Goal: Communication & Community: Share content

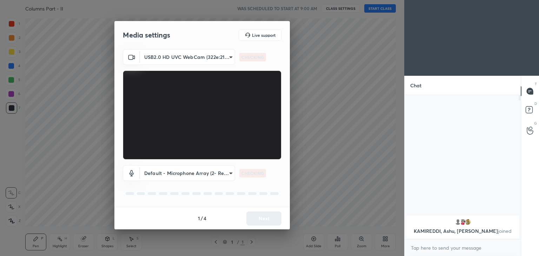
scroll to position [2, 2]
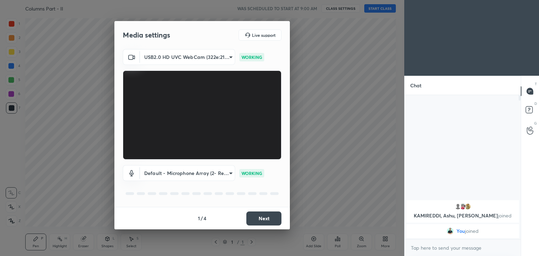
click at [271, 218] on button "Next" at bounding box center [263, 218] width 35 height 14
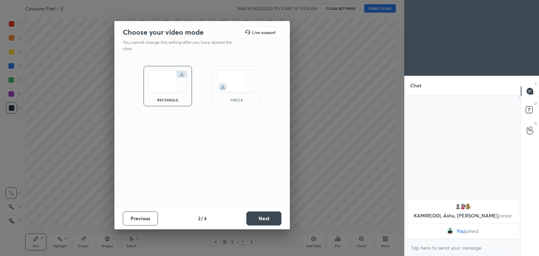
click at [261, 217] on button "Next" at bounding box center [263, 218] width 35 height 14
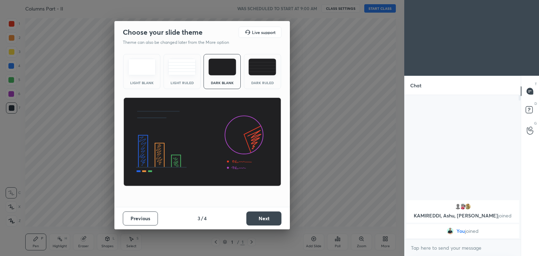
click at [268, 216] on button "Next" at bounding box center [263, 218] width 35 height 14
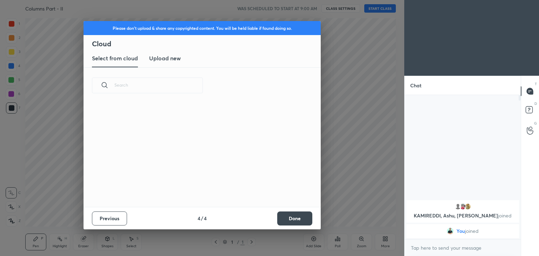
click at [299, 220] on button "Done" at bounding box center [294, 218] width 35 height 14
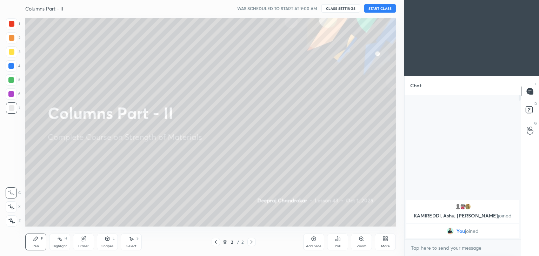
click at [385, 10] on button "START CLASS" at bounding box center [380, 8] width 32 height 8
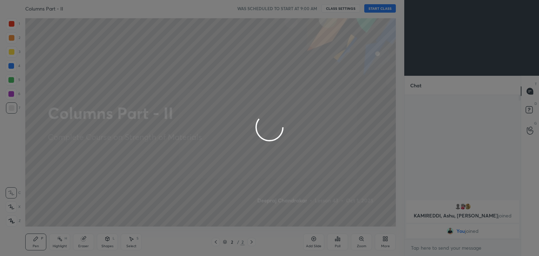
type textarea "x"
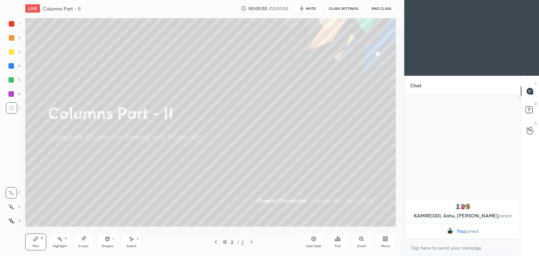
click at [13, 52] on div at bounding box center [12, 52] width 6 height 6
click at [31, 243] on div "Pen P" at bounding box center [35, 242] width 21 height 17
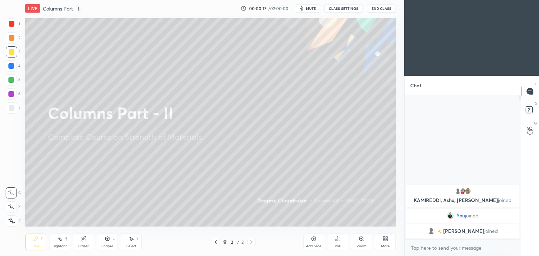
click at [104, 240] on div "Shapes L" at bounding box center [107, 242] width 21 height 17
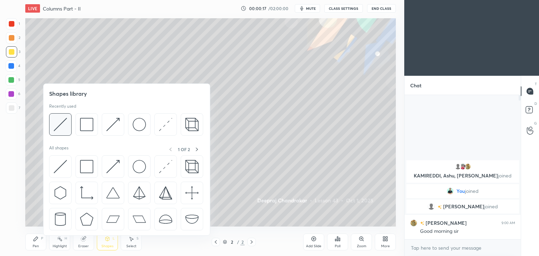
click at [62, 128] on img at bounding box center [60, 124] width 13 height 13
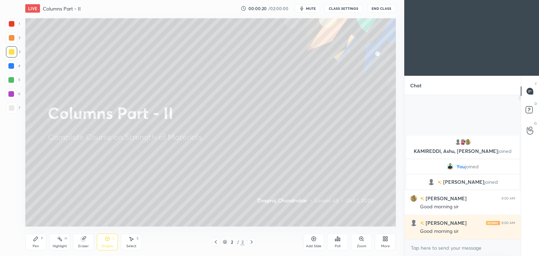
click at [30, 242] on div "Pen P" at bounding box center [35, 242] width 21 height 17
click at [106, 239] on icon at bounding box center [108, 239] width 4 height 4
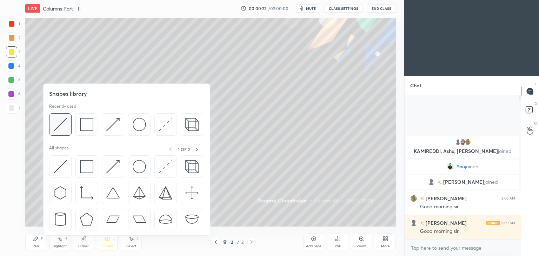
click at [61, 123] on img at bounding box center [60, 124] width 13 height 13
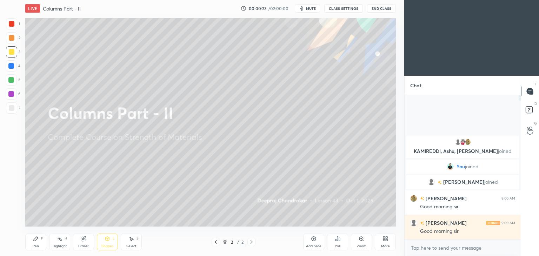
click at [12, 94] on div at bounding box center [11, 94] width 6 height 6
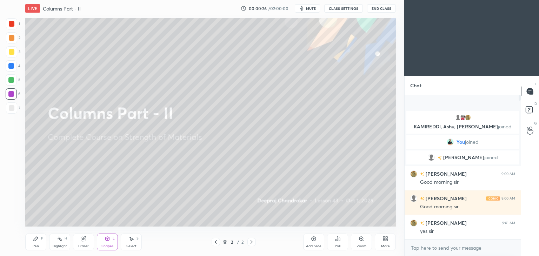
click at [34, 240] on icon at bounding box center [36, 239] width 4 height 4
click at [105, 244] on div "Shapes" at bounding box center [107, 246] width 12 height 4
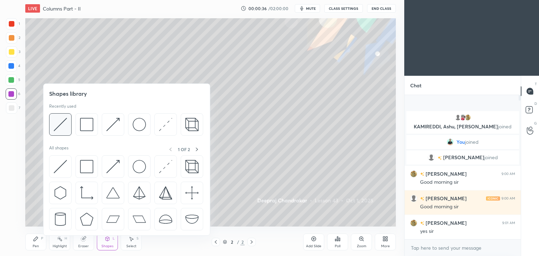
click at [60, 128] on img at bounding box center [60, 124] width 13 height 13
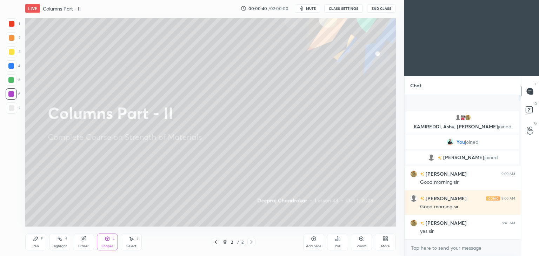
click at [34, 240] on icon at bounding box center [36, 239] width 4 height 4
click at [313, 243] on div "Add Slide" at bounding box center [313, 242] width 21 height 17
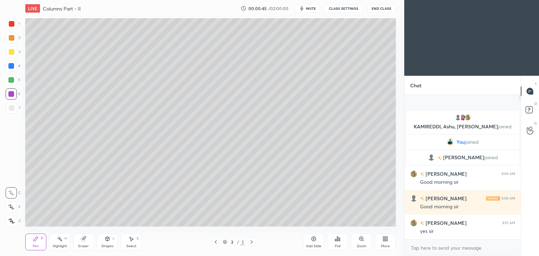
click at [15, 52] on div at bounding box center [11, 51] width 11 height 11
click at [110, 242] on div "Shapes L" at bounding box center [107, 242] width 21 height 17
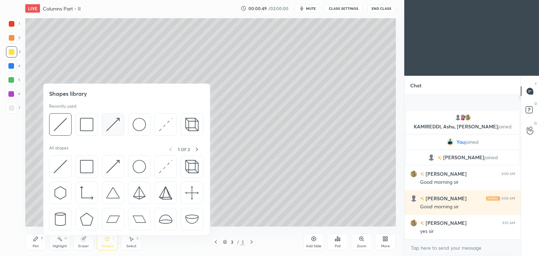
click at [114, 126] on img at bounding box center [112, 124] width 13 height 13
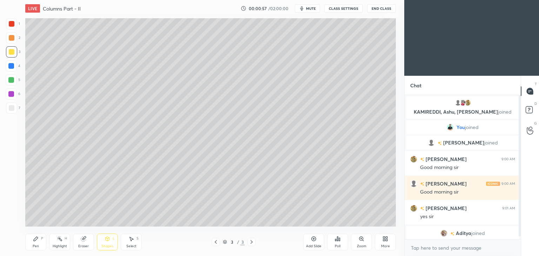
click at [37, 239] on icon at bounding box center [36, 239] width 4 height 4
click at [12, 26] on div at bounding box center [12, 24] width 6 height 6
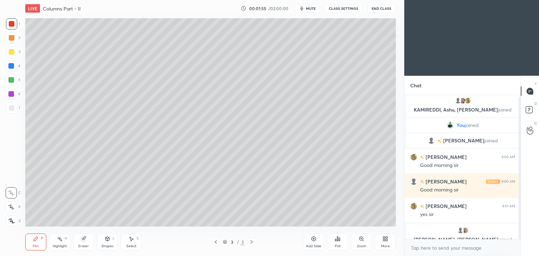
click at [128, 240] on div "Select S" at bounding box center [131, 242] width 21 height 17
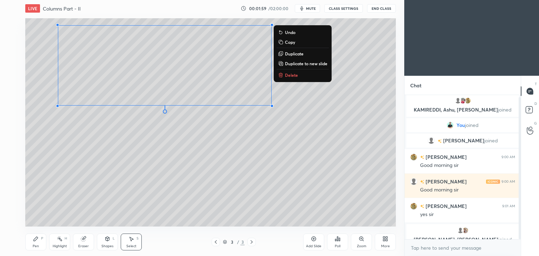
click at [34, 242] on div "Pen P" at bounding box center [35, 242] width 21 height 17
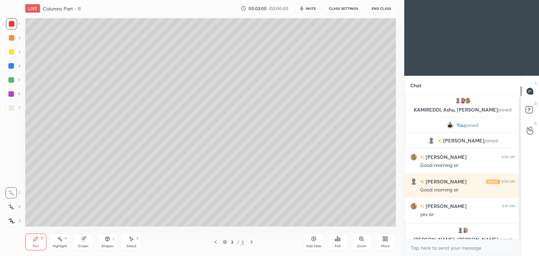
click at [12, 108] on div at bounding box center [12, 108] width 6 height 6
click at [315, 244] on div "Add Slide" at bounding box center [313, 246] width 15 height 4
click at [109, 243] on div "Shapes L" at bounding box center [107, 242] width 21 height 17
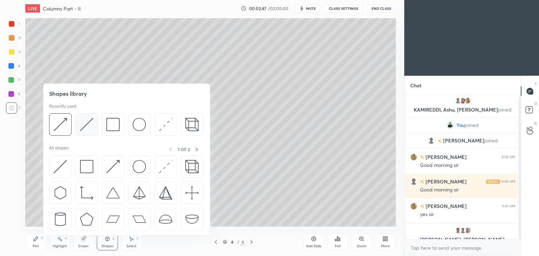
click at [87, 123] on img at bounding box center [86, 124] width 13 height 13
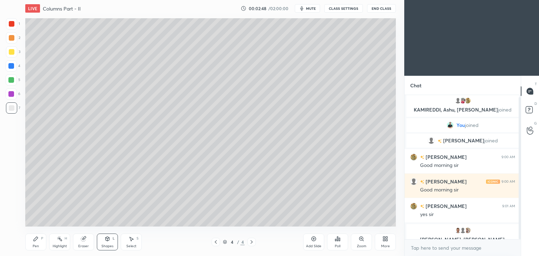
click at [11, 52] on div at bounding box center [12, 52] width 6 height 6
click at [35, 237] on icon at bounding box center [36, 239] width 6 height 6
click at [87, 242] on div "Eraser" at bounding box center [83, 242] width 21 height 17
click at [14, 208] on div at bounding box center [11, 206] width 11 height 11
click at [108, 239] on icon at bounding box center [108, 239] width 4 height 4
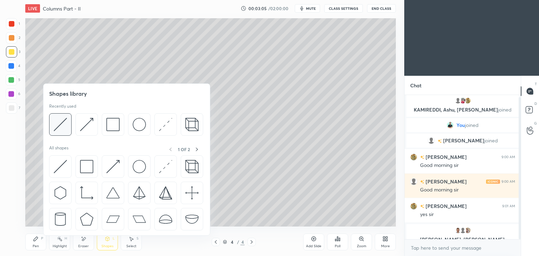
click at [63, 122] on img at bounding box center [60, 124] width 13 height 13
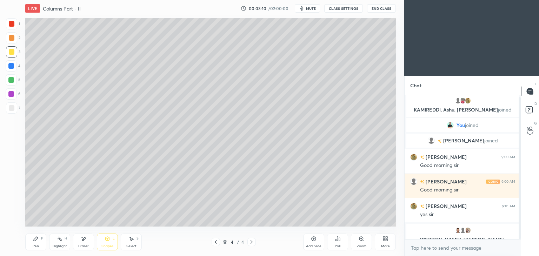
click at [36, 240] on icon at bounding box center [36, 239] width 6 height 6
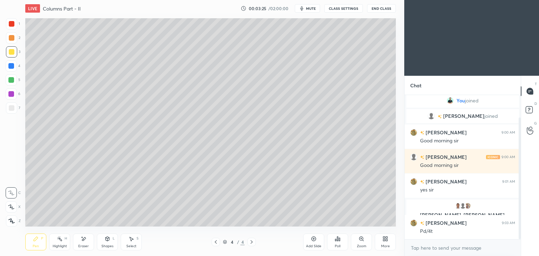
click at [11, 25] on div at bounding box center [12, 24] width 6 height 6
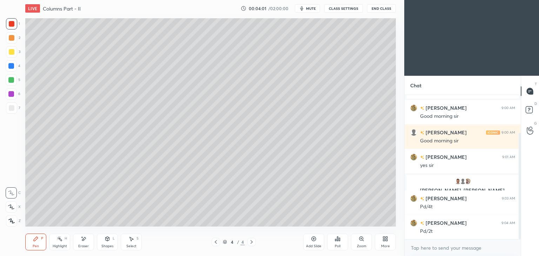
click at [130, 240] on icon at bounding box center [131, 239] width 6 height 6
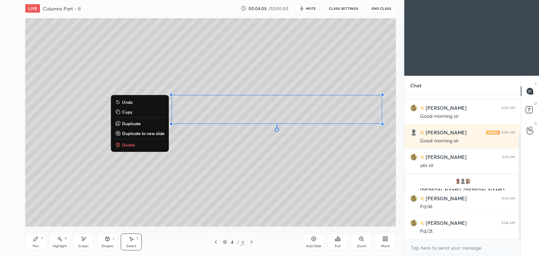
click at [35, 245] on div "Pen" at bounding box center [36, 246] width 6 height 4
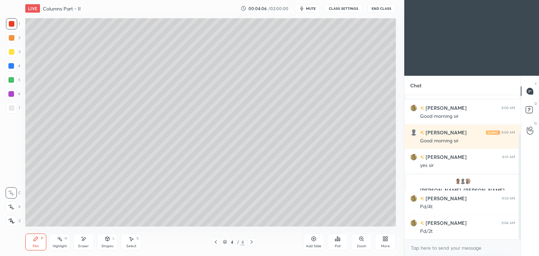
click at [11, 55] on div at bounding box center [11, 51] width 11 height 11
click at [11, 27] on div at bounding box center [11, 23] width 11 height 11
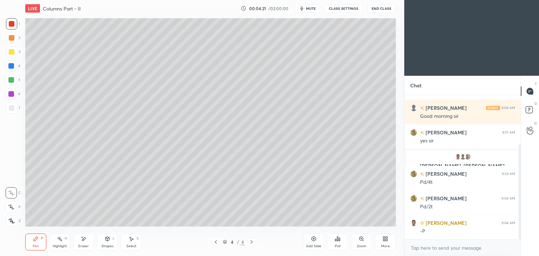
click at [133, 246] on div "Select" at bounding box center [131, 246] width 10 height 4
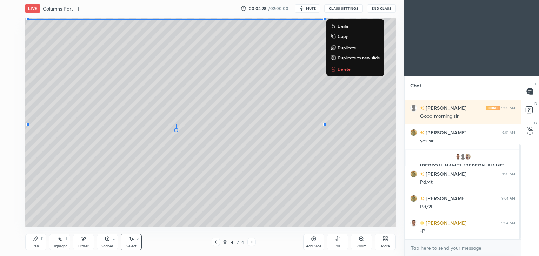
click at [36, 241] on icon at bounding box center [36, 239] width 6 height 6
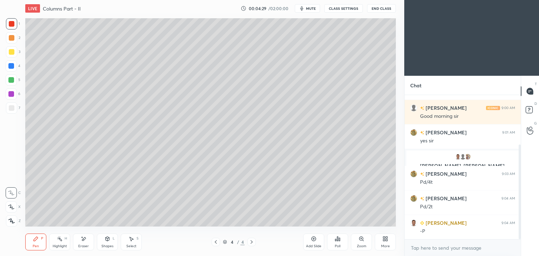
click at [15, 110] on div at bounding box center [11, 107] width 11 height 11
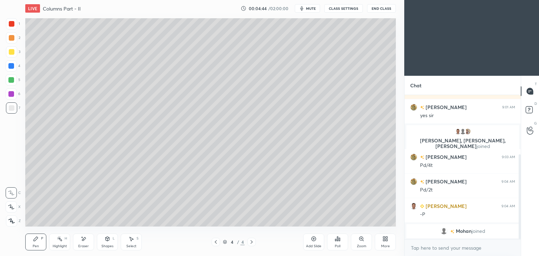
scroll to position [120, 0]
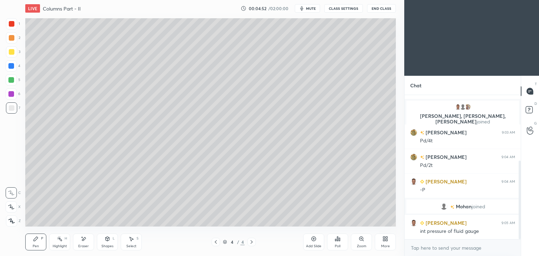
click at [90, 240] on div "Eraser" at bounding box center [83, 242] width 21 height 17
click at [36, 237] on icon at bounding box center [36, 239] width 4 height 4
click at [6, 108] on div at bounding box center [11, 107] width 11 height 11
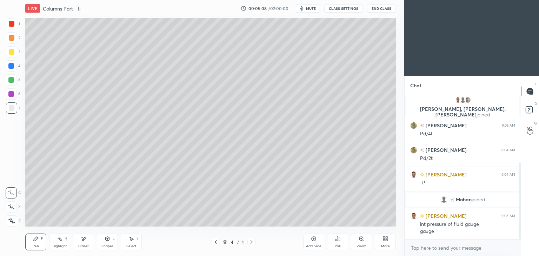
click at [80, 243] on div "Eraser" at bounding box center [83, 242] width 21 height 17
click at [34, 247] on div "Pen" at bounding box center [36, 246] width 6 height 4
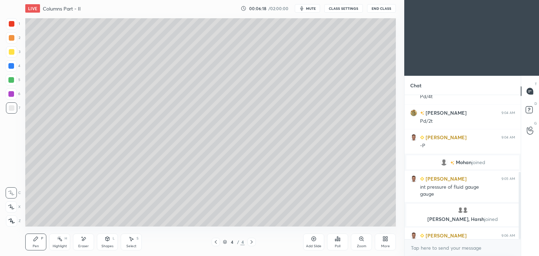
scroll to position [165, 0]
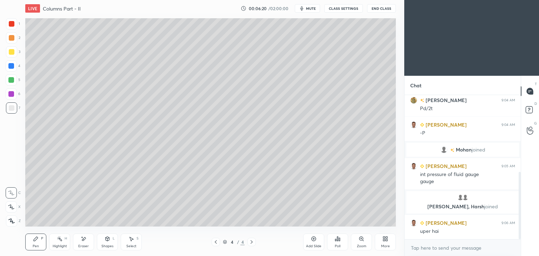
click at [105, 249] on div "Shapes L" at bounding box center [107, 242] width 21 height 17
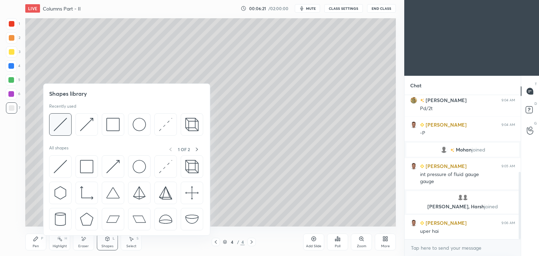
click at [63, 125] on img at bounding box center [60, 124] width 13 height 13
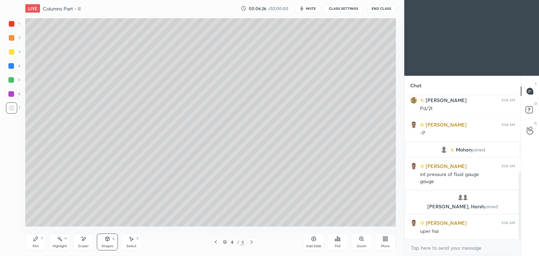
click at [108, 244] on div "Shapes" at bounding box center [107, 246] width 12 height 4
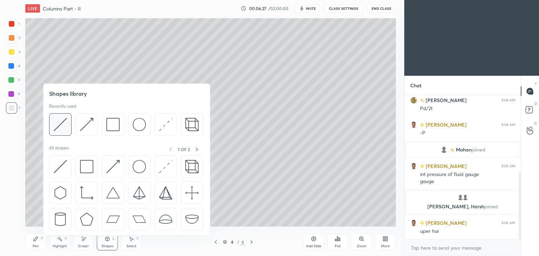
click at [62, 122] on img at bounding box center [60, 124] width 13 height 13
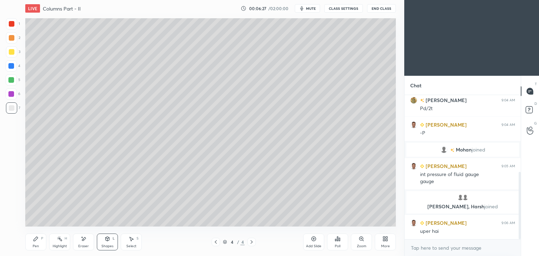
click at [13, 51] on div at bounding box center [12, 52] width 6 height 6
click at [41, 243] on div "Pen P" at bounding box center [35, 242] width 21 height 17
click at [102, 240] on div "Shapes L" at bounding box center [107, 242] width 21 height 17
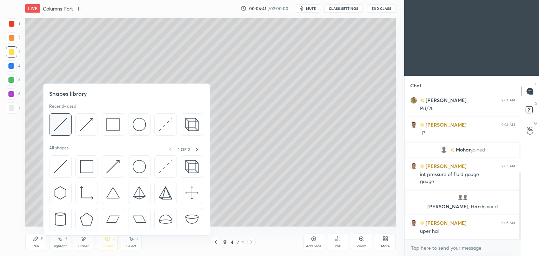
click at [62, 125] on img at bounding box center [60, 124] width 13 height 13
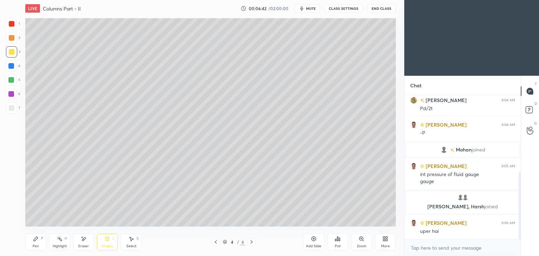
click at [12, 22] on div at bounding box center [12, 24] width 6 height 6
click at [107, 244] on div "Shapes" at bounding box center [107, 246] width 12 height 4
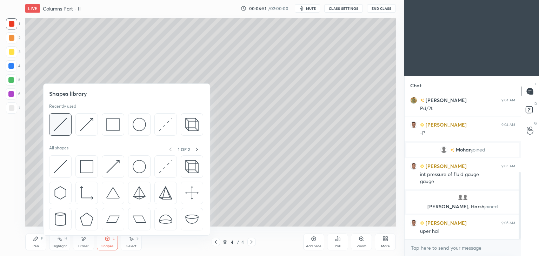
click at [61, 123] on img at bounding box center [60, 124] width 13 height 13
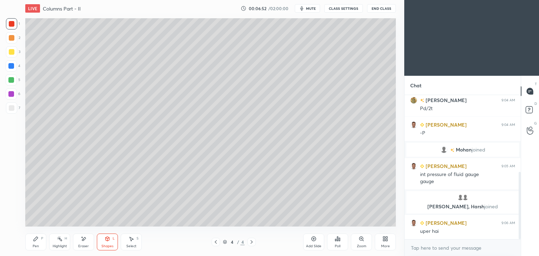
click at [13, 80] on div at bounding box center [11, 80] width 6 height 6
click at [34, 246] on div "Pen" at bounding box center [36, 246] width 6 height 4
click at [111, 245] on div "Shapes" at bounding box center [107, 246] width 12 height 4
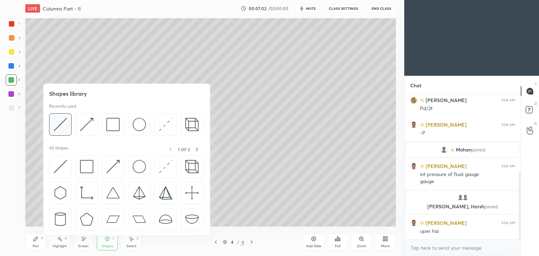
click at [61, 125] on img at bounding box center [60, 124] width 13 height 13
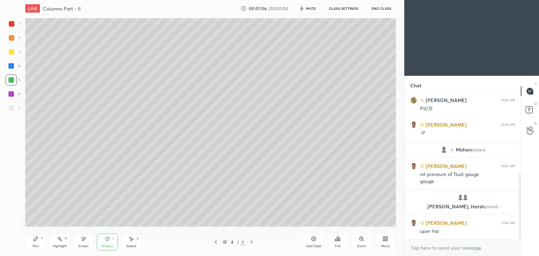
click at [34, 239] on icon at bounding box center [36, 239] width 6 height 6
click at [104, 244] on div "Shapes" at bounding box center [107, 246] width 12 height 4
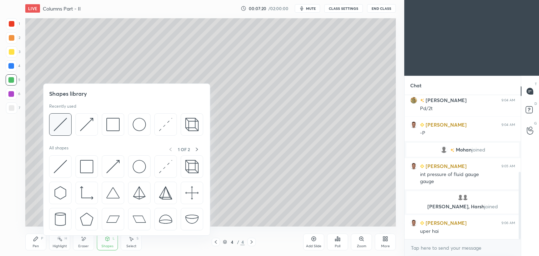
click at [59, 128] on img at bounding box center [60, 124] width 13 height 13
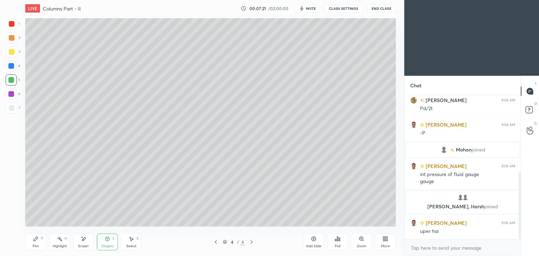
click at [10, 94] on div at bounding box center [11, 94] width 6 height 6
click at [35, 244] on div "Pen" at bounding box center [36, 246] width 6 height 4
click at [83, 245] on div "Eraser" at bounding box center [83, 246] width 11 height 4
click at [33, 242] on div "Pen P" at bounding box center [35, 242] width 21 height 17
click at [15, 109] on div at bounding box center [11, 107] width 11 height 11
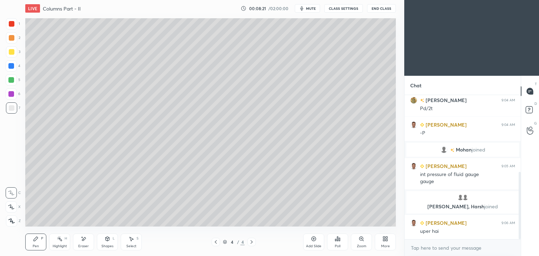
scroll to position [189, 0]
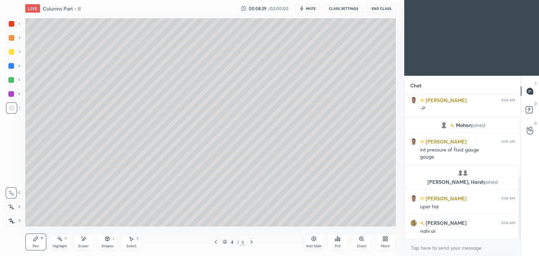
click at [132, 243] on div "Select S" at bounding box center [131, 242] width 21 height 17
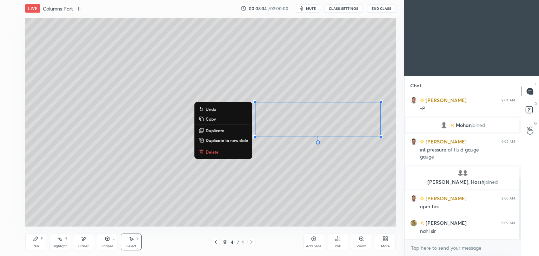
click at [35, 243] on div "Pen P" at bounding box center [35, 242] width 21 height 17
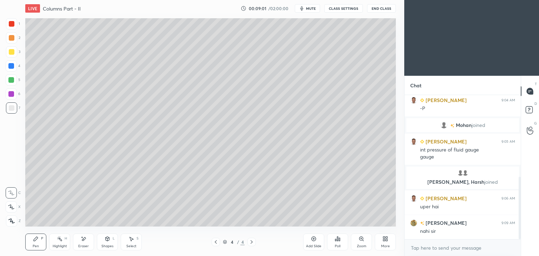
click at [11, 54] on div at bounding box center [12, 52] width 6 height 6
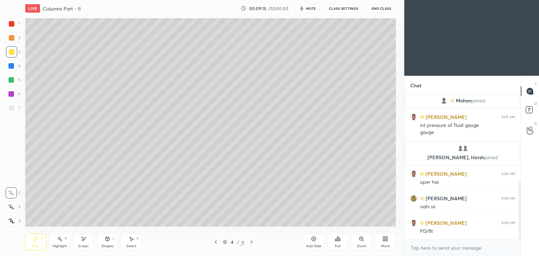
scroll to position [238, 0]
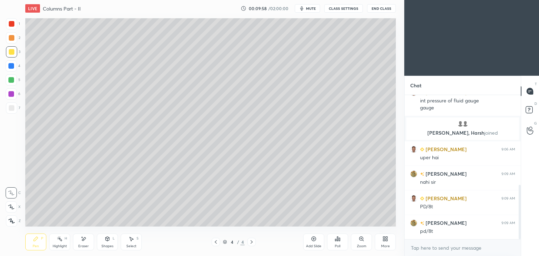
click at [105, 242] on div "Shapes L" at bounding box center [107, 242] width 21 height 17
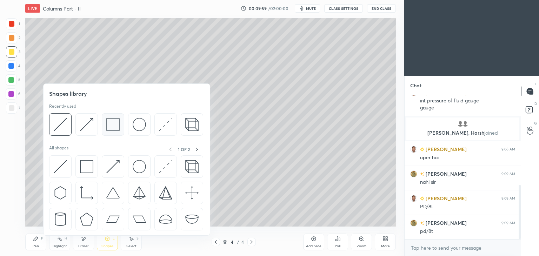
click at [113, 128] on img at bounding box center [112, 124] width 13 height 13
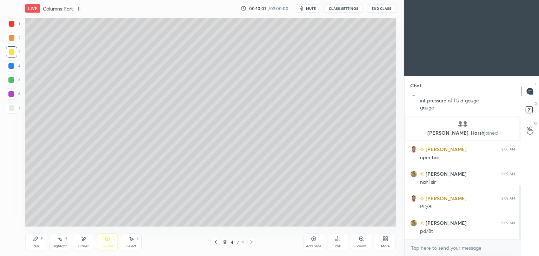
click at [14, 66] on div at bounding box center [11, 66] width 6 height 6
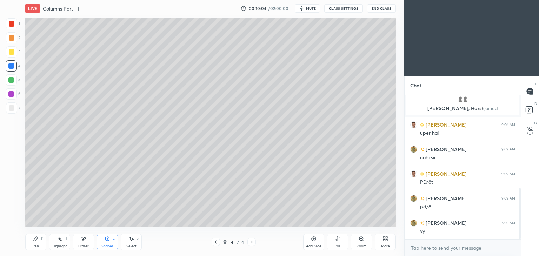
click at [38, 244] on div "Pen P" at bounding box center [35, 242] width 21 height 17
click at [12, 24] on div at bounding box center [12, 24] width 6 height 6
click at [11, 52] on div at bounding box center [12, 52] width 6 height 6
click at [315, 243] on div "Add Slide" at bounding box center [313, 242] width 21 height 17
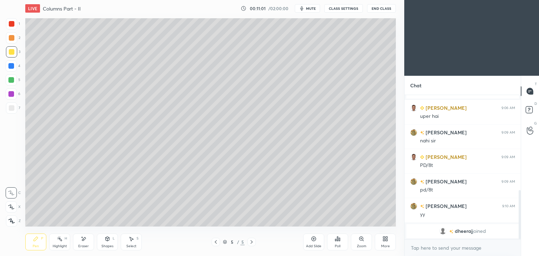
click at [107, 240] on icon at bounding box center [107, 239] width 0 height 2
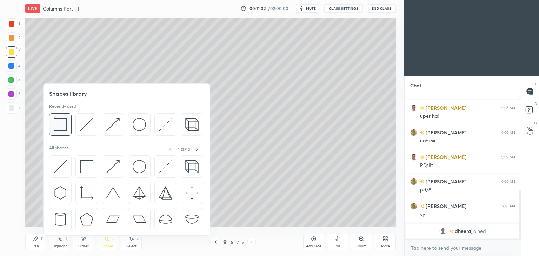
click at [65, 121] on img at bounding box center [60, 124] width 13 height 13
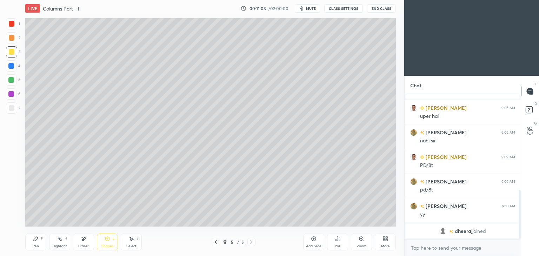
click at [13, 108] on div at bounding box center [12, 108] width 6 height 6
click at [111, 238] on div "Shapes L" at bounding box center [107, 242] width 21 height 17
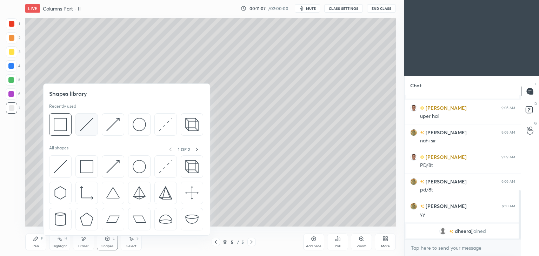
click at [85, 123] on img at bounding box center [86, 124] width 13 height 13
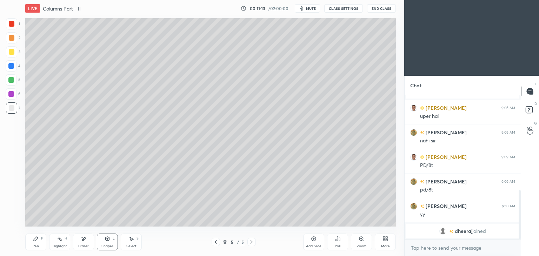
click at [29, 243] on div "Pen P" at bounding box center [35, 242] width 21 height 17
click at [10, 56] on div at bounding box center [11, 51] width 11 height 11
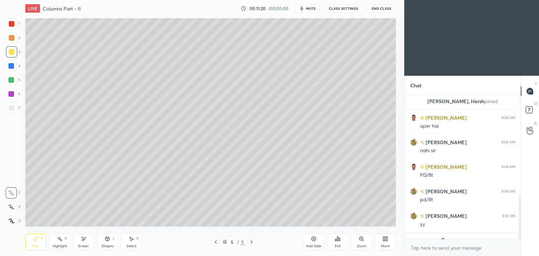
scroll to position [321, 0]
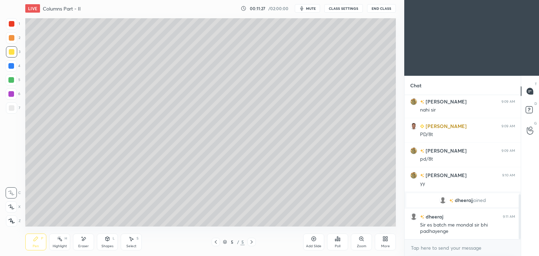
click at [130, 239] on icon at bounding box center [131, 239] width 6 height 6
click at [107, 242] on div "Shapes L" at bounding box center [107, 242] width 21 height 17
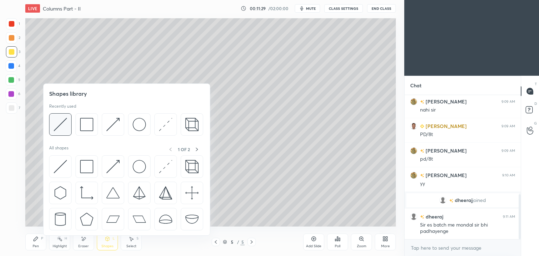
click at [63, 122] on img at bounding box center [60, 124] width 13 height 13
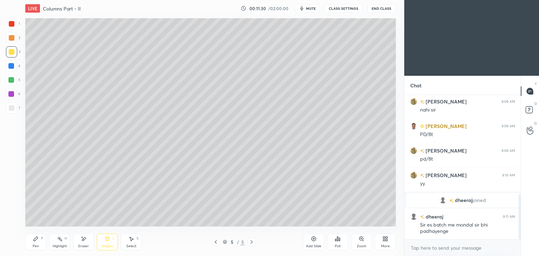
click at [9, 108] on div at bounding box center [12, 108] width 6 height 6
click at [133, 250] on div "Pen P Highlight H Eraser Shapes L Select S 5 / 5 Add Slide Poll Zoom More" at bounding box center [210, 242] width 370 height 28
click at [82, 237] on icon at bounding box center [82, 237] width 1 height 1
click at [110, 241] on icon at bounding box center [108, 239] width 6 height 6
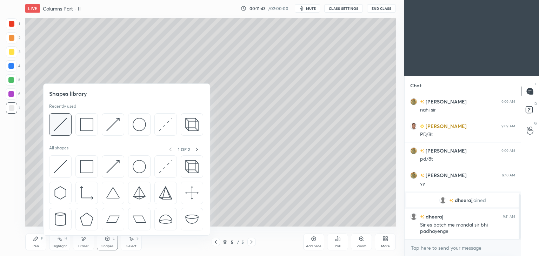
click at [65, 119] on img at bounding box center [60, 124] width 13 height 13
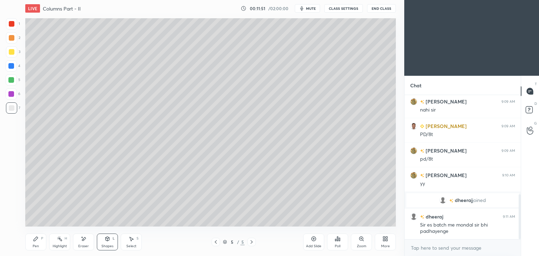
click at [34, 238] on icon at bounding box center [36, 239] width 6 height 6
click at [128, 240] on div "Select S" at bounding box center [131, 242] width 21 height 17
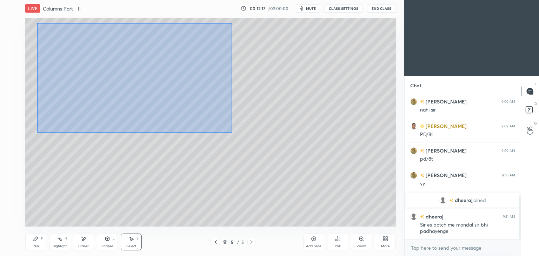
scroll to position [337, 0]
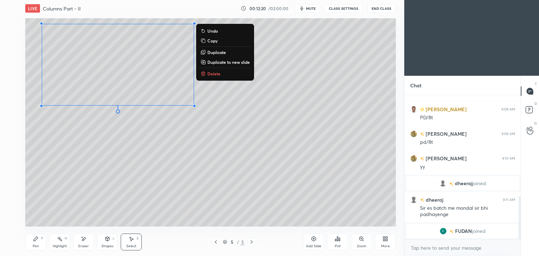
click at [196, 153] on div "0 ° Undo Copy Duplicate Duplicate to new slide Delete" at bounding box center [210, 122] width 370 height 208
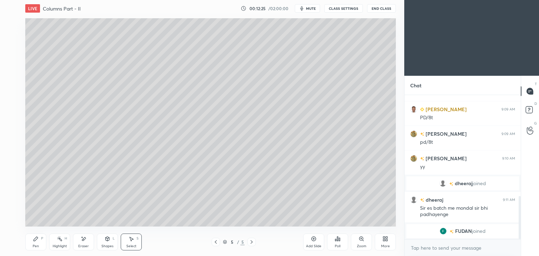
click at [36, 237] on icon at bounding box center [36, 239] width 4 height 4
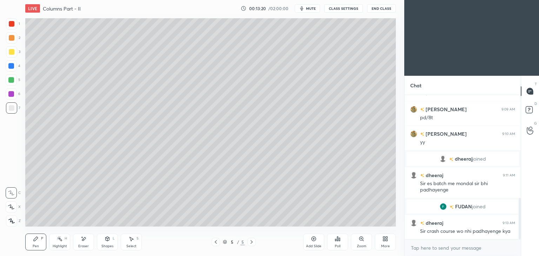
click at [10, 53] on div at bounding box center [12, 52] width 6 height 6
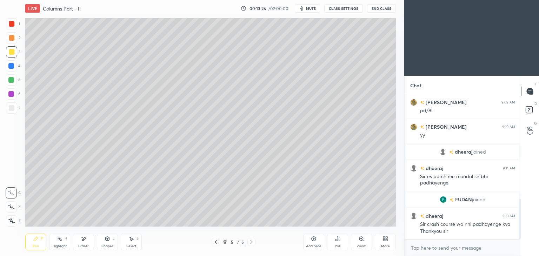
click at [82, 240] on icon at bounding box center [84, 239] width 4 height 4
click at [38, 241] on icon at bounding box center [36, 239] width 6 height 6
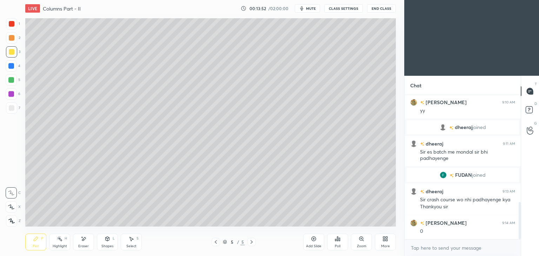
scroll to position [415, 0]
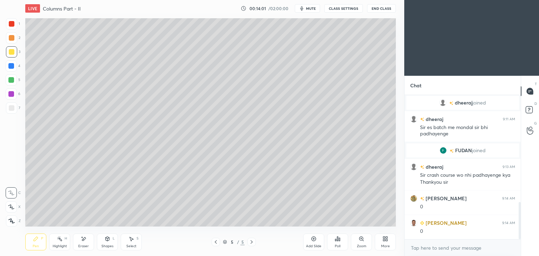
click at [110, 247] on div "Shapes" at bounding box center [107, 246] width 12 height 4
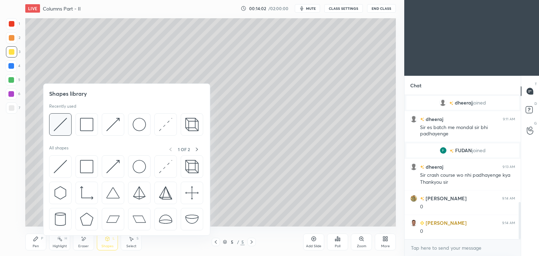
click at [63, 122] on img at bounding box center [60, 124] width 13 height 13
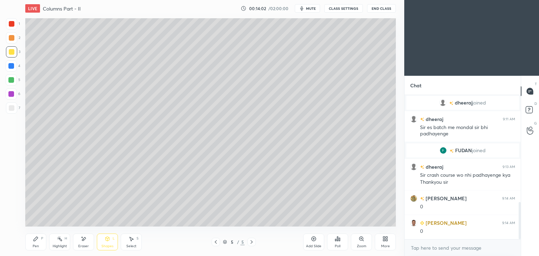
click at [11, 107] on div at bounding box center [12, 108] width 6 height 6
click at [33, 245] on div "Pen" at bounding box center [36, 246] width 6 height 4
click at [11, 54] on div at bounding box center [12, 52] width 6 height 6
click at [387, 243] on div "More" at bounding box center [385, 242] width 21 height 17
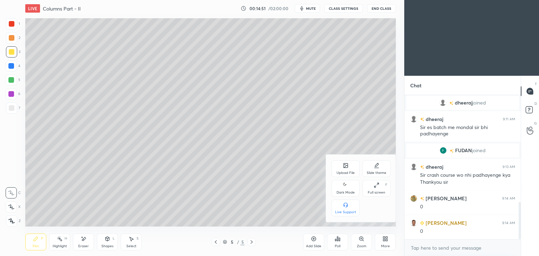
click at [347, 169] on div "Upload File" at bounding box center [345, 168] width 28 height 17
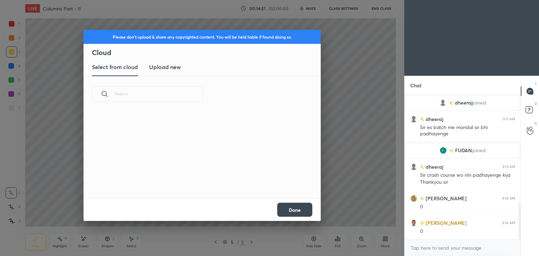
scroll to position [86, 225]
click at [165, 63] on h3 "Upload new" at bounding box center [165, 67] width 32 height 8
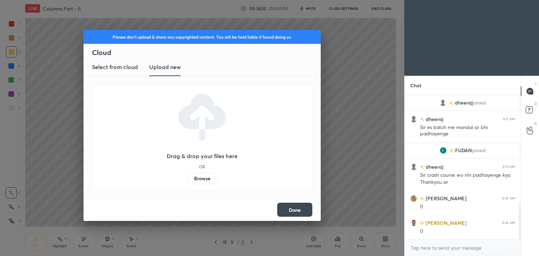
click at [201, 180] on label "Browse" at bounding box center [202, 178] width 31 height 11
click at [187, 180] on input "Browse" at bounding box center [187, 178] width 0 height 11
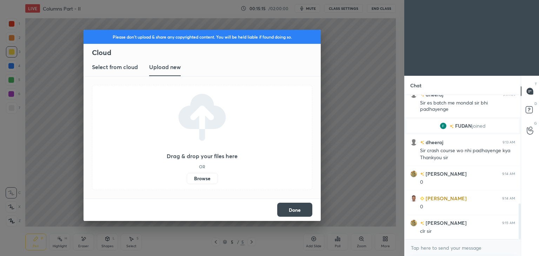
click at [200, 179] on label "Browse" at bounding box center [202, 178] width 31 height 11
click at [187, 179] on input "Browse" at bounding box center [187, 178] width 0 height 11
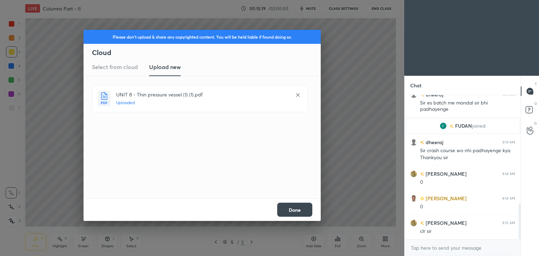
click at [296, 208] on button "Done" at bounding box center [294, 210] width 35 height 14
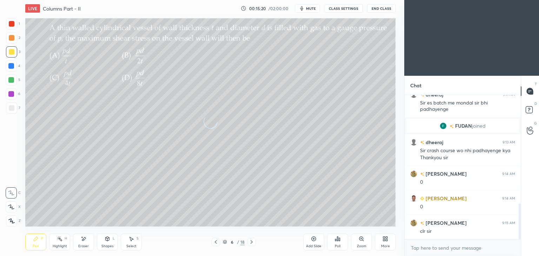
click at [213, 241] on icon at bounding box center [216, 242] width 6 height 6
click at [33, 244] on div "Pen" at bounding box center [36, 246] width 6 height 4
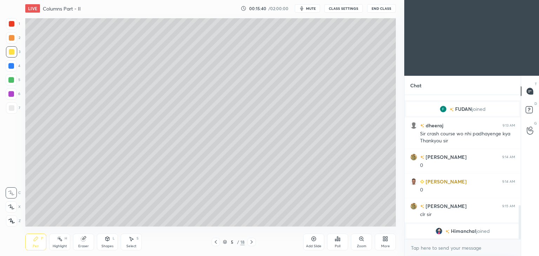
click at [253, 242] on icon at bounding box center [252, 242] width 6 height 6
click at [12, 22] on div at bounding box center [12, 24] width 6 height 6
click at [338, 243] on div "Poll" at bounding box center [337, 242] width 21 height 17
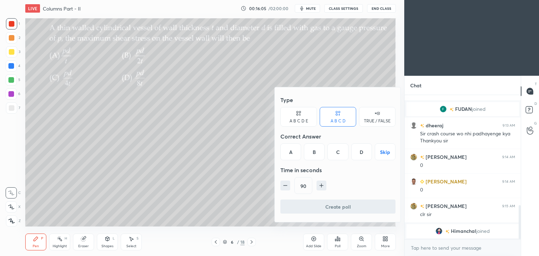
click at [336, 150] on div "C" at bounding box center [337, 151] width 21 height 17
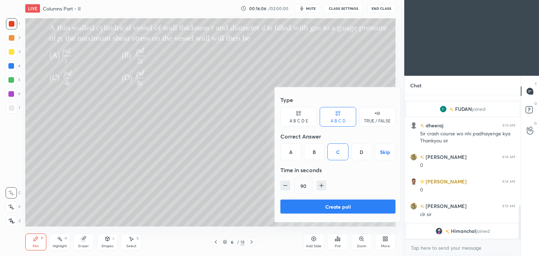
click at [286, 187] on icon "button" at bounding box center [285, 185] width 7 height 7
click at [284, 186] on icon "button" at bounding box center [285, 185] width 7 height 7
type input "60"
click at [344, 207] on button "Create poll" at bounding box center [337, 207] width 115 height 14
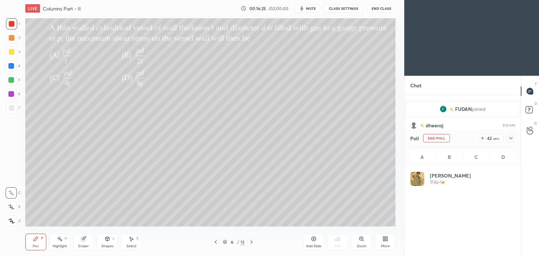
scroll to position [2, 2]
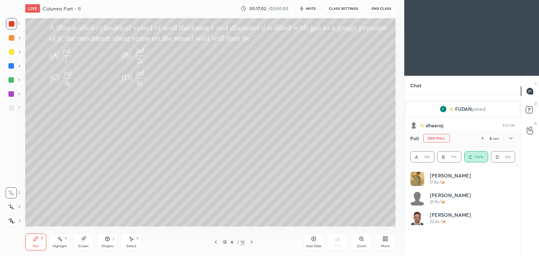
click at [109, 242] on div "Shapes L" at bounding box center [107, 242] width 21 height 17
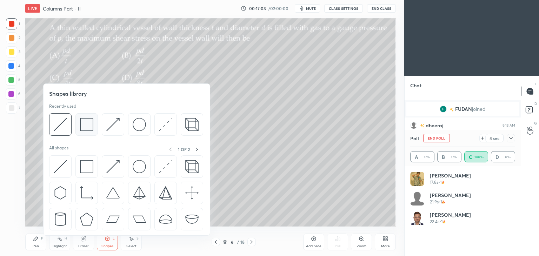
click at [86, 120] on img at bounding box center [86, 124] width 13 height 13
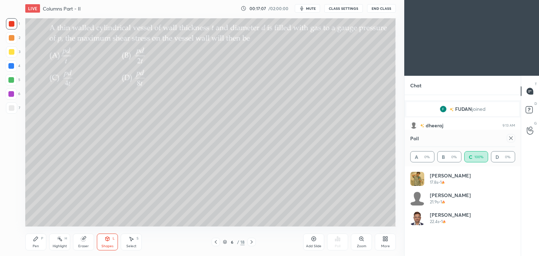
click at [39, 237] on div "Pen P" at bounding box center [35, 242] width 21 height 17
click at [514, 140] on div at bounding box center [510, 138] width 8 height 8
type textarea "x"
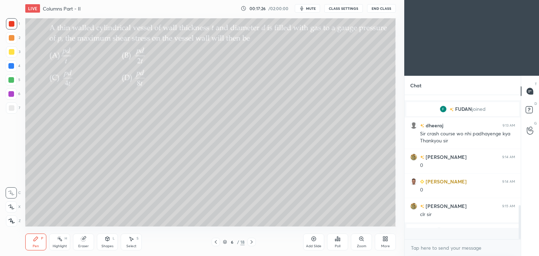
scroll to position [0, 0]
click at [253, 241] on icon at bounding box center [252, 242] width 6 height 6
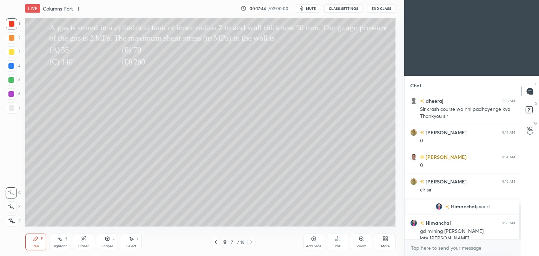
scroll to position [466, 0]
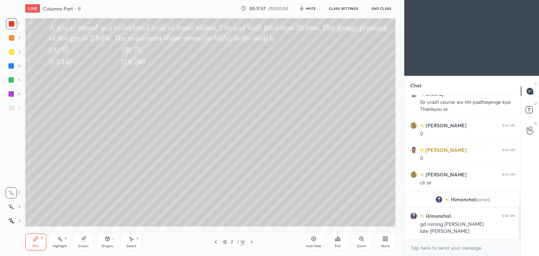
click at [337, 245] on div "Poll" at bounding box center [338, 246] width 6 height 4
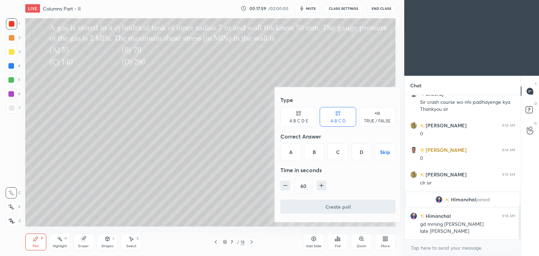
click at [344, 151] on div "C" at bounding box center [337, 151] width 21 height 17
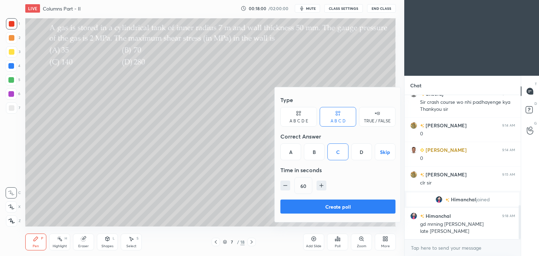
click at [322, 184] on icon "button" at bounding box center [321, 185] width 7 height 7
type input "75"
click at [360, 206] on button "Create poll" at bounding box center [337, 207] width 115 height 14
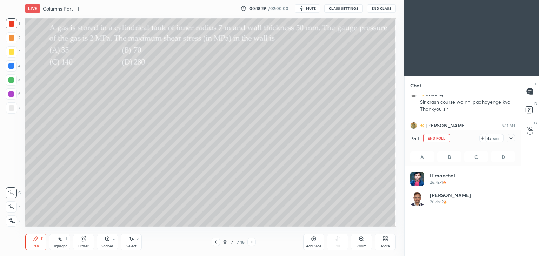
scroll to position [82, 103]
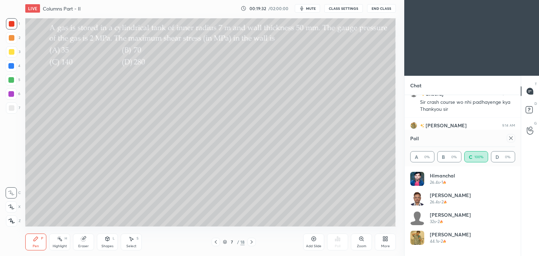
click at [512, 138] on icon at bounding box center [511, 138] width 6 height 6
type textarea "x"
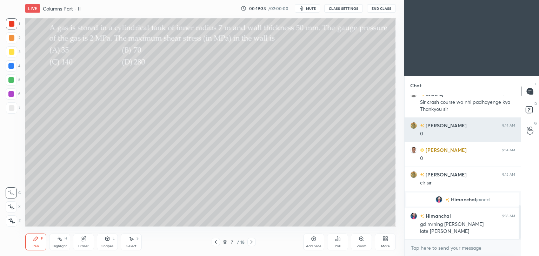
scroll to position [2, 2]
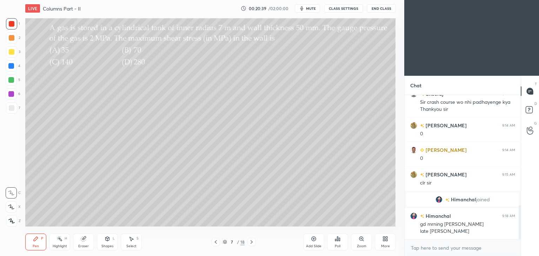
click at [14, 54] on div at bounding box center [11, 51] width 11 height 11
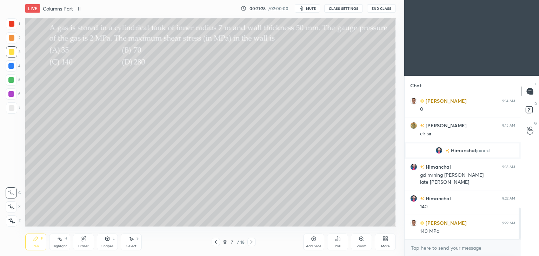
scroll to position [540, 0]
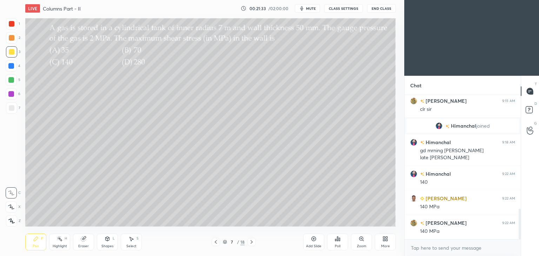
click at [12, 23] on div at bounding box center [12, 24] width 6 height 6
click at [252, 243] on icon at bounding box center [251, 242] width 2 height 4
click at [336, 244] on div "Poll" at bounding box center [338, 246] width 6 height 4
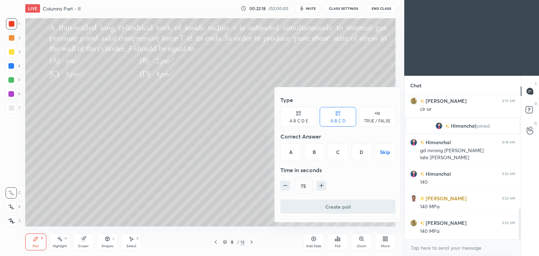
click at [322, 183] on icon "button" at bounding box center [321, 185] width 7 height 7
click at [324, 184] on button "button" at bounding box center [321, 186] width 10 height 10
click at [325, 185] on icon "button" at bounding box center [324, 185] width 7 height 7
type input "120"
click at [337, 154] on div "C" at bounding box center [337, 151] width 21 height 17
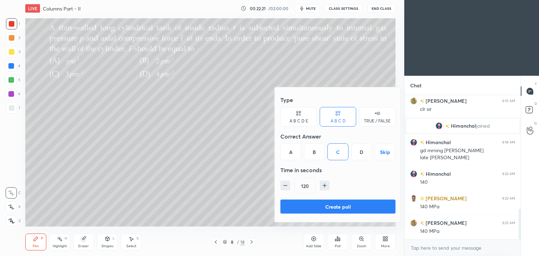
click at [340, 207] on button "Create poll" at bounding box center [337, 207] width 115 height 14
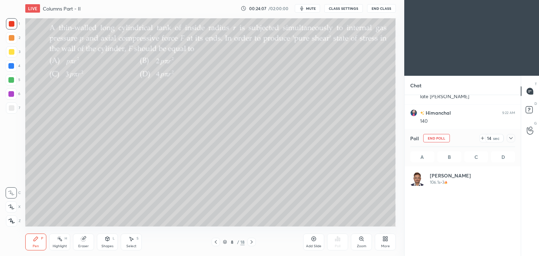
scroll to position [82, 103]
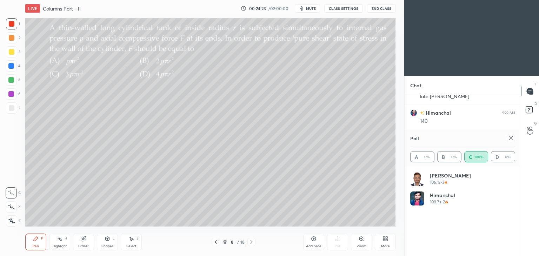
click at [511, 139] on icon at bounding box center [511, 138] width 6 height 6
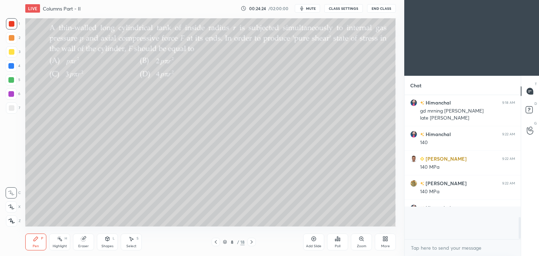
scroll to position [139, 114]
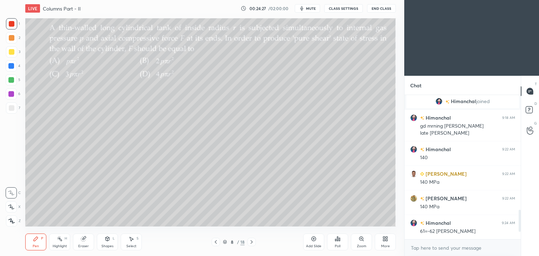
click at [14, 54] on div at bounding box center [11, 51] width 11 height 11
click at [111, 243] on div "Shapes L" at bounding box center [107, 242] width 21 height 17
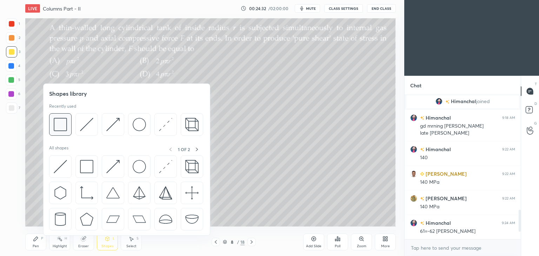
click at [65, 123] on img at bounding box center [60, 124] width 13 height 13
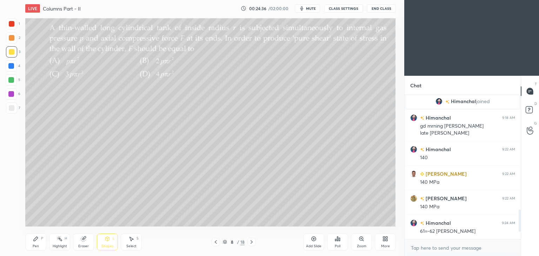
click at [111, 238] on div "Shapes L" at bounding box center [107, 242] width 21 height 17
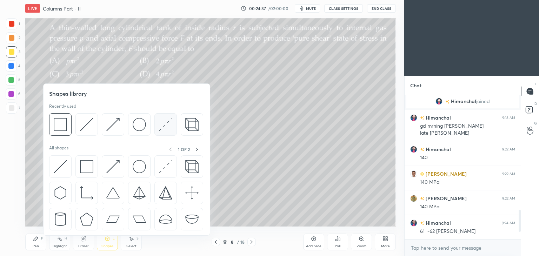
click at [164, 124] on img at bounding box center [165, 124] width 13 height 13
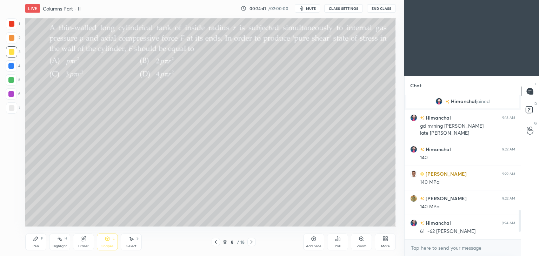
click at [110, 243] on div "Shapes L" at bounding box center [107, 242] width 21 height 17
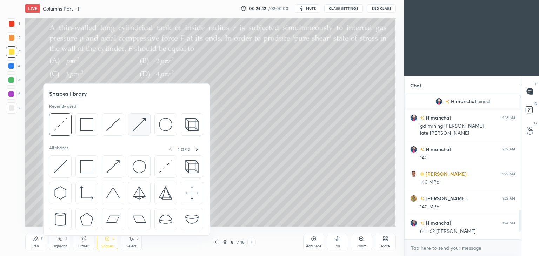
click at [136, 126] on img at bounding box center [139, 124] width 13 height 13
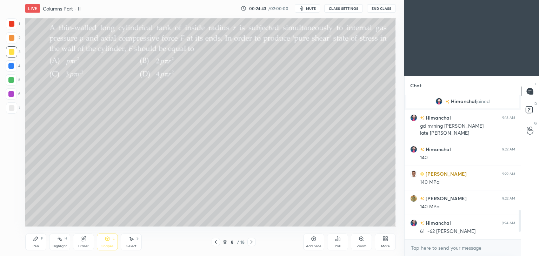
click at [12, 106] on div at bounding box center [12, 108] width 6 height 6
click at [14, 96] on div at bounding box center [11, 94] width 6 height 6
click at [39, 239] on div "Pen P" at bounding box center [35, 242] width 21 height 17
click at [105, 243] on div "Shapes L" at bounding box center [107, 242] width 21 height 17
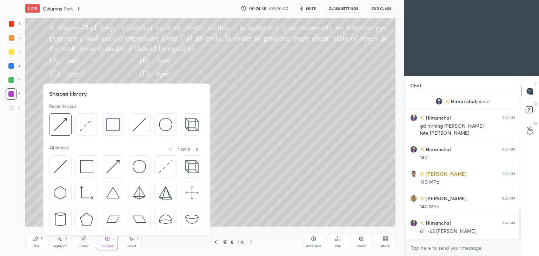
scroll to position [589, 0]
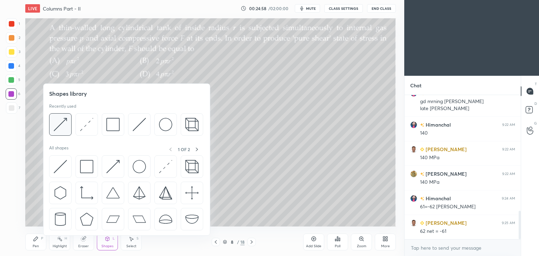
click at [64, 124] on img at bounding box center [60, 124] width 13 height 13
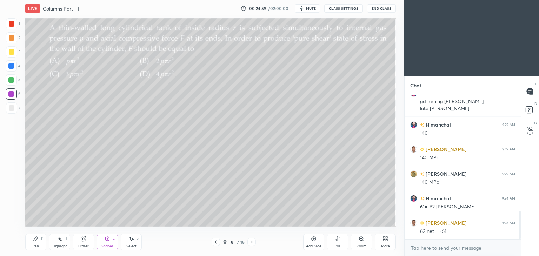
click at [12, 110] on div at bounding box center [12, 108] width 6 height 6
click at [38, 240] on icon at bounding box center [36, 239] width 6 height 6
click at [112, 240] on div "Shapes L" at bounding box center [107, 242] width 21 height 17
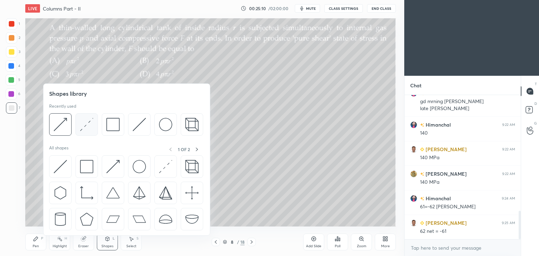
click at [87, 124] on img at bounding box center [86, 124] width 13 height 13
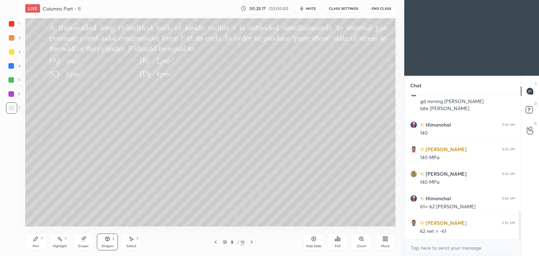
click at [107, 239] on icon at bounding box center [108, 239] width 4 height 4
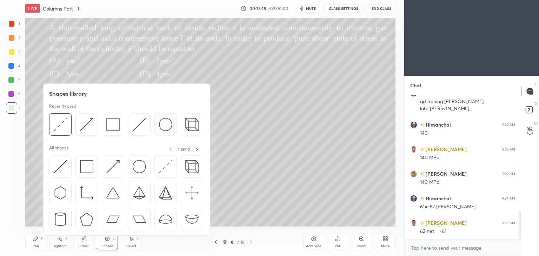
click at [168, 125] on img at bounding box center [165, 124] width 13 height 13
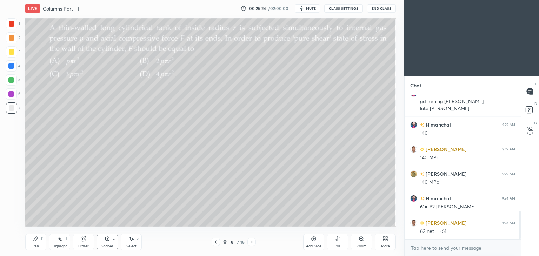
click at [34, 243] on div "Pen P" at bounding box center [35, 242] width 21 height 17
click at [13, 64] on div at bounding box center [11, 66] width 6 height 6
click at [15, 109] on div at bounding box center [11, 107] width 11 height 11
click at [84, 240] on icon at bounding box center [83, 239] width 5 height 5
click at [14, 203] on div at bounding box center [11, 206] width 11 height 11
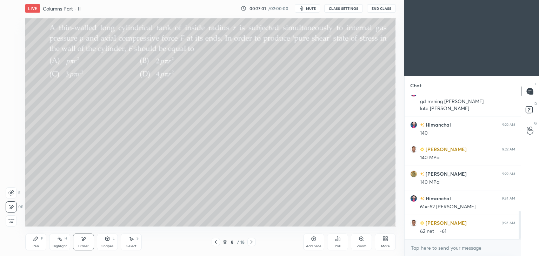
click at [312, 244] on div "Add Slide" at bounding box center [313, 242] width 21 height 17
click at [36, 241] on icon at bounding box center [36, 239] width 6 height 6
click at [14, 51] on div at bounding box center [11, 51] width 11 height 11
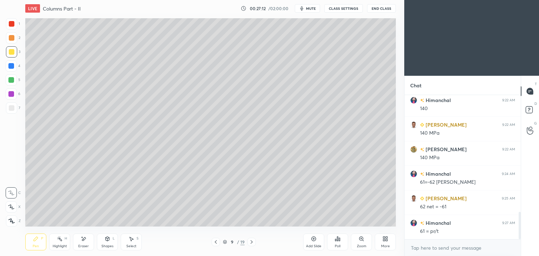
click at [12, 25] on div at bounding box center [12, 24] width 6 height 6
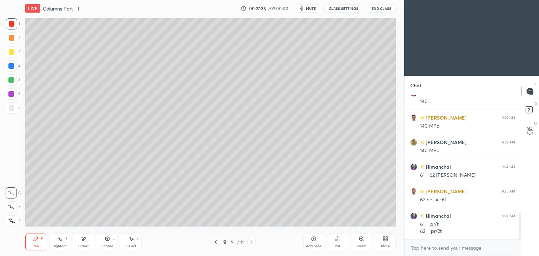
click at [214, 244] on icon at bounding box center [216, 242] width 6 height 6
click at [253, 243] on icon at bounding box center [252, 242] width 6 height 6
click at [11, 107] on div at bounding box center [12, 108] width 6 height 6
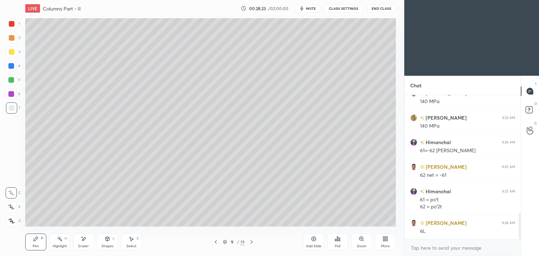
click at [215, 243] on icon at bounding box center [216, 242] width 6 height 6
click at [253, 241] on icon at bounding box center [252, 242] width 6 height 6
click at [212, 243] on div at bounding box center [215, 242] width 8 height 8
click at [251, 244] on icon at bounding box center [252, 242] width 6 height 6
click at [213, 243] on div at bounding box center [215, 242] width 8 height 8
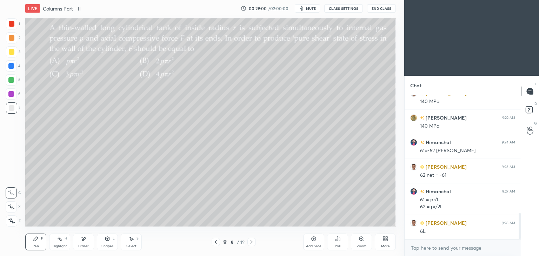
click at [250, 244] on icon at bounding box center [251, 242] width 2 height 4
click at [314, 244] on div "Add Slide" at bounding box center [313, 246] width 15 height 4
click at [84, 243] on div "Eraser" at bounding box center [83, 242] width 21 height 17
click at [33, 244] on div "Pen P" at bounding box center [35, 242] width 21 height 17
click at [215, 242] on icon at bounding box center [215, 242] width 2 height 4
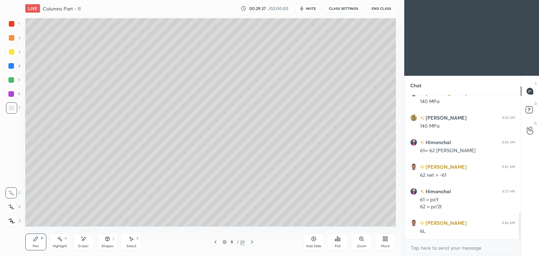
click at [253, 246] on div at bounding box center [252, 242] width 8 height 8
click at [215, 244] on icon at bounding box center [216, 242] width 6 height 6
click at [253, 243] on icon at bounding box center [252, 242] width 6 height 6
click at [212, 243] on div at bounding box center [215, 242] width 8 height 8
click at [249, 242] on icon at bounding box center [252, 242] width 6 height 6
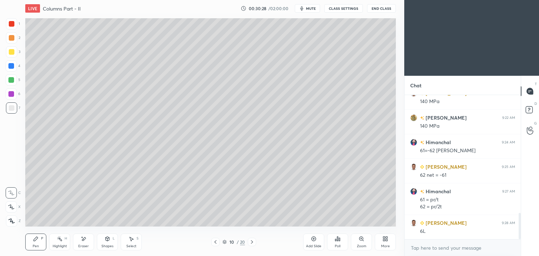
click at [131, 244] on div "Select" at bounding box center [131, 246] width 10 height 4
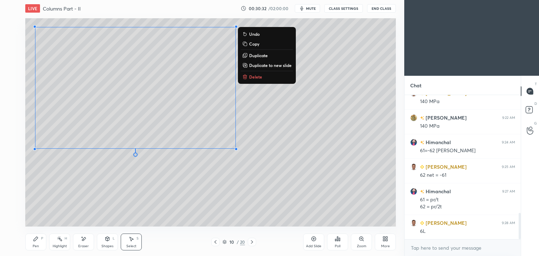
click at [35, 244] on div "Pen" at bounding box center [36, 246] width 6 height 4
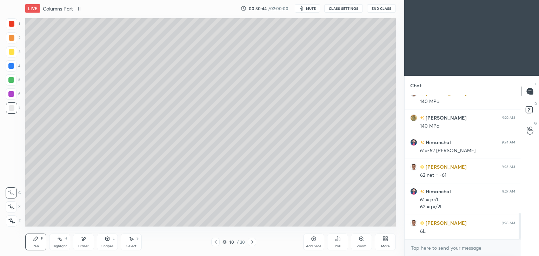
scroll to position [676, 0]
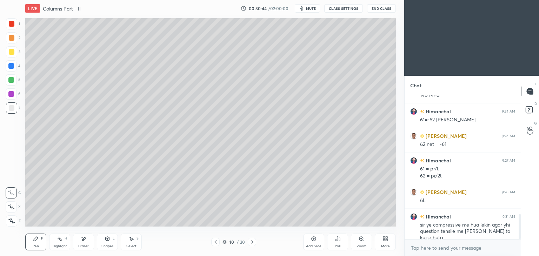
click at [102, 242] on div "Shapes L" at bounding box center [107, 242] width 21 height 17
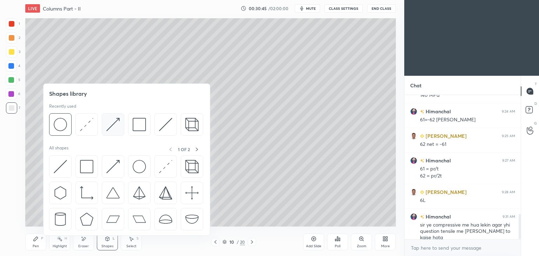
click at [119, 127] on img at bounding box center [112, 124] width 13 height 13
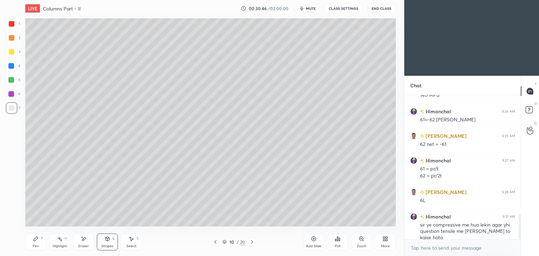
click at [13, 26] on div at bounding box center [12, 24] width 6 height 6
click at [102, 242] on div "Shapes L" at bounding box center [107, 242] width 21 height 17
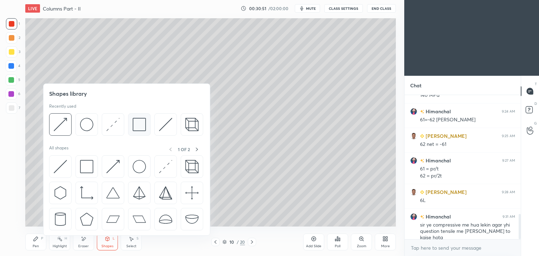
click at [137, 123] on img at bounding box center [139, 124] width 13 height 13
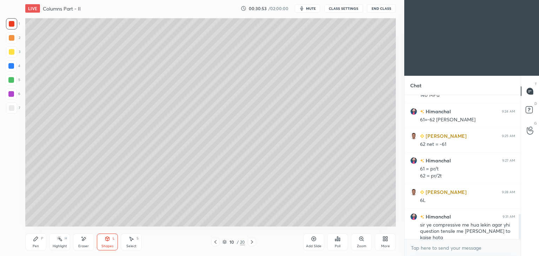
click at [213, 243] on icon at bounding box center [216, 242] width 6 height 6
click at [214, 242] on icon at bounding box center [216, 242] width 6 height 6
click at [252, 242] on icon at bounding box center [252, 242] width 6 height 6
click at [253, 244] on icon at bounding box center [252, 242] width 6 height 6
click at [215, 242] on icon at bounding box center [216, 242] width 6 height 6
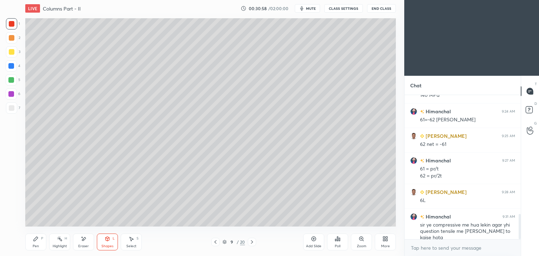
click at [217, 244] on icon at bounding box center [216, 242] width 6 height 6
click at [37, 239] on icon at bounding box center [36, 239] width 6 height 6
click at [247, 246] on div "8 / 20" at bounding box center [233, 242] width 45 height 8
click at [251, 241] on icon at bounding box center [252, 242] width 6 height 6
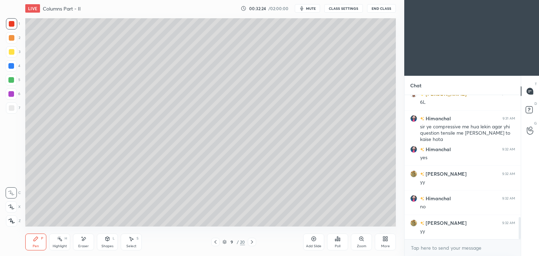
scroll to position [799, 0]
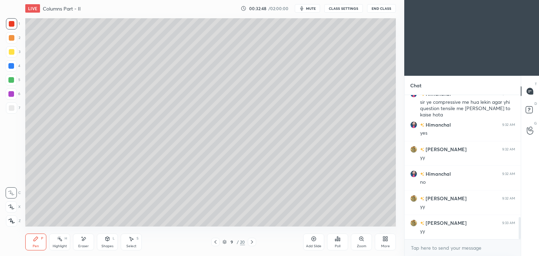
click at [252, 240] on icon at bounding box center [252, 242] width 6 height 6
click at [217, 240] on icon at bounding box center [216, 242] width 6 height 6
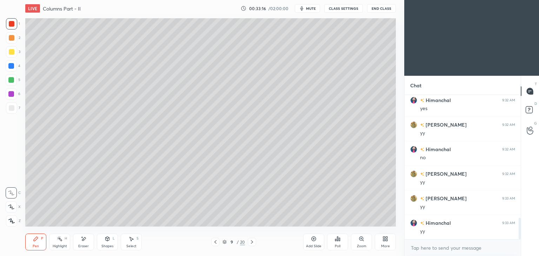
scroll to position [848, 0]
click at [212, 243] on div at bounding box center [215, 242] width 8 height 8
click at [253, 241] on icon at bounding box center [252, 242] width 6 height 6
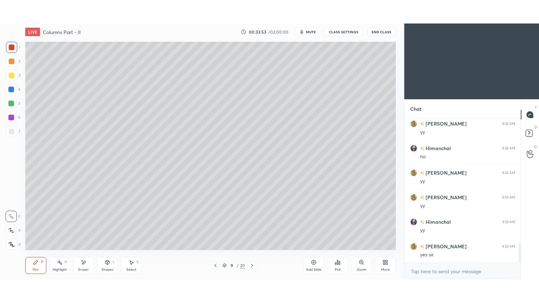
scroll to position [873, 0]
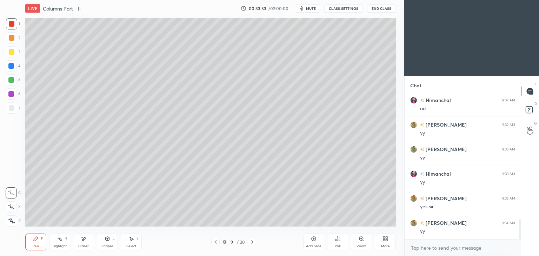
click at [249, 242] on icon at bounding box center [252, 242] width 6 height 6
click at [388, 243] on div "More" at bounding box center [385, 242] width 21 height 17
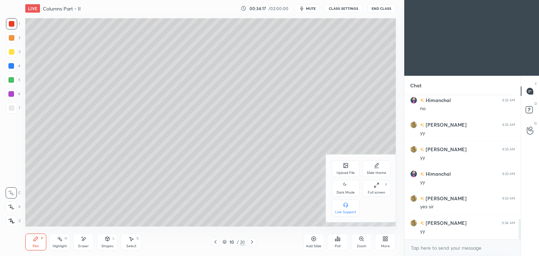
click at [379, 188] on div "Full screen F" at bounding box center [376, 188] width 28 height 17
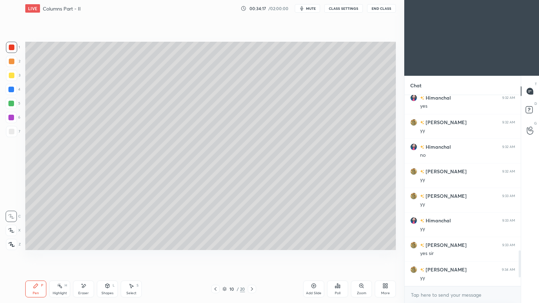
scroll to position [826, 0]
type textarea "x"
click at [215, 256] on icon at bounding box center [216, 289] width 6 height 6
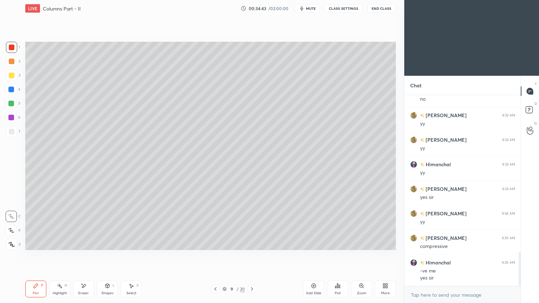
click at [215, 256] on icon at bounding box center [216, 289] width 6 height 6
click at [251, 256] on icon at bounding box center [252, 289] width 6 height 6
click at [251, 256] on icon at bounding box center [252, 289] width 2 height 4
click at [253, 256] on icon at bounding box center [252, 289] width 6 height 6
click at [12, 48] on div at bounding box center [12, 48] width 6 height 6
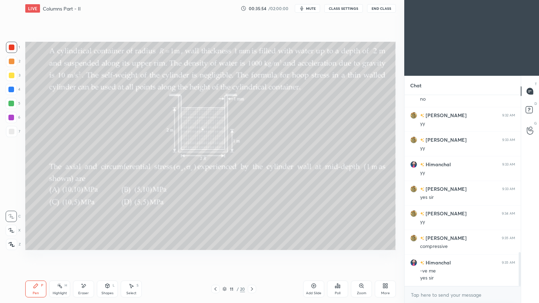
click at [342, 256] on div "Poll" at bounding box center [337, 289] width 21 height 17
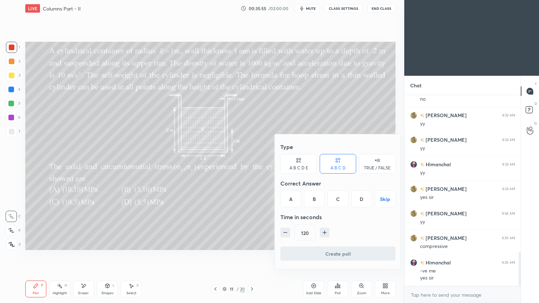
click at [292, 200] on div "A" at bounding box center [290, 198] width 21 height 17
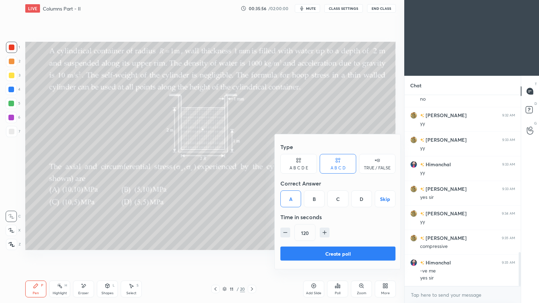
click at [288, 234] on icon "button" at bounding box center [285, 232] width 7 height 7
type input "105"
click at [316, 253] on button "Create poll" at bounding box center [337, 254] width 115 height 14
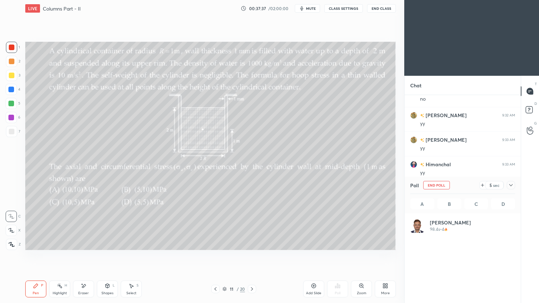
scroll to position [82, 103]
click at [511, 189] on div at bounding box center [510, 185] width 8 height 8
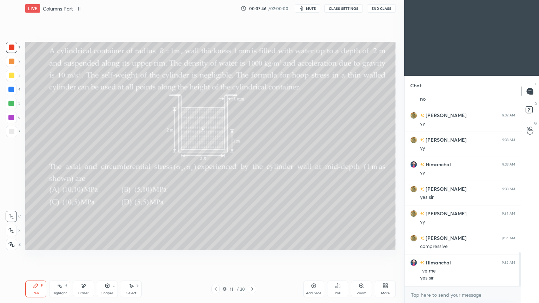
scroll to position [131, 114]
click at [105, 256] on icon at bounding box center [108, 286] width 6 height 6
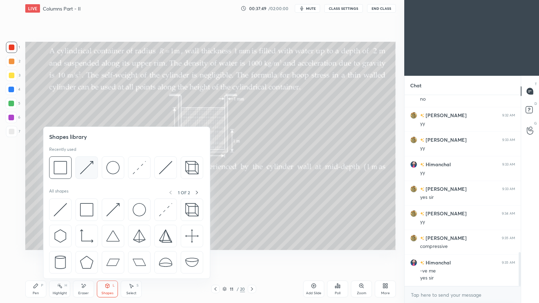
click at [84, 165] on img at bounding box center [86, 167] width 13 height 13
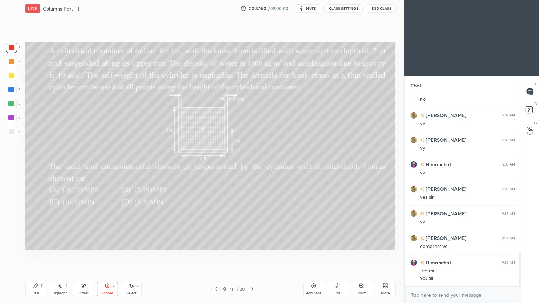
click at [13, 73] on div at bounding box center [12, 76] width 6 height 6
click at [109, 256] on icon at bounding box center [108, 286] width 6 height 6
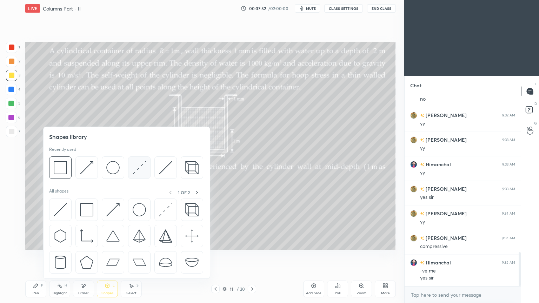
click at [143, 165] on img at bounding box center [139, 167] width 13 height 13
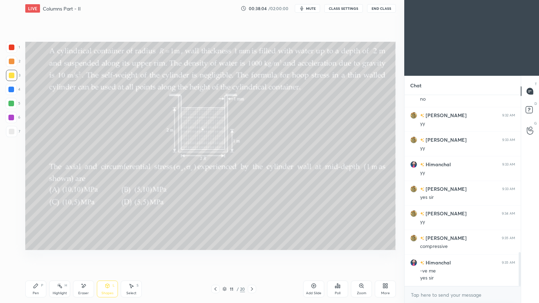
scroll to position [906, 0]
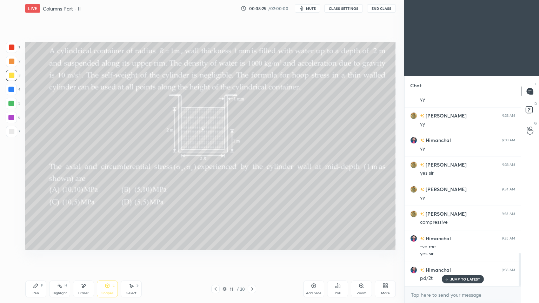
click at [11, 131] on div at bounding box center [12, 132] width 6 height 6
click at [37, 256] on div "Pen P" at bounding box center [35, 289] width 21 height 17
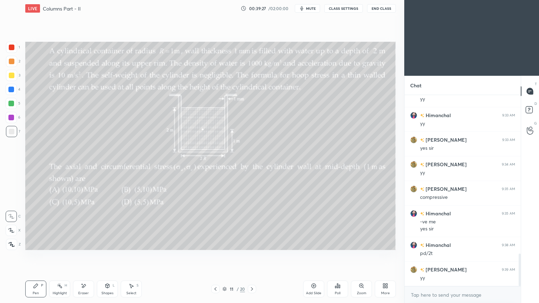
click at [12, 49] on div at bounding box center [12, 48] width 6 height 6
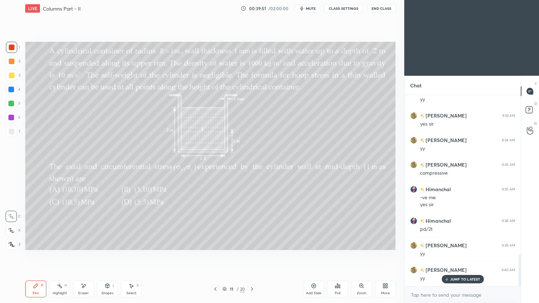
click at [86, 256] on icon at bounding box center [84, 286] width 6 height 6
click at [40, 256] on div "Pen P" at bounding box center [35, 289] width 21 height 17
click at [91, 256] on div "Eraser" at bounding box center [83, 289] width 21 height 17
click at [35, 256] on div "Pen P" at bounding box center [35, 289] width 21 height 17
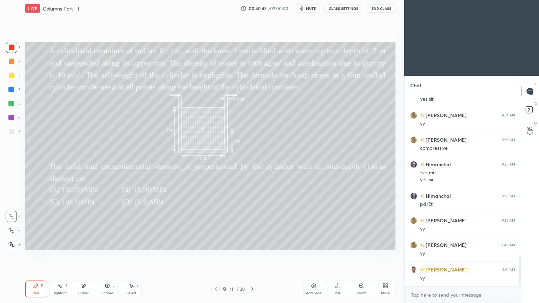
scroll to position [1004, 0]
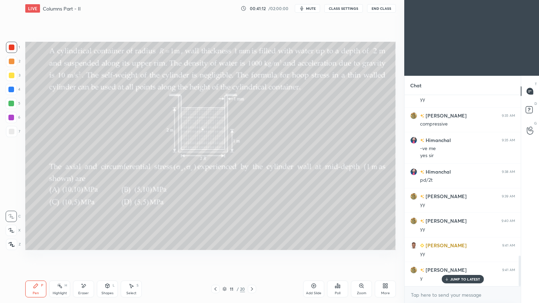
click at [87, 256] on div "Eraser" at bounding box center [83, 293] width 11 height 4
click at [106, 256] on icon at bounding box center [108, 286] width 4 height 4
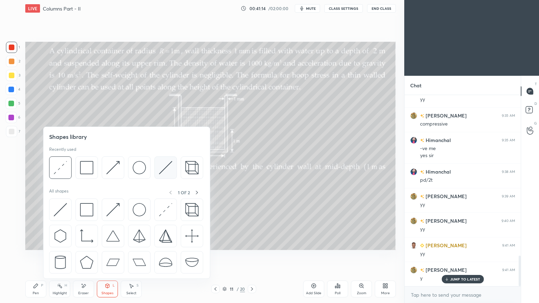
click at [162, 168] on img at bounding box center [165, 167] width 13 height 13
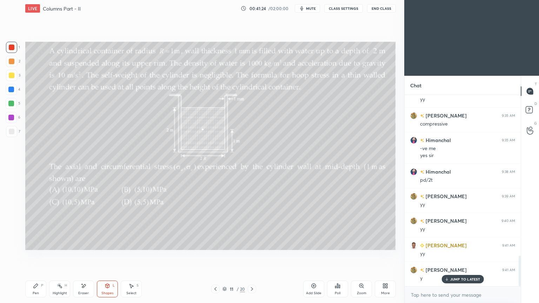
click at [36, 256] on div "Pen" at bounding box center [36, 293] width 6 height 4
click at [107, 256] on icon at bounding box center [107, 286] width 0 height 2
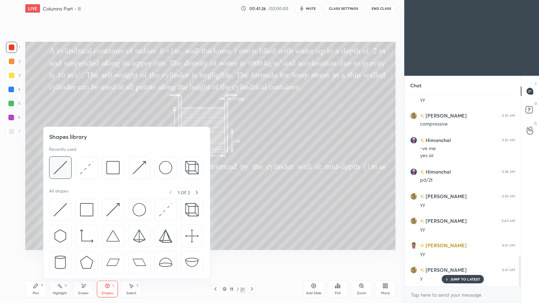
click at [65, 165] on img at bounding box center [60, 167] width 13 height 13
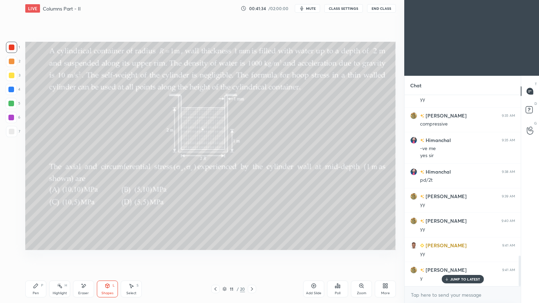
click at [87, 256] on div "Eraser" at bounding box center [83, 289] width 21 height 17
click at [41, 256] on div "Pen P" at bounding box center [35, 289] width 21 height 17
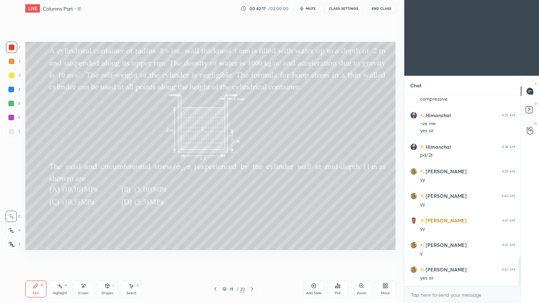
click at [311, 256] on div "Add Slide" at bounding box center [313, 289] width 21 height 17
click at [49, 256] on div "Highlight H" at bounding box center [59, 289] width 21 height 17
click at [15, 80] on div at bounding box center [11, 75] width 11 height 11
click at [215, 256] on icon at bounding box center [216, 289] width 6 height 6
click at [252, 256] on icon at bounding box center [252, 289] width 6 height 6
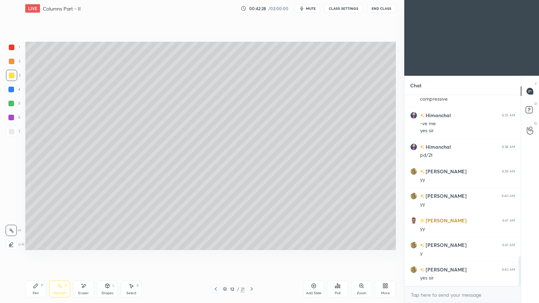
click at [39, 256] on div "Pen P" at bounding box center [35, 289] width 21 height 17
click at [214, 256] on icon at bounding box center [216, 289] width 6 height 6
click at [255, 256] on div at bounding box center [251, 289] width 8 height 8
click at [216, 256] on icon at bounding box center [216, 289] width 6 height 6
click at [251, 256] on icon at bounding box center [251, 289] width 2 height 4
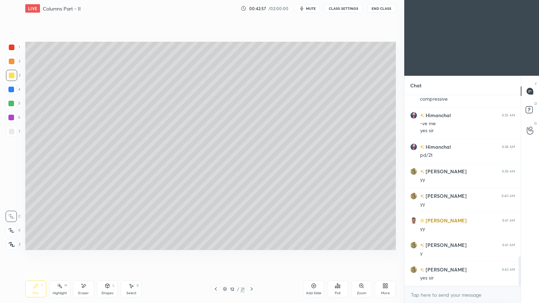
scroll to position [1054, 0]
click at [216, 256] on div at bounding box center [215, 289] width 8 height 8
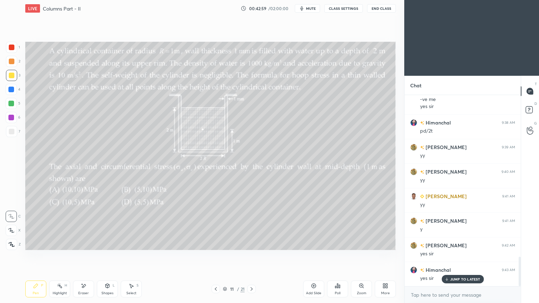
click at [256, 256] on div "11 / 21" at bounding box center [233, 289] width 139 height 8
click at [254, 256] on div at bounding box center [251, 289] width 8 height 8
click at [216, 256] on icon at bounding box center [216, 289] width 6 height 6
click at [252, 256] on icon at bounding box center [251, 289] width 2 height 4
click at [111, 256] on div "Shapes L" at bounding box center [107, 289] width 21 height 17
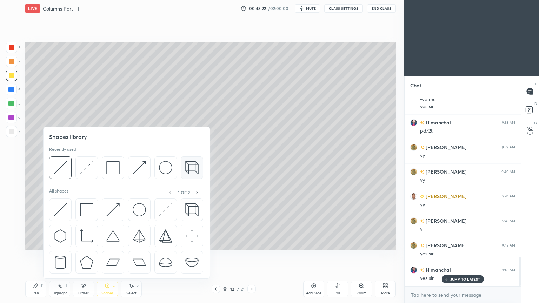
click at [62, 164] on img at bounding box center [60, 167] width 13 height 13
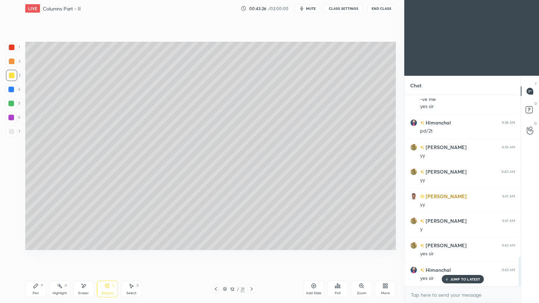
click at [37, 256] on icon at bounding box center [36, 286] width 6 height 6
click at [215, 256] on icon at bounding box center [216, 289] width 2 height 4
click at [254, 256] on icon at bounding box center [252, 289] width 6 height 6
click at [217, 256] on icon at bounding box center [216, 289] width 6 height 6
click at [254, 256] on icon at bounding box center [252, 289] width 6 height 6
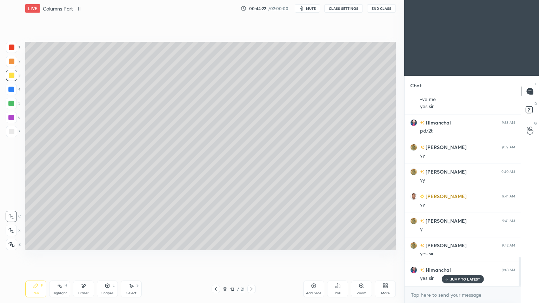
click at [132, 256] on div "Select S" at bounding box center [131, 289] width 21 height 17
click at [83, 256] on div "Eraser" at bounding box center [83, 289] width 21 height 17
click at [38, 256] on div "Pen P" at bounding box center [35, 289] width 21 height 17
click at [128, 256] on div "Select S" at bounding box center [131, 289] width 21 height 17
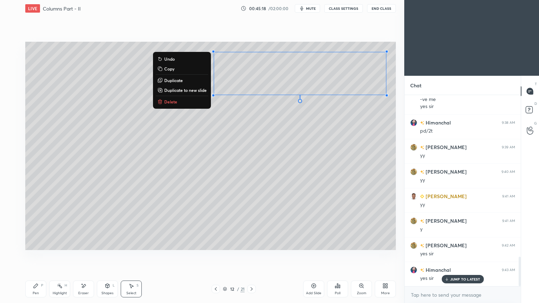
click at [86, 256] on div "Eraser" at bounding box center [83, 289] width 21 height 17
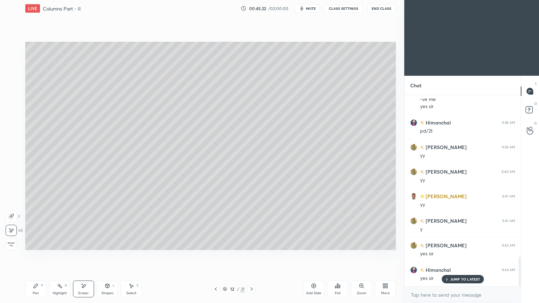
click at [34, 256] on icon at bounding box center [36, 286] width 4 height 4
click at [109, 256] on icon at bounding box center [108, 286] width 4 height 4
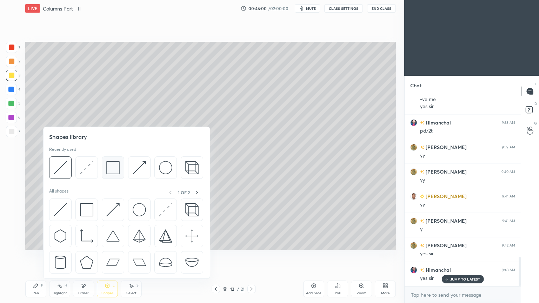
click at [115, 167] on img at bounding box center [112, 167] width 13 height 13
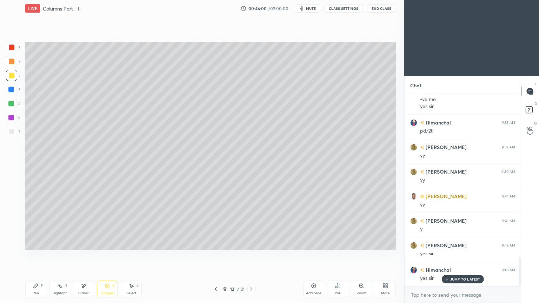
click at [15, 116] on div at bounding box center [11, 117] width 11 height 11
click at [130, 256] on icon at bounding box center [131, 286] width 6 height 6
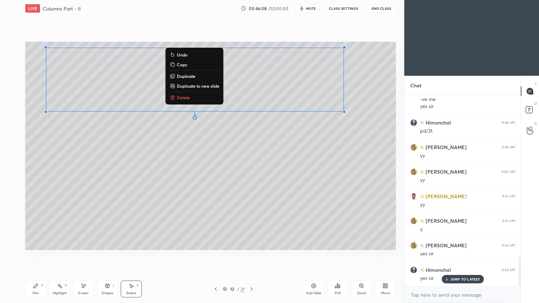
click at [39, 256] on div "Pen P" at bounding box center [35, 289] width 21 height 17
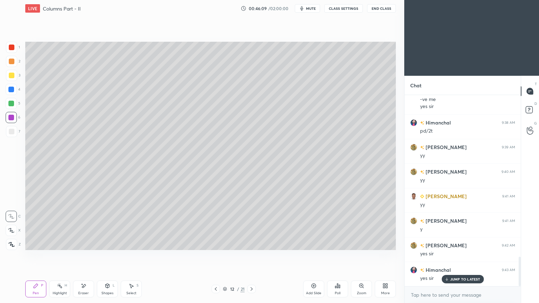
click at [13, 76] on div at bounding box center [12, 76] width 6 height 6
click at [217, 256] on icon at bounding box center [216, 289] width 6 height 6
click at [253, 256] on icon at bounding box center [252, 289] width 6 height 6
click at [83, 256] on div "Eraser" at bounding box center [83, 289] width 21 height 17
click at [111, 256] on div "Shapes L" at bounding box center [107, 289] width 21 height 17
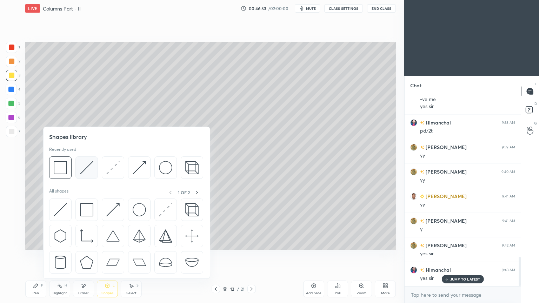
click at [90, 166] on img at bounding box center [86, 167] width 13 height 13
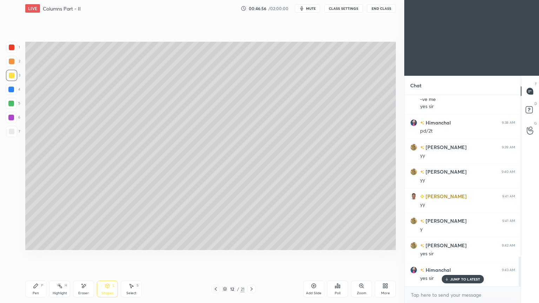
click at [38, 256] on icon at bounding box center [36, 286] width 4 height 4
click at [105, 256] on div "Shapes L" at bounding box center [107, 289] width 21 height 17
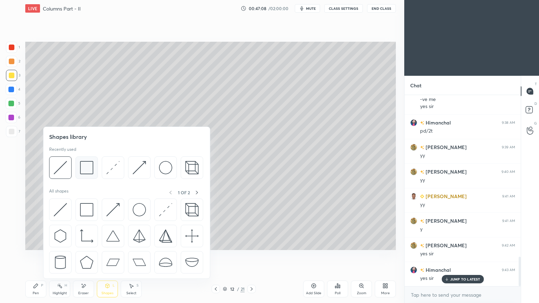
click at [85, 168] on img at bounding box center [86, 167] width 13 height 13
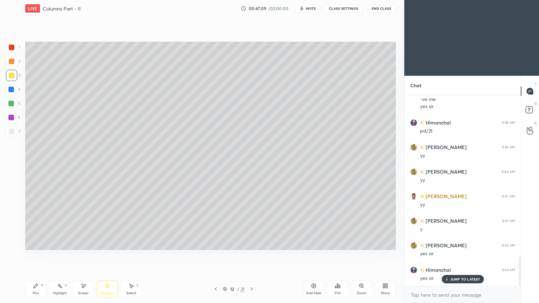
click at [12, 116] on div at bounding box center [11, 118] width 6 height 6
click at [215, 256] on icon at bounding box center [216, 289] width 6 height 6
click at [32, 256] on div "Pen P" at bounding box center [35, 289] width 21 height 17
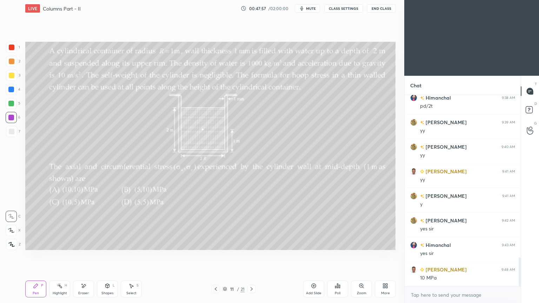
click at [91, 256] on div "Eraser" at bounding box center [83, 289] width 21 height 17
click at [251, 256] on icon at bounding box center [252, 289] width 6 height 6
click at [310, 256] on div "Add Slide" at bounding box center [313, 289] width 21 height 17
click at [114, 256] on div "Shapes L" at bounding box center [107, 289] width 21 height 17
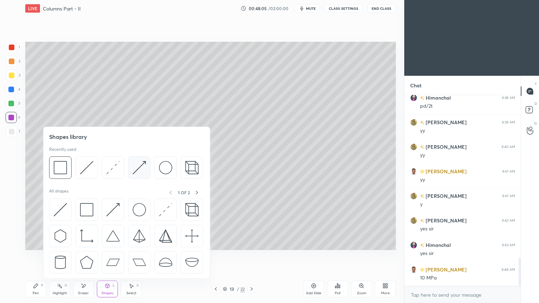
click at [136, 166] on img at bounding box center [139, 167] width 13 height 13
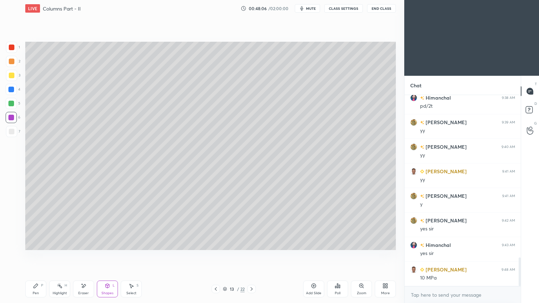
click at [9, 132] on div at bounding box center [12, 132] width 6 height 6
click at [38, 256] on icon at bounding box center [36, 286] width 6 height 6
click at [217, 256] on icon at bounding box center [216, 289] width 6 height 6
click at [215, 256] on icon at bounding box center [216, 289] width 6 height 6
click at [251, 256] on icon at bounding box center [252, 289] width 6 height 6
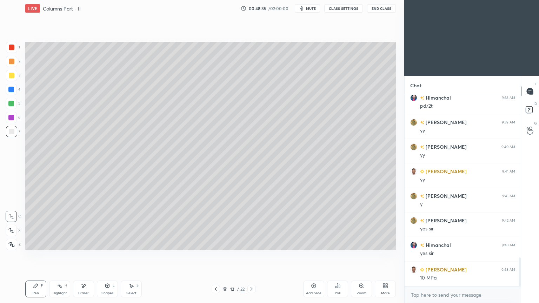
click at [252, 256] on icon at bounding box center [252, 289] width 6 height 6
click at [108, 256] on icon at bounding box center [108, 286] width 6 height 6
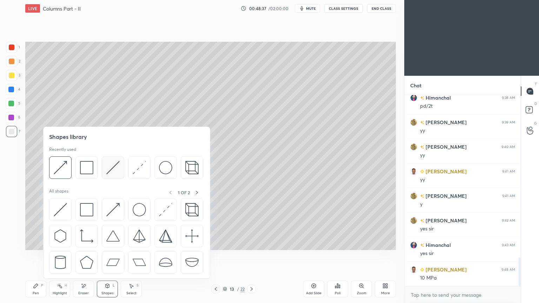
click at [114, 163] on img at bounding box center [112, 167] width 13 height 13
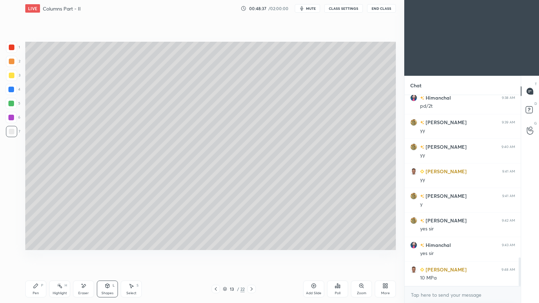
click at [9, 78] on div at bounding box center [12, 76] width 6 height 6
click at [36, 256] on icon at bounding box center [36, 286] width 6 height 6
click at [217, 256] on icon at bounding box center [216, 289] width 6 height 6
click at [215, 256] on icon at bounding box center [216, 289] width 6 height 6
click at [253, 256] on icon at bounding box center [252, 289] width 6 height 6
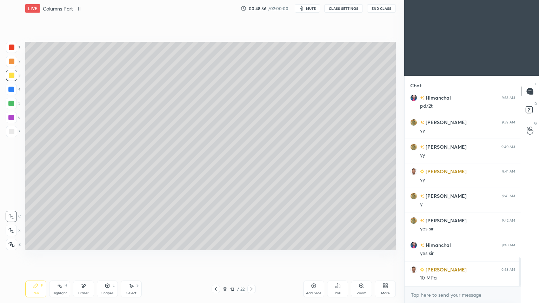
click at [251, 256] on icon at bounding box center [252, 289] width 6 height 6
click at [107, 256] on div "Shapes" at bounding box center [107, 293] width 12 height 4
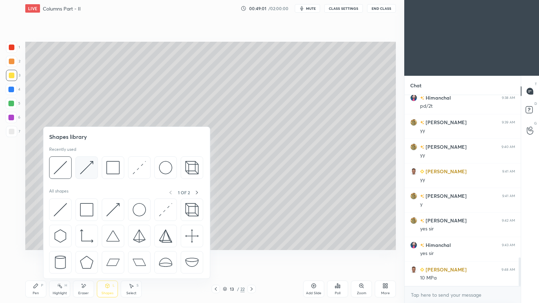
click at [87, 166] on img at bounding box center [86, 167] width 13 height 13
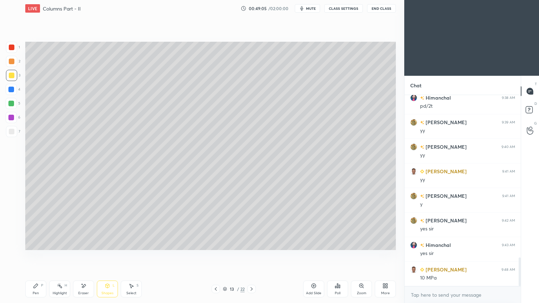
click at [34, 256] on icon at bounding box center [36, 286] width 6 height 6
click at [215, 256] on icon at bounding box center [216, 289] width 6 height 6
click at [215, 256] on icon at bounding box center [216, 289] width 2 height 4
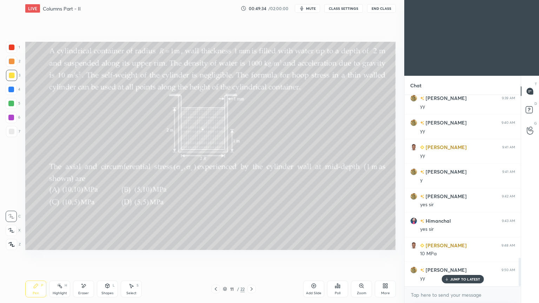
click at [84, 256] on icon at bounding box center [84, 286] width 4 height 4
click at [41, 256] on div "P" at bounding box center [42, 286] width 2 height 4
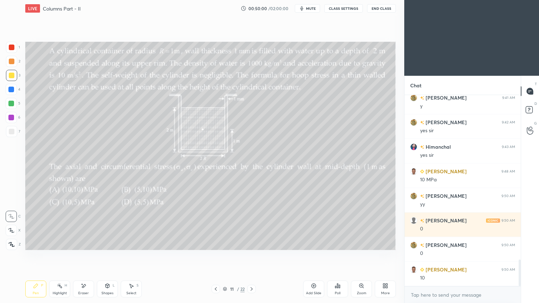
scroll to position [1201, 0]
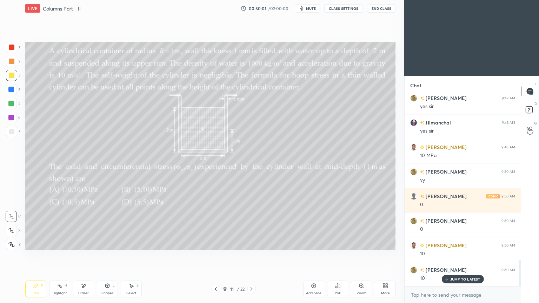
click at [252, 256] on div at bounding box center [251, 289] width 8 height 8
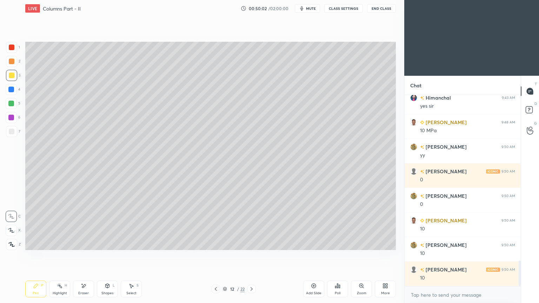
click at [251, 256] on icon at bounding box center [252, 289] width 6 height 6
click at [218, 256] on div at bounding box center [215, 289] width 8 height 8
click at [217, 256] on icon at bounding box center [216, 289] width 6 height 6
click at [83, 256] on icon at bounding box center [84, 286] width 6 height 6
click at [35, 256] on icon at bounding box center [36, 286] width 4 height 4
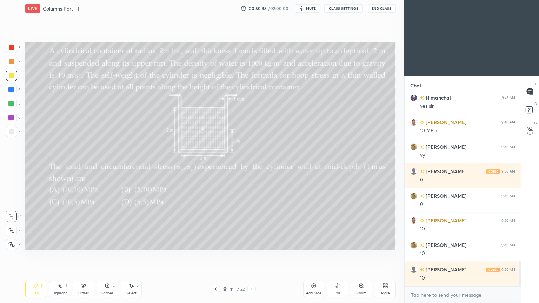
click at [254, 256] on icon at bounding box center [252, 289] width 6 height 6
click at [216, 256] on icon at bounding box center [216, 289] width 6 height 6
click at [215, 256] on icon at bounding box center [216, 289] width 6 height 6
click at [249, 256] on icon at bounding box center [252, 289] width 6 height 6
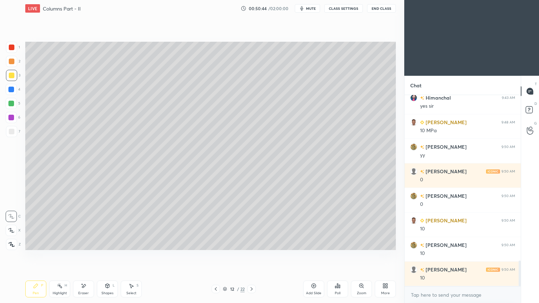
click at [254, 256] on icon at bounding box center [252, 289] width 6 height 6
click at [216, 256] on icon at bounding box center [216, 289] width 6 height 6
click at [215, 256] on icon at bounding box center [216, 289] width 2 height 4
click at [251, 256] on icon at bounding box center [252, 289] width 6 height 6
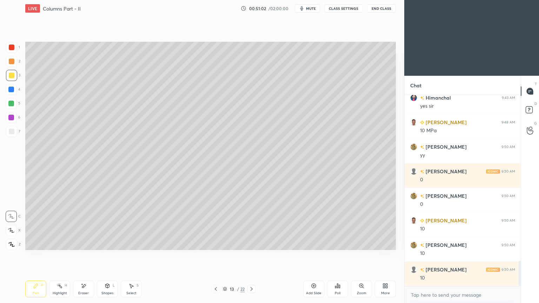
click at [250, 256] on icon at bounding box center [252, 289] width 6 height 6
click at [15, 48] on div at bounding box center [11, 47] width 11 height 11
click at [341, 256] on div "Poll" at bounding box center [337, 289] width 21 height 17
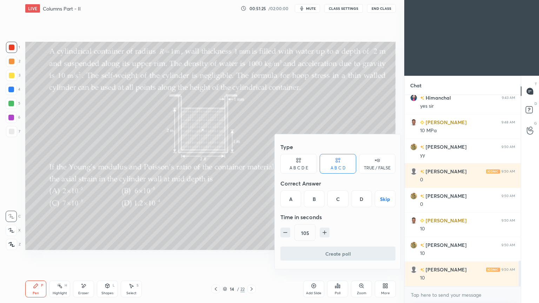
click at [341, 199] on div "C" at bounding box center [337, 198] width 21 height 17
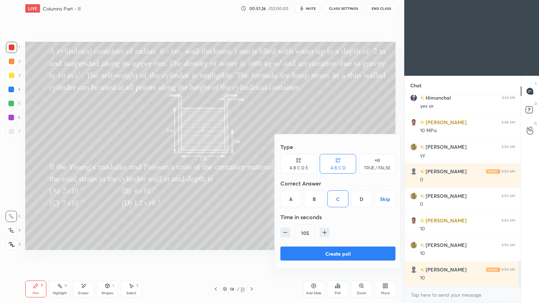
click at [327, 255] on button "Create poll" at bounding box center [337, 254] width 115 height 14
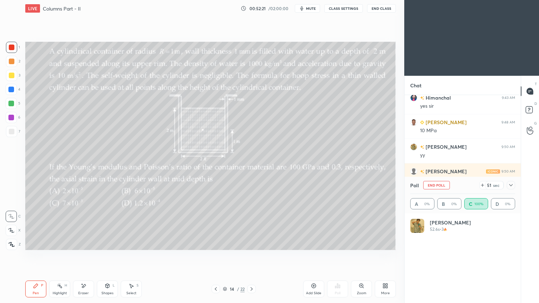
scroll to position [82, 103]
click at [513, 186] on icon at bounding box center [511, 185] width 6 height 6
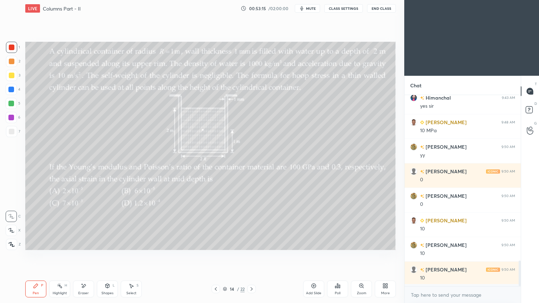
scroll to position [129, 114]
click at [33, 256] on icon at bounding box center [36, 286] width 6 height 6
click at [10, 79] on div at bounding box center [11, 75] width 11 height 11
click at [88, 256] on div "Eraser" at bounding box center [83, 289] width 21 height 17
click at [35, 256] on div "Pen P" at bounding box center [35, 289] width 21 height 17
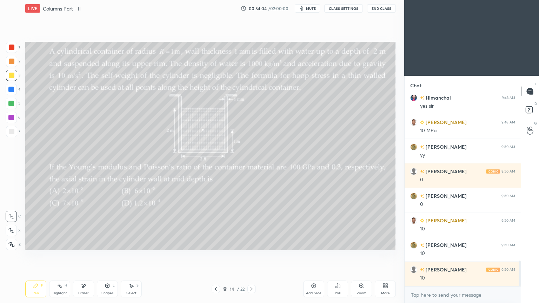
click at [132, 256] on icon at bounding box center [131, 286] width 6 height 6
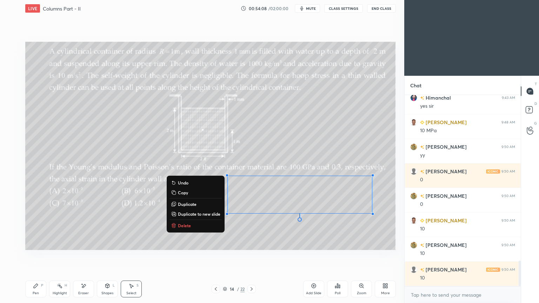
click at [40, 256] on div "Pen P" at bounding box center [35, 289] width 21 height 17
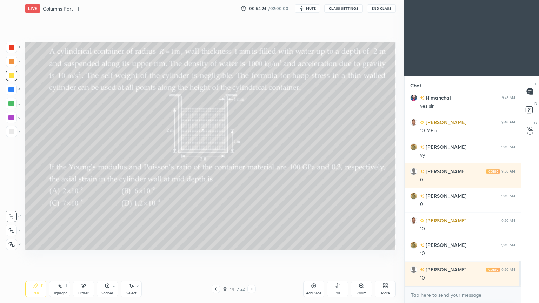
click at [11, 47] on div at bounding box center [12, 48] width 6 height 6
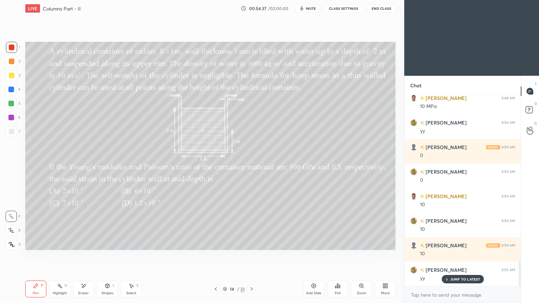
click at [251, 256] on icon at bounding box center [252, 289] width 6 height 6
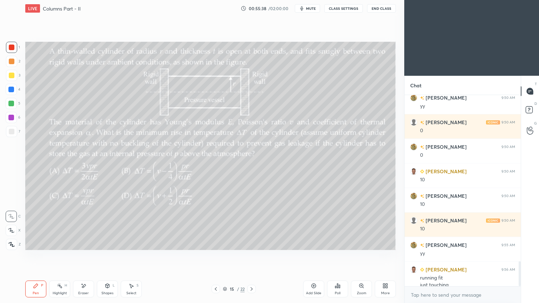
scroll to position [1282, 0]
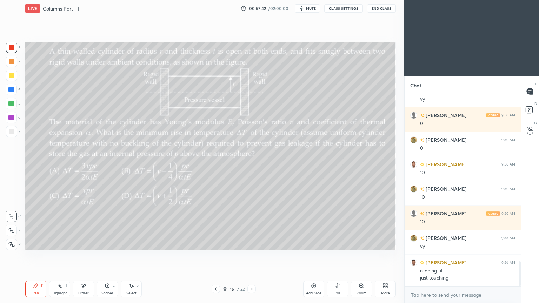
click at [88, 256] on div "Eraser" at bounding box center [83, 289] width 21 height 17
click at [35, 256] on div "Pen" at bounding box center [36, 293] width 6 height 4
click at [341, 256] on div "Poll" at bounding box center [337, 289] width 21 height 17
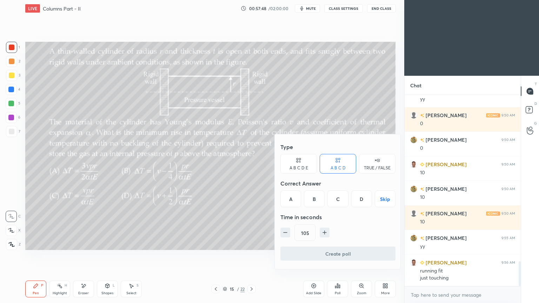
click at [344, 199] on div "C" at bounding box center [337, 198] width 21 height 17
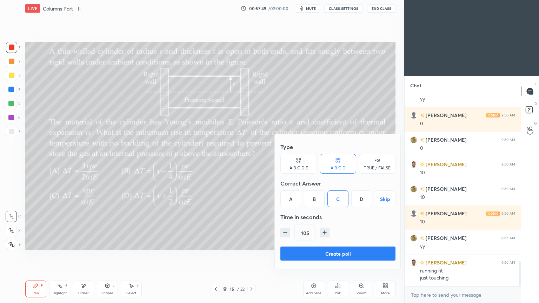
click at [344, 251] on button "Create poll" at bounding box center [337, 254] width 115 height 14
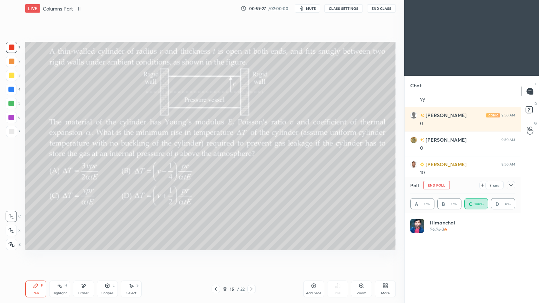
scroll to position [82, 103]
click at [513, 184] on div at bounding box center [510, 185] width 8 height 8
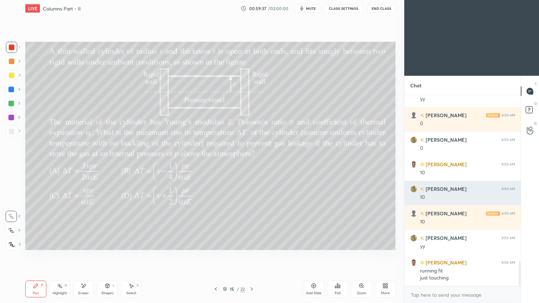
scroll to position [131, 114]
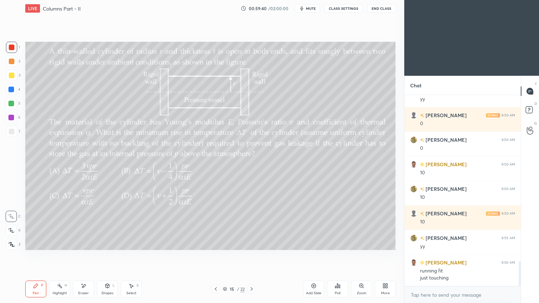
click at [108, 256] on div "Shapes L" at bounding box center [107, 289] width 21 height 17
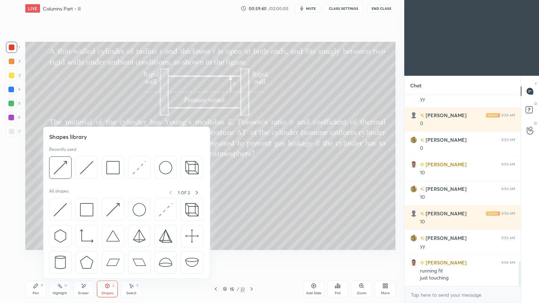
click at [113, 168] on img at bounding box center [112, 167] width 13 height 13
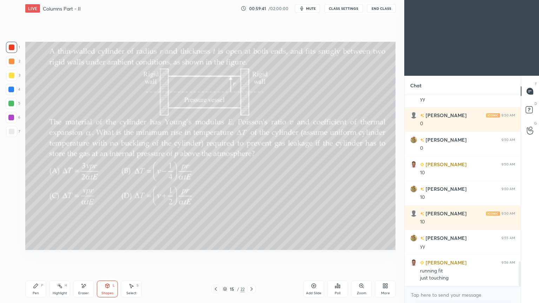
click at [10, 128] on div at bounding box center [11, 131] width 11 height 11
click at [82, 256] on div "Eraser" at bounding box center [83, 289] width 21 height 17
click at [13, 213] on div at bounding box center [11, 216] width 11 height 11
click at [12, 192] on icon at bounding box center [11, 193] width 6 height 6
click at [114, 256] on div "Shapes L" at bounding box center [107, 289] width 21 height 17
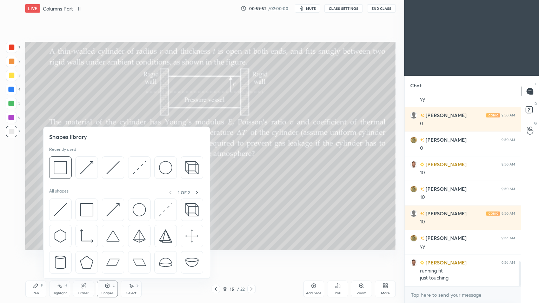
click at [137, 167] on img at bounding box center [139, 167] width 13 height 13
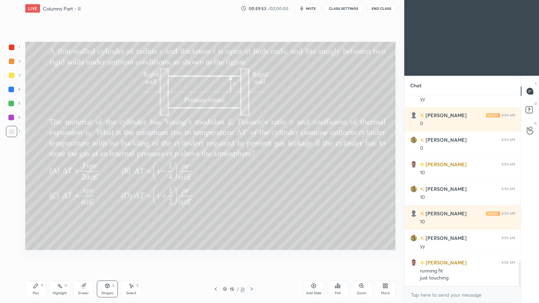
click at [10, 76] on div at bounding box center [12, 76] width 6 height 6
click at [114, 256] on div "Shapes L" at bounding box center [107, 289] width 21 height 17
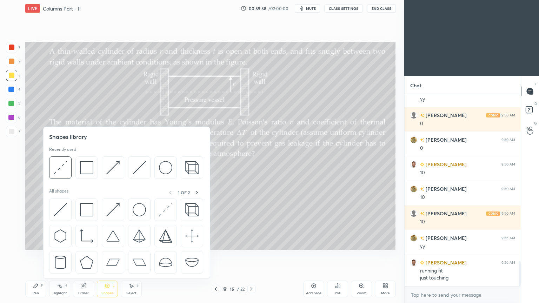
click at [116, 166] on img at bounding box center [112, 167] width 13 height 13
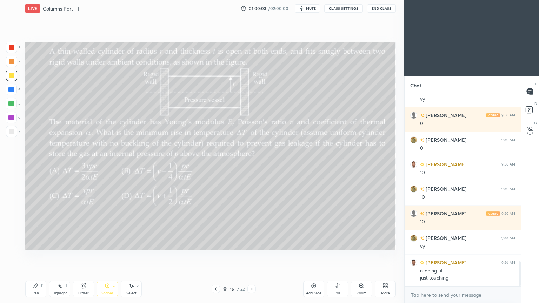
click at [32, 256] on div "Pen P" at bounding box center [35, 289] width 21 height 17
click at [109, 256] on div "Shapes L" at bounding box center [107, 289] width 21 height 17
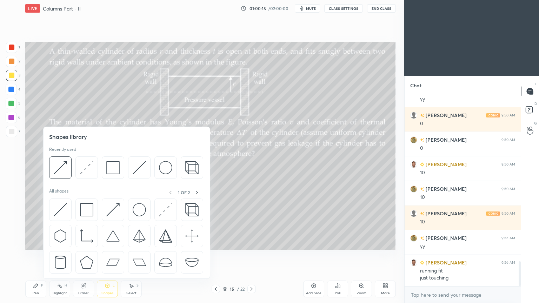
click at [121, 168] on div at bounding box center [113, 167] width 22 height 22
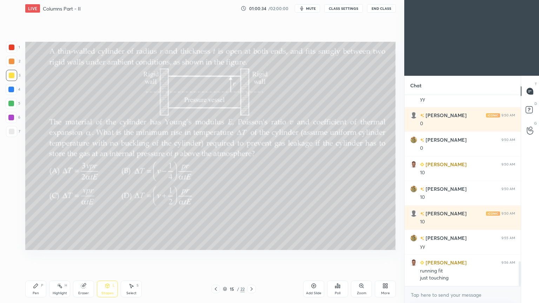
click at [35, 256] on div "Pen P" at bounding box center [35, 289] width 21 height 17
click at [9, 46] on div at bounding box center [12, 48] width 6 height 6
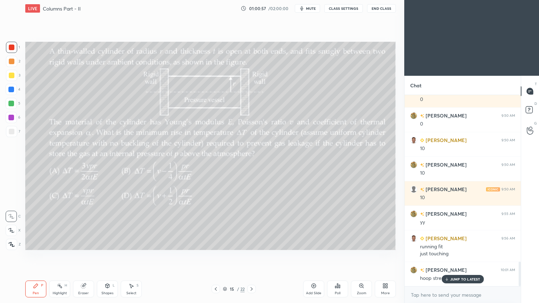
click at [316, 256] on div "Add Slide" at bounding box center [313, 293] width 15 height 4
click at [13, 132] on div at bounding box center [12, 132] width 6 height 6
click at [213, 256] on icon at bounding box center [216, 289] width 6 height 6
click at [249, 256] on icon at bounding box center [252, 289] width 6 height 6
click at [215, 256] on icon at bounding box center [216, 289] width 6 height 6
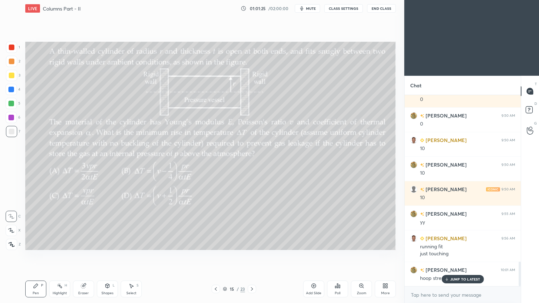
click at [10, 119] on div at bounding box center [11, 118] width 6 height 6
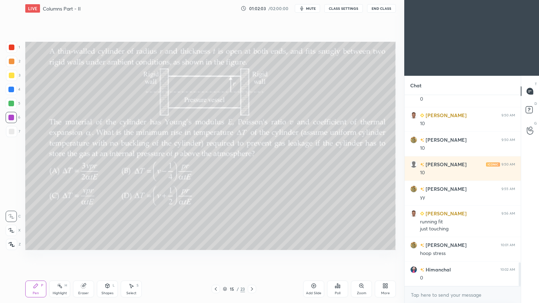
scroll to position [1355, 0]
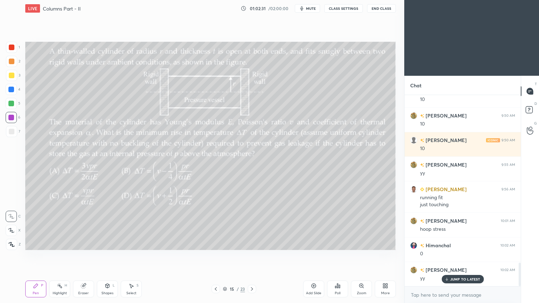
click at [252, 256] on icon at bounding box center [252, 289] width 6 height 6
click at [41, 256] on div "P" at bounding box center [42, 286] width 2 height 4
click at [11, 131] on div at bounding box center [12, 132] width 6 height 6
click at [216, 256] on icon at bounding box center [216, 289] width 6 height 6
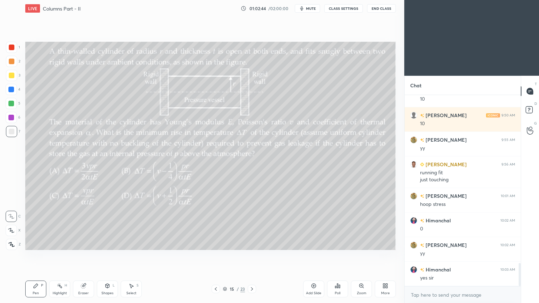
scroll to position [1404, 0]
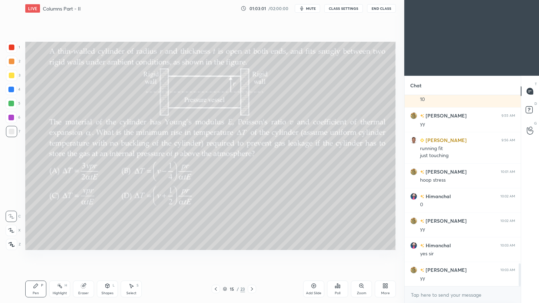
click at [86, 256] on div "Eraser" at bounding box center [83, 289] width 21 height 17
click at [14, 231] on icon at bounding box center [11, 231] width 6 height 6
click at [251, 256] on icon at bounding box center [252, 289] width 6 height 6
click at [133, 256] on icon at bounding box center [131, 286] width 6 height 6
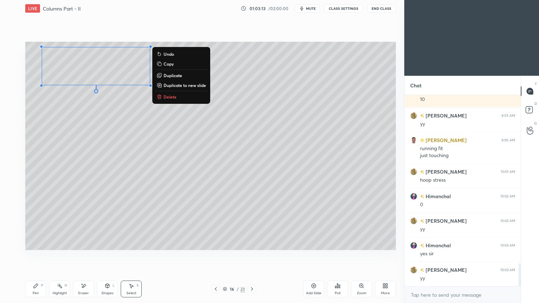
click at [36, 256] on icon at bounding box center [36, 286] width 6 height 6
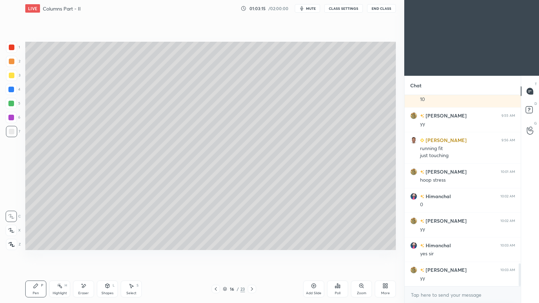
click at [14, 78] on div at bounding box center [11, 75] width 11 height 11
click at [13, 130] on div at bounding box center [12, 132] width 6 height 6
click at [84, 256] on icon at bounding box center [84, 286] width 6 height 6
click at [36, 256] on div "Pen P" at bounding box center [35, 289] width 21 height 17
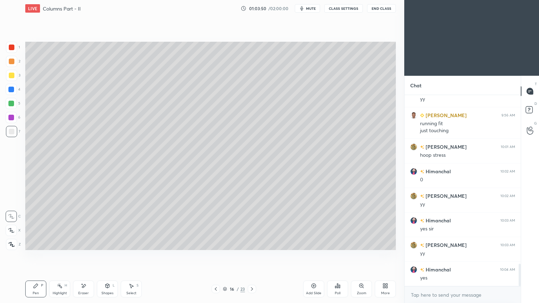
click at [131, 256] on icon at bounding box center [132, 286] width 4 height 4
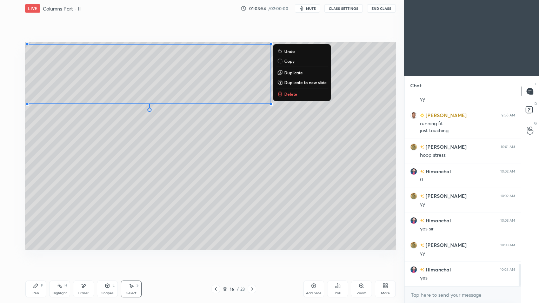
click at [105, 194] on div "0 ° Undo Copy Duplicate Duplicate to new slide Delete" at bounding box center [210, 146] width 370 height 208
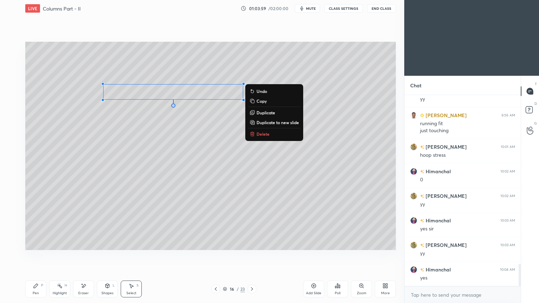
click at [32, 256] on div "Pen P" at bounding box center [35, 289] width 21 height 17
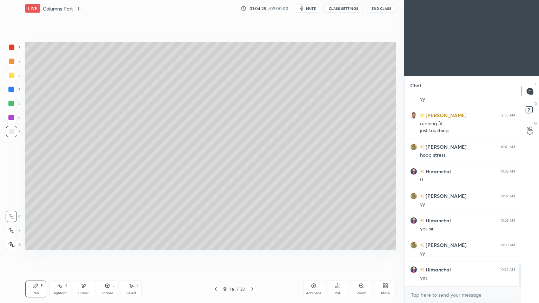
click at [217, 256] on icon at bounding box center [216, 289] width 6 height 6
click at [251, 256] on icon at bounding box center [252, 289] width 6 height 6
click at [13, 77] on div at bounding box center [12, 76] width 6 height 6
click at [134, 256] on div "Select S" at bounding box center [131, 289] width 21 height 17
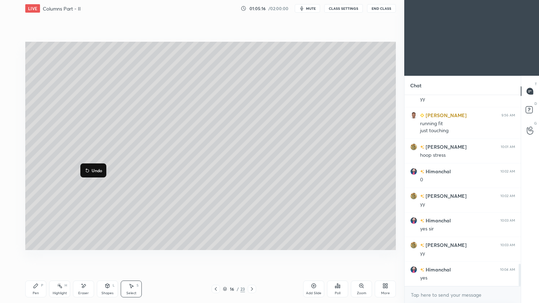
click at [37, 256] on icon at bounding box center [36, 286] width 6 height 6
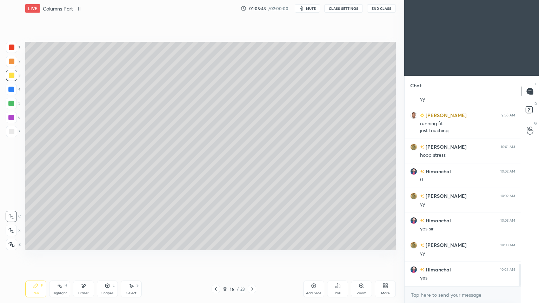
click at [109, 256] on div "Shapes L" at bounding box center [107, 289] width 21 height 17
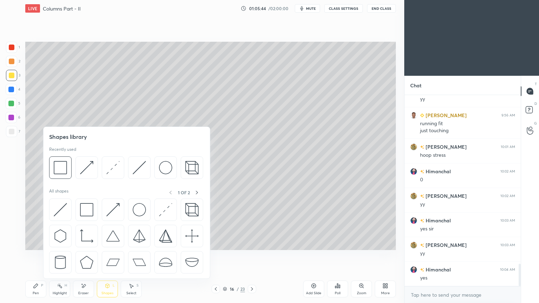
click at [59, 164] on img at bounding box center [60, 167] width 13 height 13
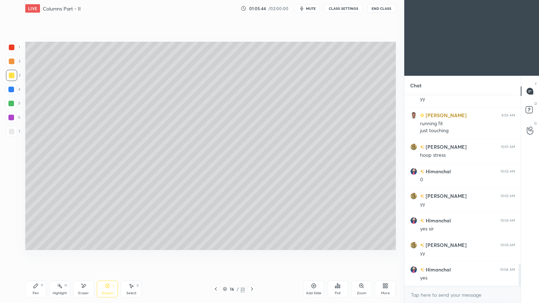
click at [12, 130] on div at bounding box center [12, 132] width 6 height 6
click at [212, 256] on div at bounding box center [215, 289] width 8 height 8
click at [252, 256] on icon at bounding box center [252, 289] width 6 height 6
click at [85, 256] on div "Eraser" at bounding box center [83, 289] width 21 height 17
click at [37, 256] on div "Pen" at bounding box center [36, 293] width 6 height 4
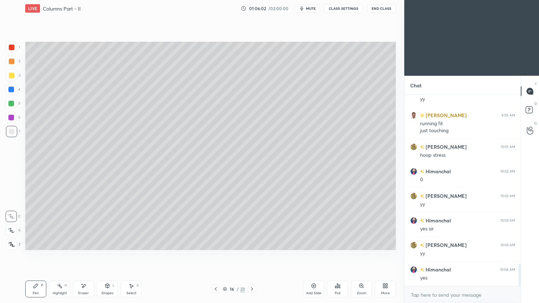
click at [81, 256] on div "Eraser" at bounding box center [83, 289] width 21 height 17
click at [40, 256] on div "Pen P" at bounding box center [35, 289] width 21 height 17
click at [9, 77] on div at bounding box center [12, 76] width 6 height 6
click at [88, 256] on div "Eraser" at bounding box center [83, 289] width 21 height 17
click at [35, 256] on div "Pen P" at bounding box center [35, 289] width 21 height 17
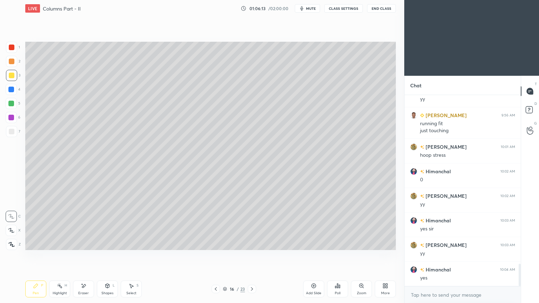
click at [214, 256] on icon at bounding box center [216, 289] width 6 height 6
click at [253, 256] on icon at bounding box center [252, 289] width 6 height 6
click at [216, 256] on icon at bounding box center [216, 289] width 6 height 6
click at [250, 256] on icon at bounding box center [252, 289] width 6 height 6
click at [13, 51] on div at bounding box center [11, 47] width 11 height 11
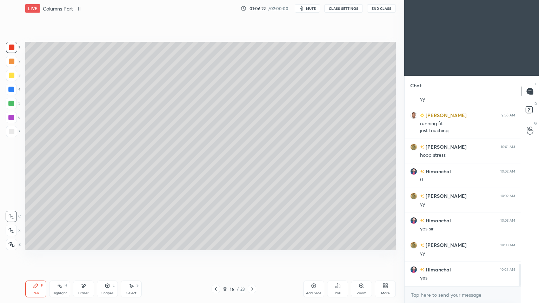
click at [218, 256] on div at bounding box center [215, 289] width 8 height 8
click at [251, 256] on icon at bounding box center [252, 289] width 6 height 6
click at [215, 256] on icon at bounding box center [216, 289] width 6 height 6
click at [249, 256] on icon at bounding box center [252, 289] width 6 height 6
click at [252, 256] on icon at bounding box center [252, 289] width 6 height 6
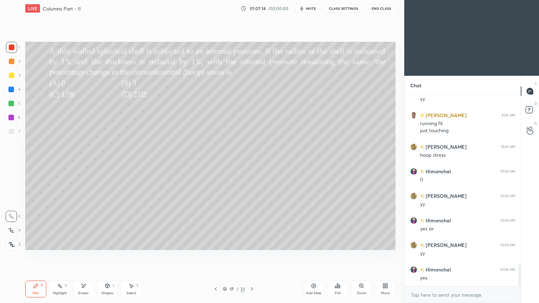
click at [8, 49] on div at bounding box center [11, 47] width 11 height 11
click at [337, 256] on div "Poll" at bounding box center [338, 293] width 6 height 4
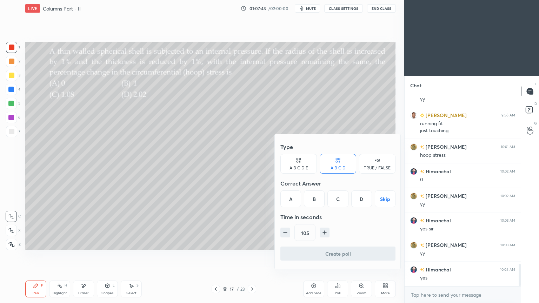
click at [364, 199] on div "D" at bounding box center [361, 198] width 21 height 17
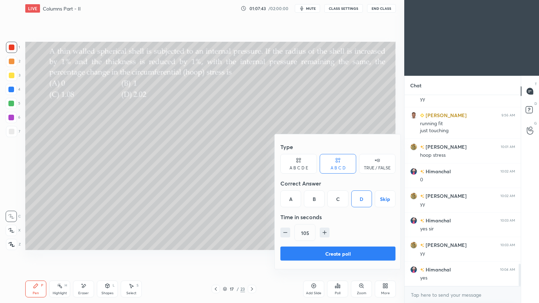
click at [354, 256] on button "Create poll" at bounding box center [337, 254] width 115 height 14
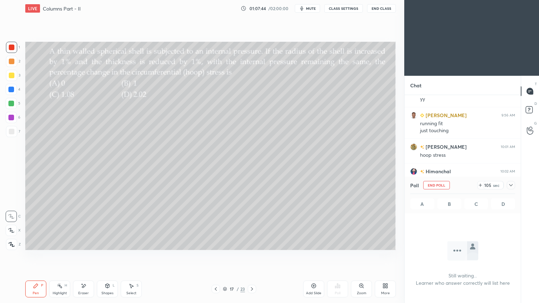
scroll to position [94, 114]
click at [312, 8] on span "mute" at bounding box center [311, 8] width 10 height 5
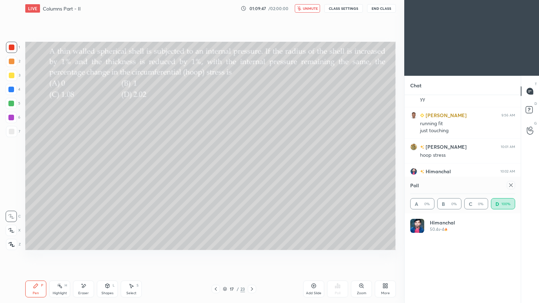
click at [311, 9] on span "unmute" at bounding box center [310, 8] width 15 height 5
click at [510, 183] on icon at bounding box center [511, 185] width 6 height 6
type textarea "x"
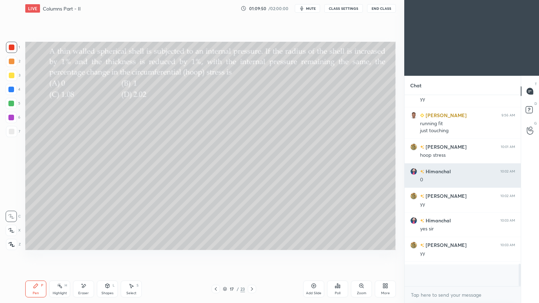
scroll to position [2, 2]
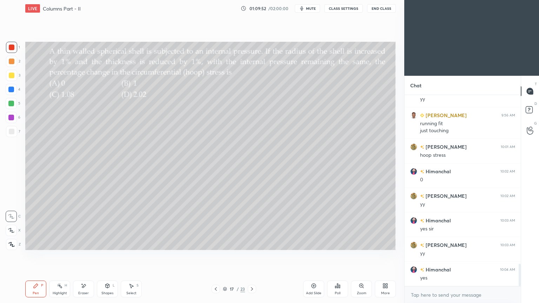
click at [16, 76] on div at bounding box center [11, 75] width 11 height 11
click at [87, 256] on div "Eraser" at bounding box center [83, 289] width 21 height 17
click at [29, 256] on div "Pen P" at bounding box center [35, 289] width 21 height 17
click at [109, 256] on icon at bounding box center [108, 286] width 6 height 6
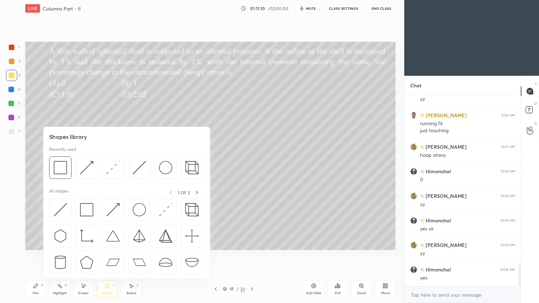
click at [137, 168] on img at bounding box center [139, 167] width 13 height 13
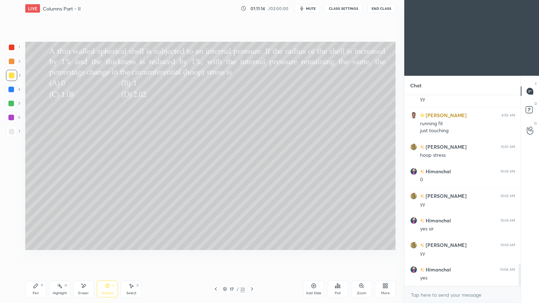
click at [34, 256] on icon at bounding box center [36, 286] width 6 height 6
click at [314, 256] on div "Add Slide" at bounding box center [313, 293] width 15 height 4
click at [214, 256] on icon at bounding box center [216, 289] width 6 height 6
click at [253, 256] on icon at bounding box center [252, 289] width 6 height 6
click at [214, 256] on icon at bounding box center [216, 289] width 6 height 6
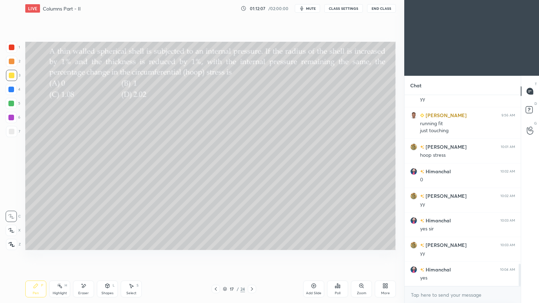
click at [253, 256] on icon at bounding box center [252, 289] width 6 height 6
click at [129, 256] on div "Select S" at bounding box center [131, 289] width 21 height 17
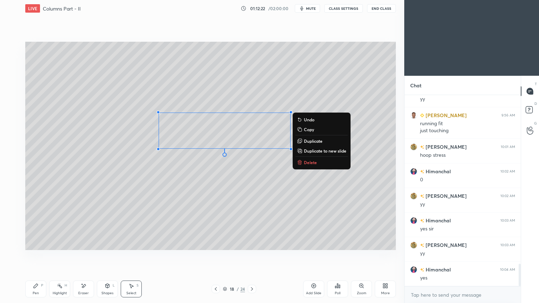
click at [163, 219] on div "0 ° Undo Copy Duplicate Duplicate to new slide Delete" at bounding box center [210, 146] width 370 height 208
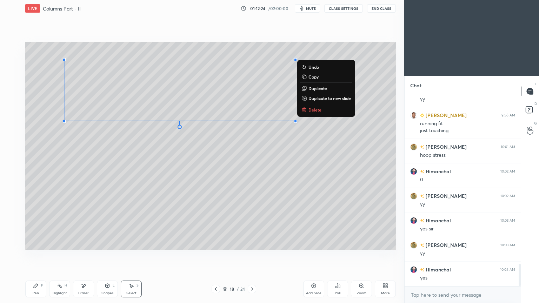
click at [151, 191] on div "0 ° Undo Copy Duplicate Duplicate to new slide Delete" at bounding box center [210, 146] width 370 height 208
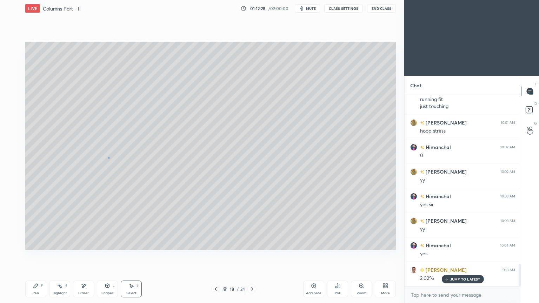
click at [111, 156] on div "0 ° Undo Copy Duplicate Duplicate to new slide Delete" at bounding box center [210, 146] width 370 height 208
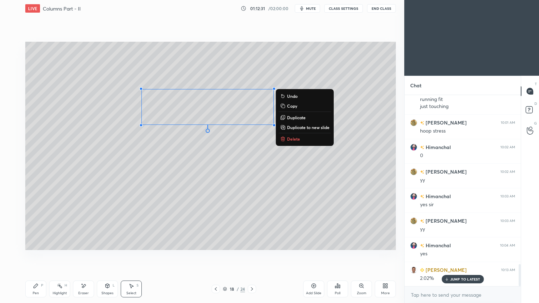
click at [33, 256] on div "Pen P" at bounding box center [35, 289] width 21 height 17
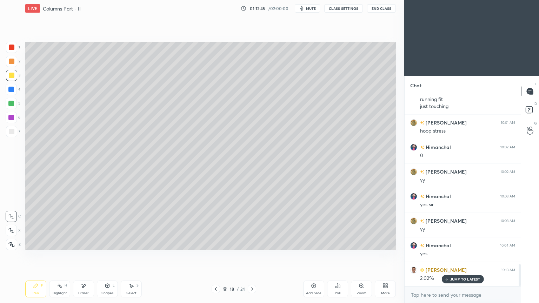
scroll to position [1478, 0]
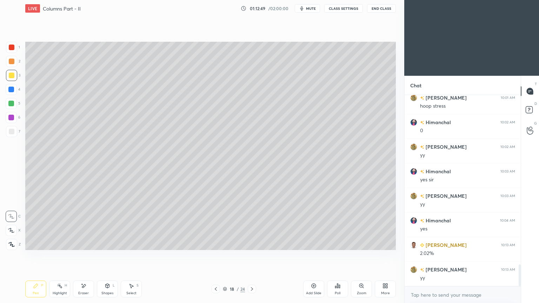
click at [212, 256] on div at bounding box center [215, 289] width 8 height 8
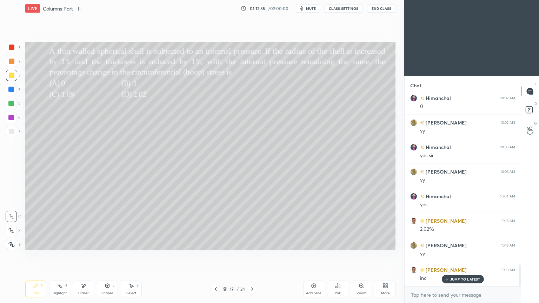
scroll to position [1527, 0]
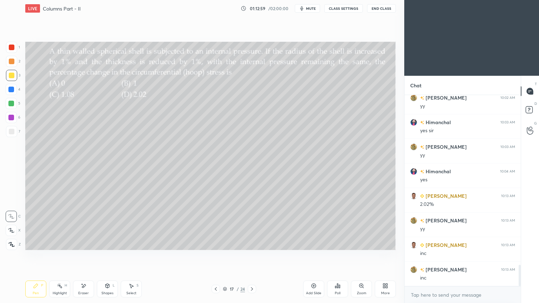
click at [248, 256] on div at bounding box center [252, 289] width 8 height 8
click at [250, 256] on icon at bounding box center [252, 289] width 6 height 6
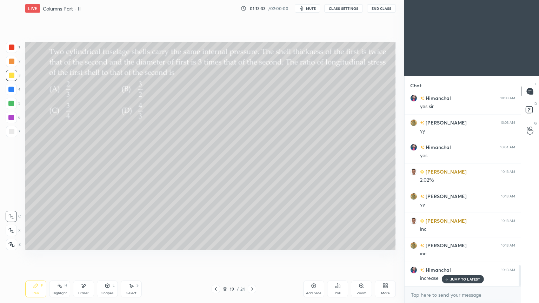
click at [339, 256] on div "Poll" at bounding box center [337, 289] width 21 height 17
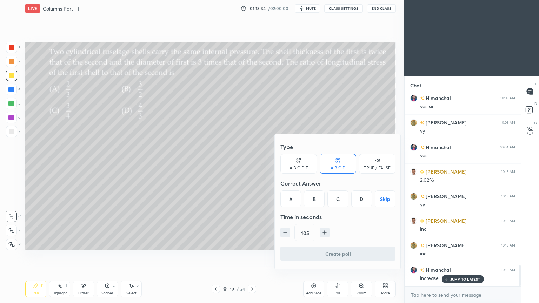
click at [318, 196] on div "B" at bounding box center [314, 198] width 21 height 17
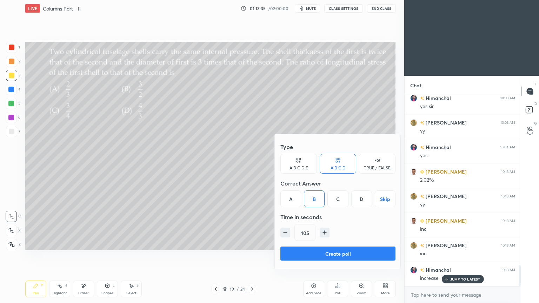
click at [285, 234] on icon "button" at bounding box center [285, 232] width 7 height 7
type input "90"
click at [356, 254] on button "Create poll" at bounding box center [337, 254] width 115 height 14
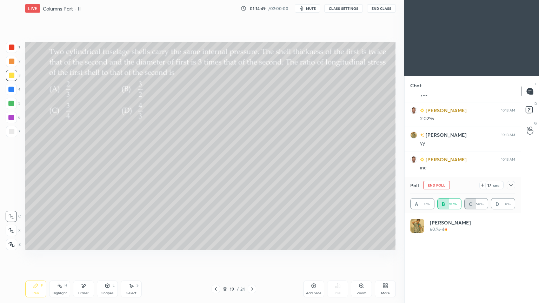
scroll to position [1620, 0]
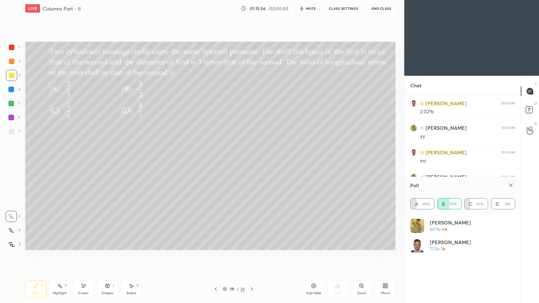
click at [87, 256] on div "Eraser" at bounding box center [83, 289] width 21 height 17
click at [37, 256] on icon at bounding box center [36, 286] width 6 height 6
click at [83, 256] on icon at bounding box center [84, 286] width 4 height 4
click at [35, 256] on icon at bounding box center [36, 286] width 6 height 6
click at [107, 256] on icon at bounding box center [108, 286] width 6 height 6
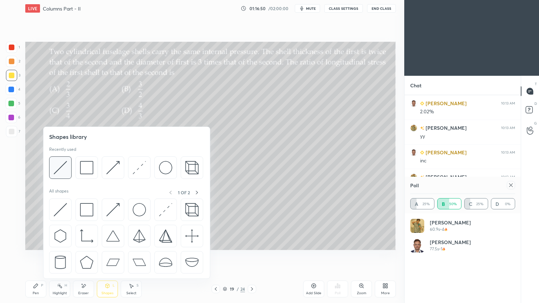
click at [59, 169] on img at bounding box center [60, 167] width 13 height 13
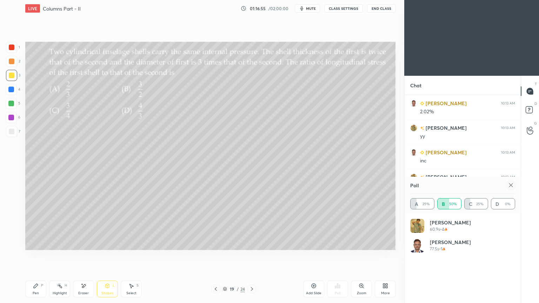
click at [36, 256] on icon at bounding box center [36, 286] width 6 height 6
click at [12, 47] on div at bounding box center [12, 48] width 6 height 6
click at [14, 77] on div at bounding box center [11, 75] width 11 height 11
click at [9, 46] on div at bounding box center [12, 48] width 6 height 6
click at [515, 184] on div "Poll A 25% B 50% C 25% D 0%" at bounding box center [462, 195] width 116 height 36
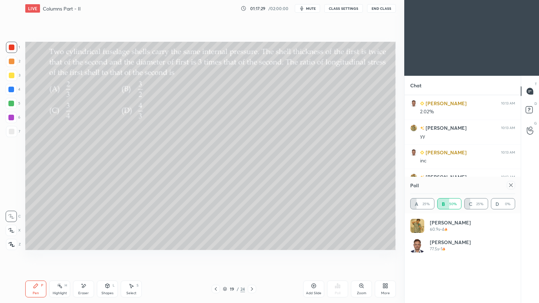
click at [513, 188] on div at bounding box center [510, 185] width 8 height 8
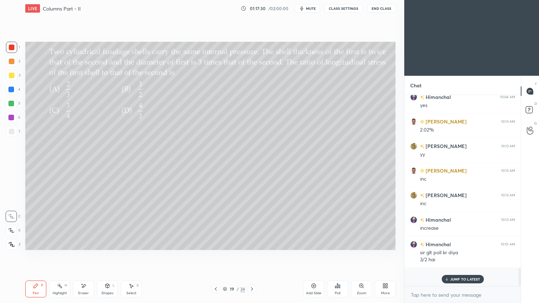
scroll to position [187, 114]
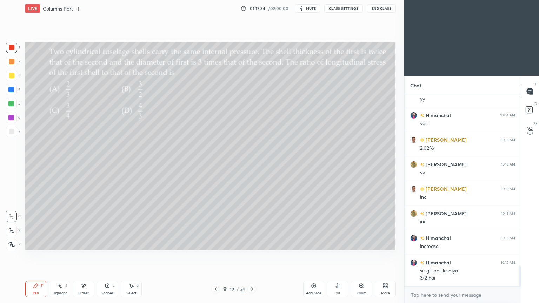
click at [36, 256] on icon at bounding box center [36, 286] width 4 height 4
click at [248, 256] on div at bounding box center [252, 289] width 8 height 8
click at [339, 256] on div "Poll" at bounding box center [338, 293] width 6 height 4
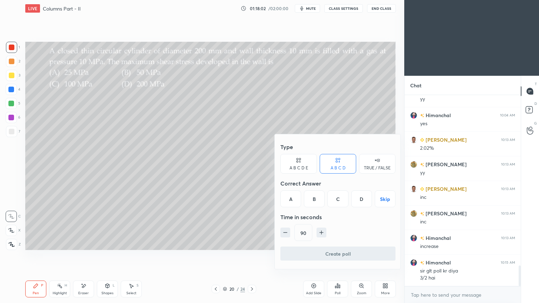
click at [314, 203] on div "B" at bounding box center [314, 198] width 21 height 17
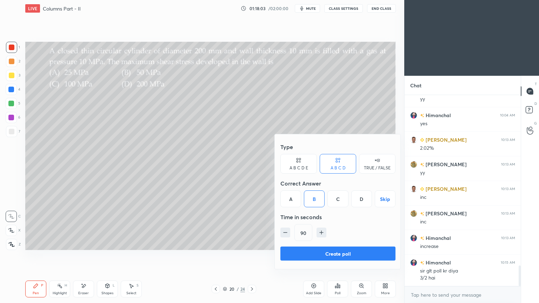
click at [336, 255] on button "Create poll" at bounding box center [337, 254] width 115 height 14
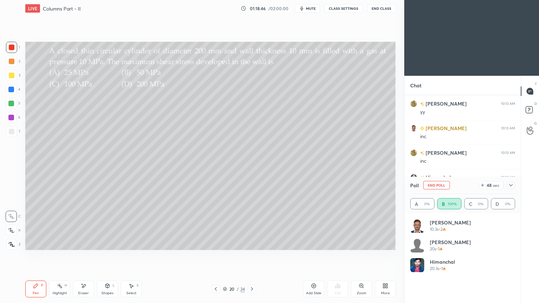
scroll to position [1651, 0]
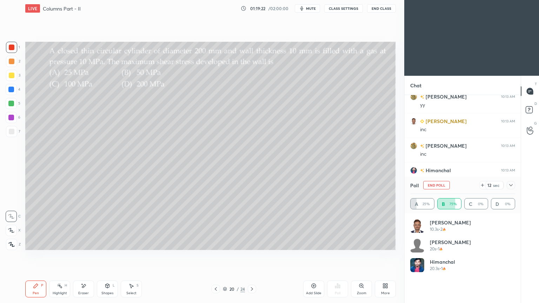
click at [14, 76] on div at bounding box center [12, 76] width 6 height 6
click at [11, 47] on div at bounding box center [12, 48] width 6 height 6
click at [513, 186] on div at bounding box center [510, 185] width 8 height 8
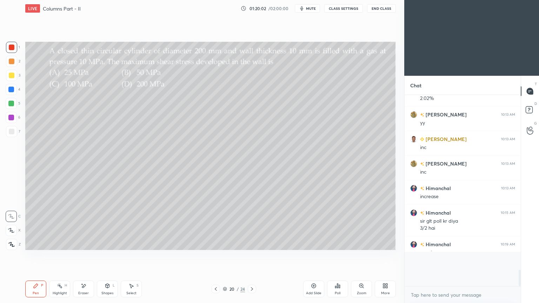
scroll to position [2, 2]
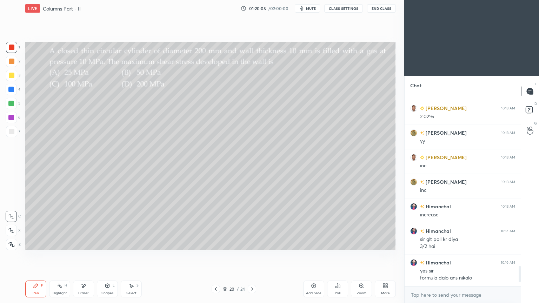
click at [251, 256] on icon at bounding box center [252, 289] width 6 height 6
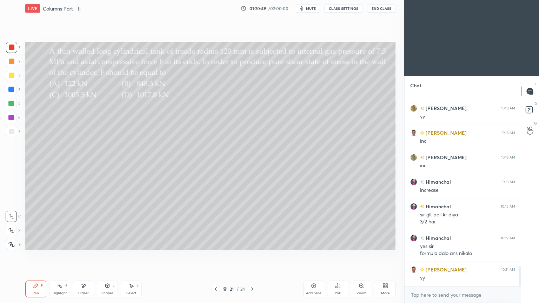
scroll to position [1664, 0]
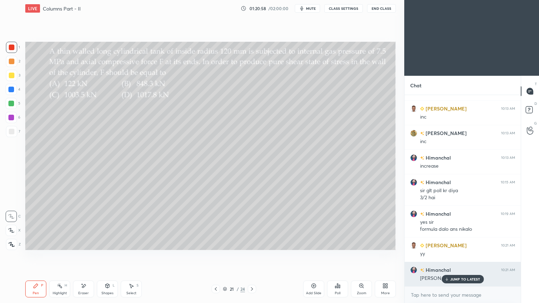
click at [462, 256] on p "JUMP TO LATEST" at bounding box center [465, 279] width 30 height 4
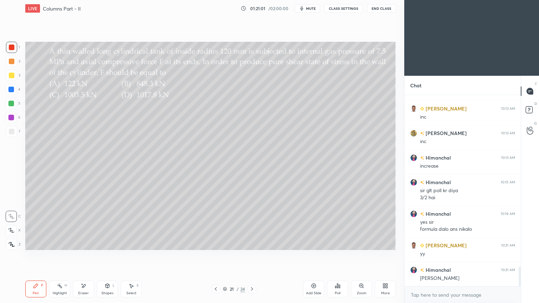
click at [340, 256] on div "Poll" at bounding box center [337, 289] width 21 height 17
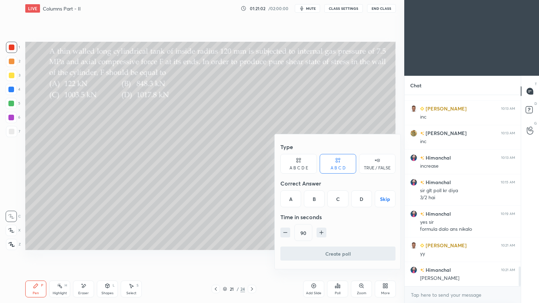
click at [361, 200] on div "D" at bounding box center [361, 198] width 21 height 17
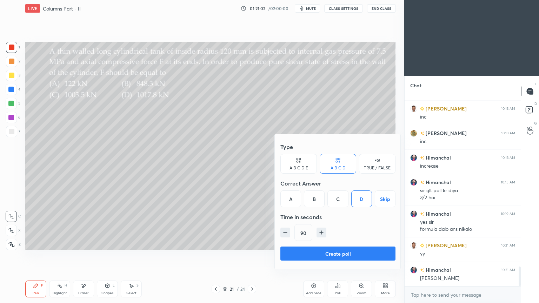
click at [340, 256] on button "Create poll" at bounding box center [337, 254] width 115 height 14
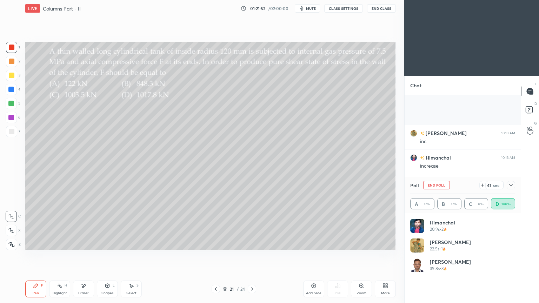
scroll to position [1725, 0]
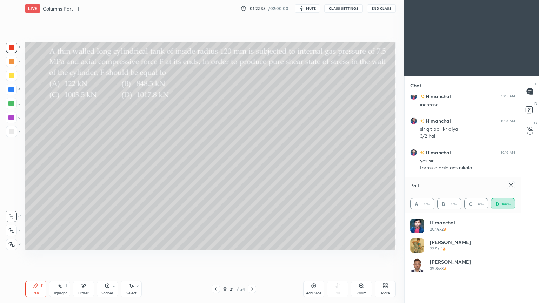
click at [511, 184] on icon at bounding box center [511, 185] width 6 height 6
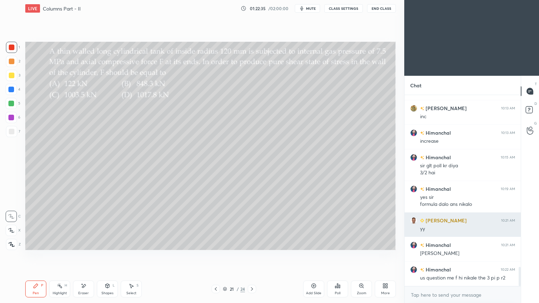
scroll to position [131, 114]
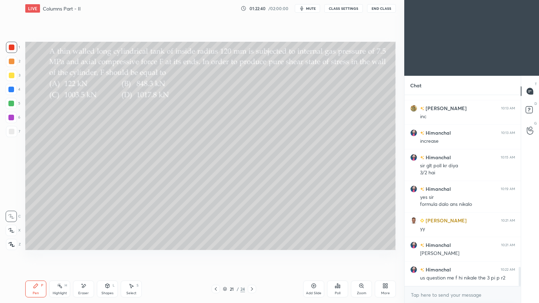
click at [13, 77] on div at bounding box center [12, 76] width 6 height 6
click at [214, 256] on icon at bounding box center [216, 289] width 6 height 6
click at [216, 256] on icon at bounding box center [216, 289] width 6 height 6
click at [215, 256] on icon at bounding box center [216, 289] width 6 height 6
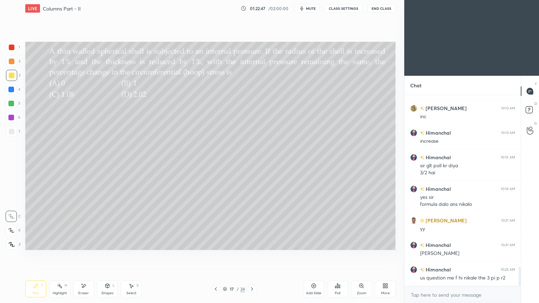
click at [215, 256] on icon at bounding box center [216, 289] width 6 height 6
click at [215, 256] on icon at bounding box center [216, 289] width 2 height 4
click at [216, 256] on icon at bounding box center [216, 289] width 6 height 6
click at [217, 256] on icon at bounding box center [216, 289] width 6 height 6
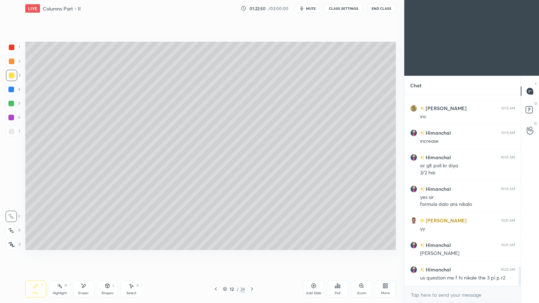
click at [219, 256] on div at bounding box center [215, 289] width 8 height 8
click at [219, 256] on div "Pen P Highlight H Eraser Shapes L Select S 11 / 24 Add Slide Poll Zoom More" at bounding box center [210, 289] width 370 height 28
click at [215, 256] on icon at bounding box center [216, 289] width 2 height 4
click at [216, 256] on icon at bounding box center [216, 289] width 2 height 4
click at [215, 256] on icon at bounding box center [216, 289] width 2 height 4
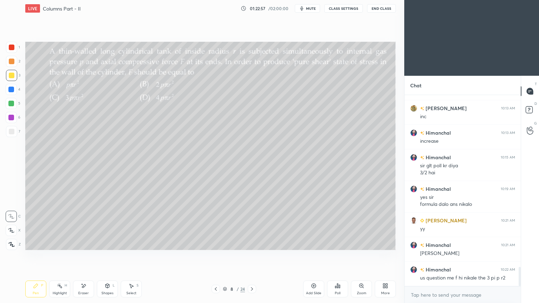
click at [250, 256] on icon at bounding box center [252, 289] width 6 height 6
click at [129, 256] on div "Select" at bounding box center [131, 293] width 10 height 4
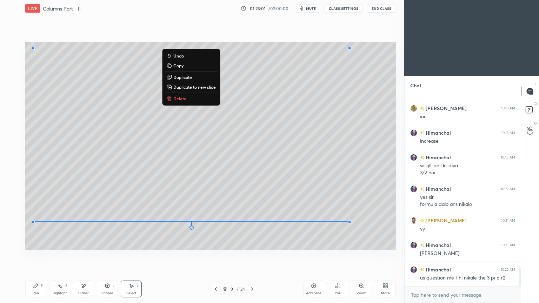
click at [182, 64] on p "Copy" at bounding box center [178, 66] width 10 height 6
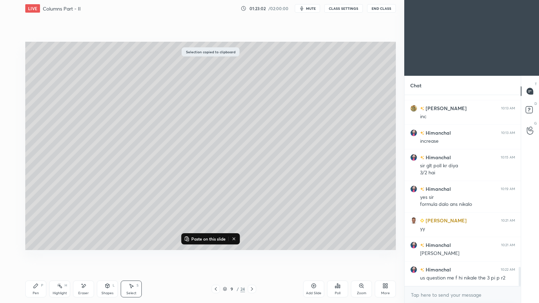
click at [251, 256] on icon at bounding box center [252, 289] width 2 height 4
click at [254, 256] on icon at bounding box center [252, 289] width 6 height 6
click at [253, 256] on icon at bounding box center [252, 289] width 6 height 6
click at [254, 256] on icon at bounding box center [252, 289] width 6 height 6
click at [253, 256] on icon at bounding box center [252, 289] width 6 height 6
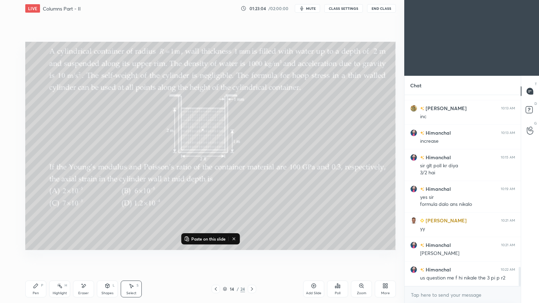
click at [253, 256] on icon at bounding box center [252, 289] width 6 height 6
click at [254, 256] on icon at bounding box center [252, 289] width 6 height 6
click at [251, 256] on icon at bounding box center [252, 289] width 2 height 4
click at [253, 256] on icon at bounding box center [252, 289] width 6 height 6
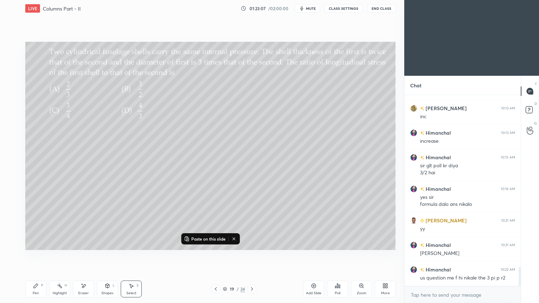
click at [254, 256] on icon at bounding box center [252, 289] width 6 height 6
click at [255, 256] on div at bounding box center [252, 289] width 8 height 8
click at [207, 237] on p "Paste on this slide" at bounding box center [208, 239] width 34 height 6
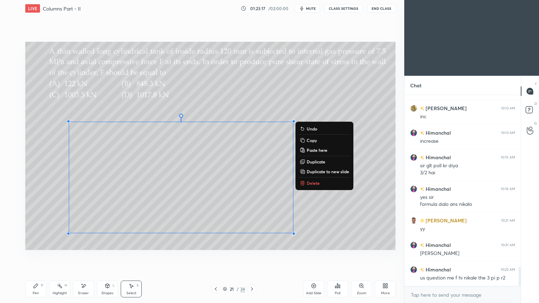
click at [215, 256] on icon at bounding box center [216, 289] width 6 height 6
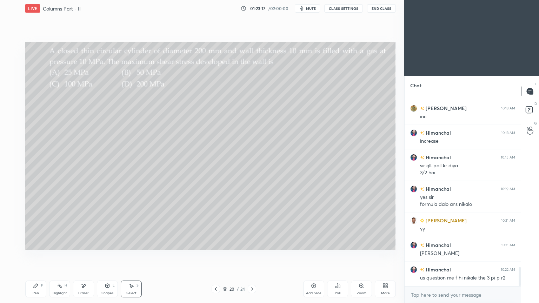
click at [216, 256] on icon at bounding box center [216, 289] width 6 height 6
click at [217, 256] on icon at bounding box center [216, 289] width 6 height 6
click at [218, 256] on icon at bounding box center [216, 289] width 6 height 6
click at [217, 256] on icon at bounding box center [216, 289] width 6 height 6
click at [219, 256] on div at bounding box center [215, 289] width 8 height 8
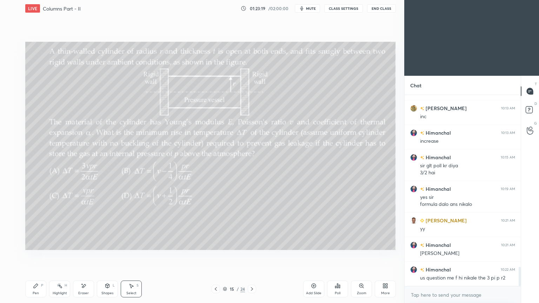
click at [220, 256] on div "15 / 24" at bounding box center [233, 289] width 45 height 8
click at [215, 256] on icon at bounding box center [216, 289] width 2 height 4
click at [215, 256] on icon at bounding box center [216, 289] width 6 height 6
click at [214, 256] on icon at bounding box center [216, 289] width 6 height 6
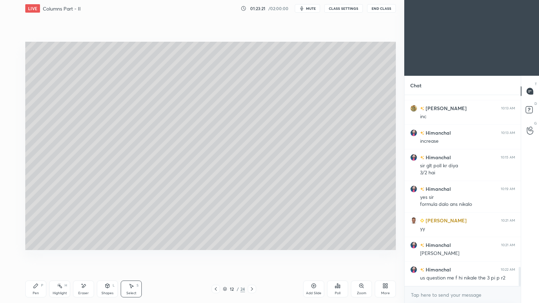
click at [215, 256] on icon at bounding box center [216, 289] width 6 height 6
click at [218, 256] on icon at bounding box center [216, 289] width 6 height 6
click at [254, 256] on icon at bounding box center [252, 289] width 6 height 6
click at [132, 256] on div "Select" at bounding box center [131, 293] width 10 height 4
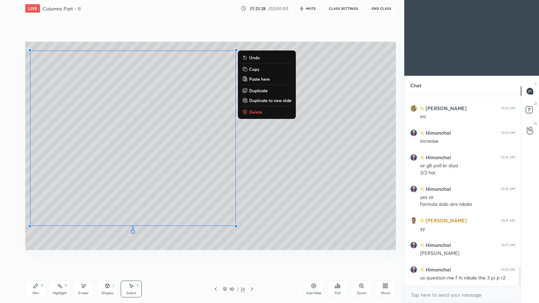
click at [261, 69] on button "Copy" at bounding box center [267, 69] width 52 height 8
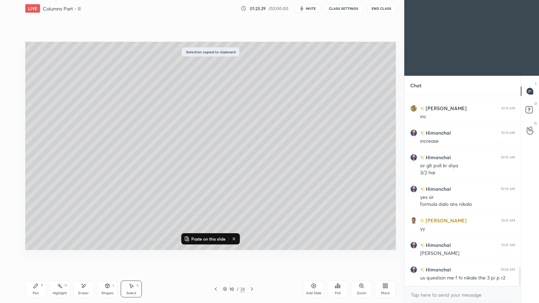
click at [250, 256] on icon at bounding box center [252, 289] width 6 height 6
click at [251, 256] on icon at bounding box center [252, 289] width 6 height 6
click at [250, 256] on icon at bounding box center [252, 289] width 6 height 6
click at [251, 256] on icon at bounding box center [252, 289] width 6 height 6
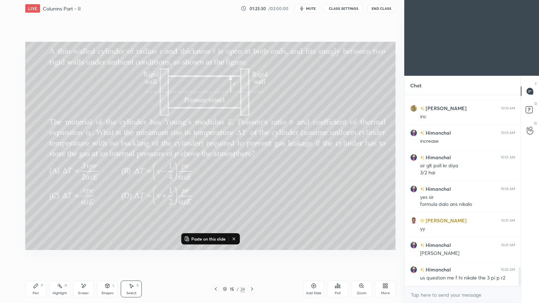
click at [251, 256] on icon at bounding box center [252, 289] width 6 height 6
click at [253, 256] on icon at bounding box center [252, 289] width 6 height 6
click at [249, 256] on icon at bounding box center [252, 289] width 6 height 6
click at [250, 256] on icon at bounding box center [252, 289] width 6 height 6
click at [255, 256] on div at bounding box center [252, 289] width 8 height 8
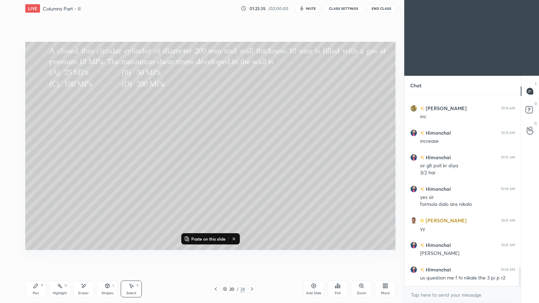
click at [253, 256] on icon at bounding box center [252, 289] width 6 height 6
click at [309, 256] on div "Add Slide" at bounding box center [313, 289] width 21 height 17
click at [207, 238] on p "Paste on this slide" at bounding box center [208, 239] width 34 height 6
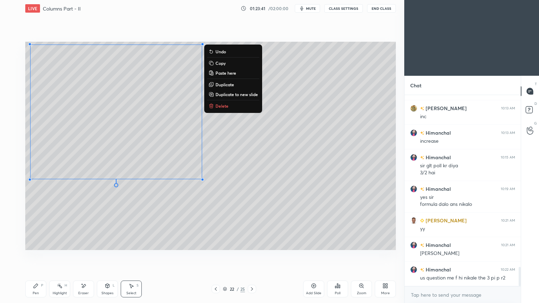
click at [40, 256] on div "Pen P" at bounding box center [35, 289] width 21 height 17
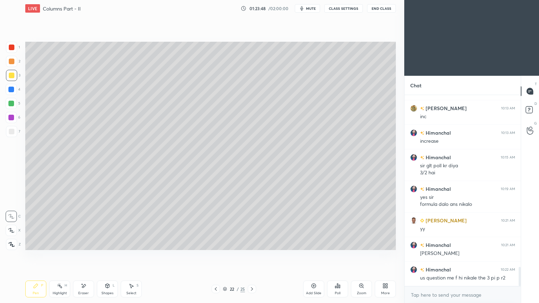
click at [217, 256] on icon at bounding box center [216, 289] width 6 height 6
click at [254, 256] on icon at bounding box center [252, 289] width 6 height 6
click at [213, 256] on icon at bounding box center [216, 289] width 6 height 6
click at [253, 256] on icon at bounding box center [252, 289] width 6 height 6
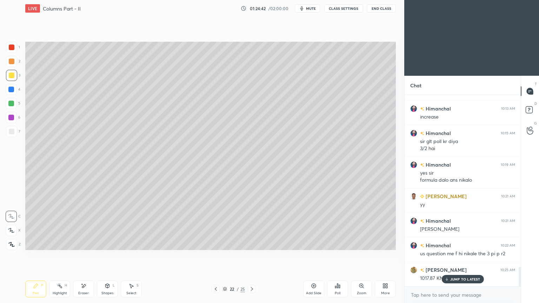
click at [213, 256] on icon at bounding box center [216, 289] width 6 height 6
click at [12, 49] on div at bounding box center [12, 48] width 6 height 6
click at [252, 256] on icon at bounding box center [252, 289] width 6 height 6
click at [253, 256] on icon at bounding box center [252, 289] width 6 height 6
click at [338, 256] on div "Poll" at bounding box center [338, 293] width 6 height 4
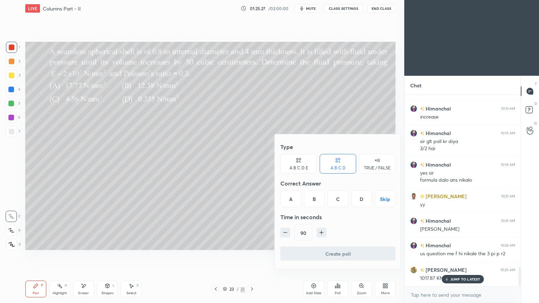
click at [364, 200] on div "D" at bounding box center [361, 198] width 21 height 17
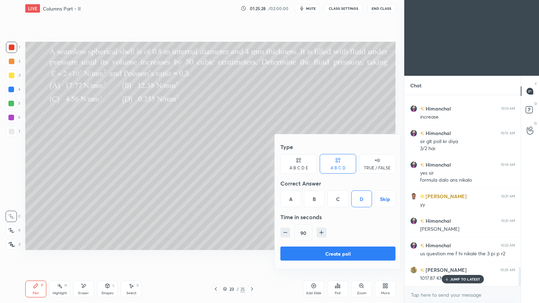
click at [345, 256] on button "Create poll" at bounding box center [337, 254] width 115 height 14
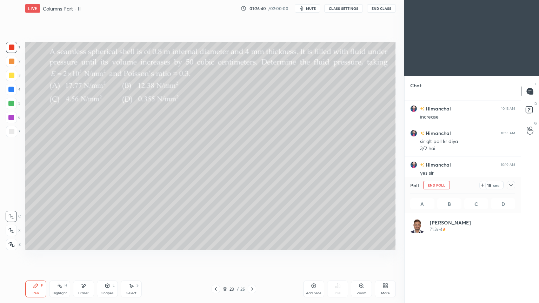
scroll to position [82, 103]
click at [513, 185] on icon at bounding box center [511, 185] width 6 height 6
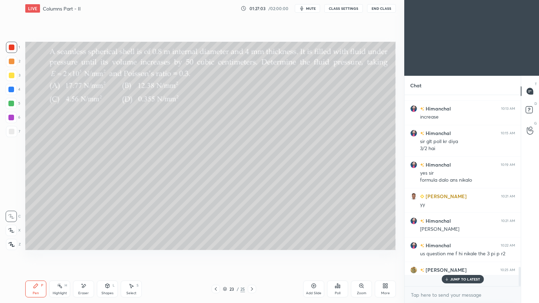
scroll to position [127, 114]
click at [11, 77] on div at bounding box center [12, 76] width 6 height 6
click at [132, 256] on div "Select S" at bounding box center [131, 289] width 21 height 17
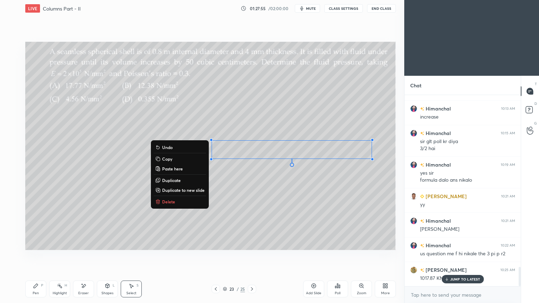
click at [36, 256] on div "Pen P" at bounding box center [35, 289] width 21 height 17
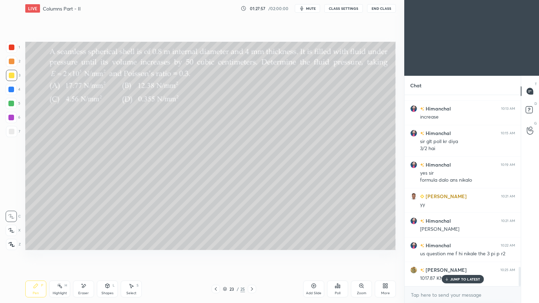
click at [12, 132] on div at bounding box center [12, 132] width 6 height 6
click at [311, 256] on div "Add Slide" at bounding box center [313, 293] width 15 height 4
click at [215, 256] on icon at bounding box center [216, 289] width 6 height 6
click at [253, 256] on div at bounding box center [252, 289] width 8 height 8
click at [213, 256] on icon at bounding box center [216, 289] width 6 height 6
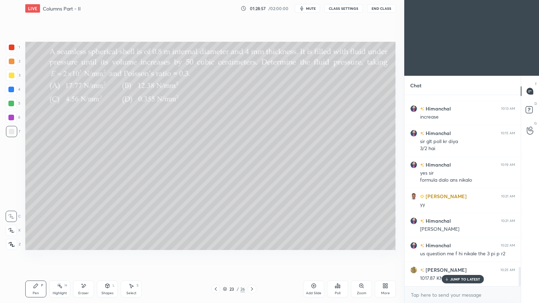
click at [251, 256] on icon at bounding box center [252, 289] width 2 height 4
click at [215, 256] on icon at bounding box center [216, 289] width 6 height 6
click at [254, 256] on icon at bounding box center [252, 289] width 6 height 6
click at [214, 256] on icon at bounding box center [216, 289] width 6 height 6
click at [253, 256] on icon at bounding box center [252, 289] width 2 height 4
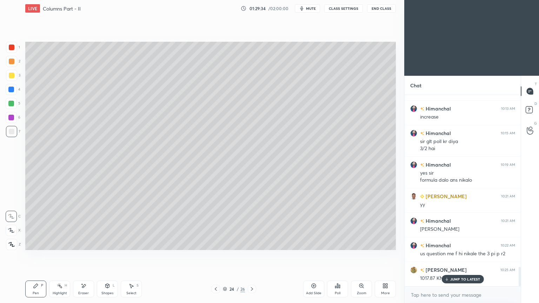
click at [213, 256] on icon at bounding box center [216, 289] width 6 height 6
click at [254, 256] on icon at bounding box center [252, 289] width 6 height 6
click at [214, 256] on icon at bounding box center [216, 289] width 6 height 6
click at [251, 256] on icon at bounding box center [252, 289] width 6 height 6
click at [109, 256] on div "Shapes" at bounding box center [107, 293] width 12 height 4
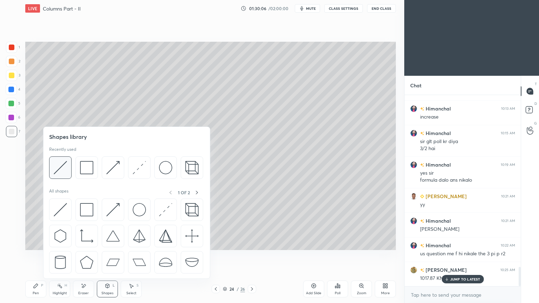
click at [62, 167] on img at bounding box center [60, 167] width 13 height 13
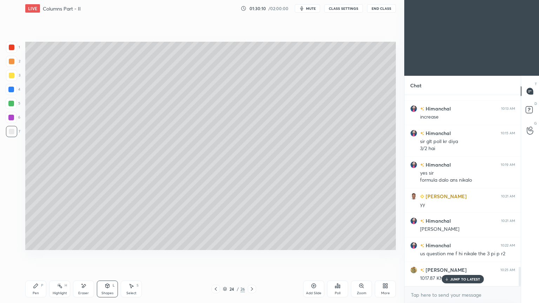
click at [29, 256] on div "Pen P" at bounding box center [35, 289] width 21 height 17
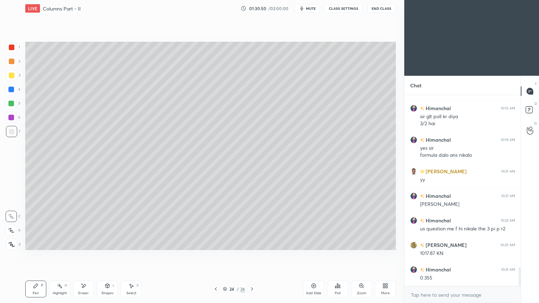
scroll to position [1762, 0]
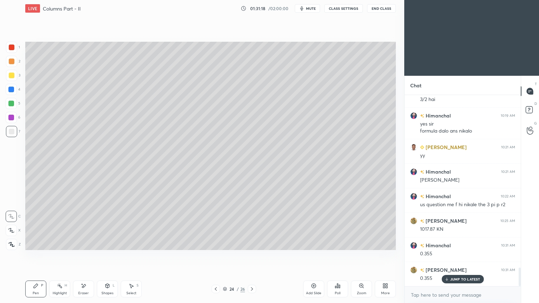
click at [213, 256] on icon at bounding box center [216, 289] width 6 height 6
click at [9, 48] on div at bounding box center [12, 48] width 6 height 6
click at [251, 256] on icon at bounding box center [252, 289] width 6 height 6
click at [249, 256] on icon at bounding box center [252, 289] width 6 height 6
click at [338, 256] on div "Poll" at bounding box center [338, 293] width 6 height 4
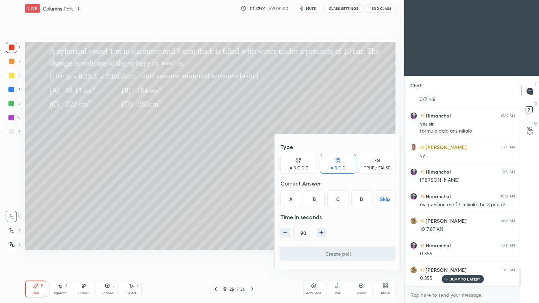
click at [319, 201] on div "B" at bounding box center [314, 198] width 21 height 17
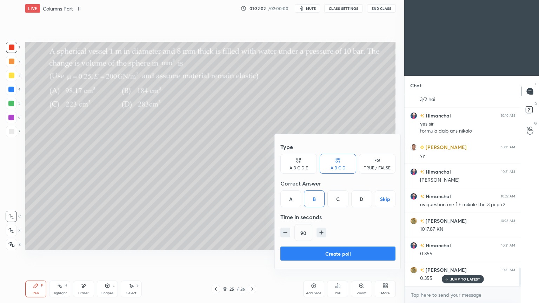
click at [341, 249] on button "Create poll" at bounding box center [337, 254] width 115 height 14
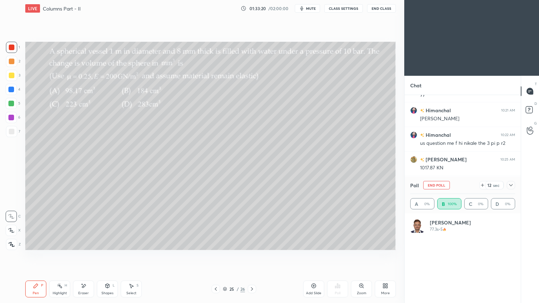
scroll to position [82, 103]
click at [12, 77] on div at bounding box center [12, 76] width 6 height 6
click at [516, 187] on div "Poll A 0% B 100% C 0% D 0%" at bounding box center [462, 195] width 116 height 36
click at [514, 186] on div at bounding box center [510, 185] width 8 height 8
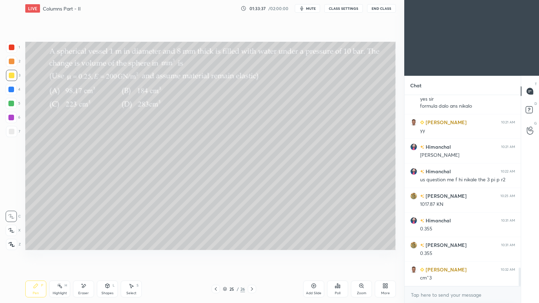
scroll to position [189, 114]
click at [84, 256] on div "Eraser" at bounding box center [83, 289] width 21 height 17
click at [38, 256] on div "Pen" at bounding box center [36, 293] width 6 height 4
click at [107, 256] on icon at bounding box center [107, 286] width 0 height 2
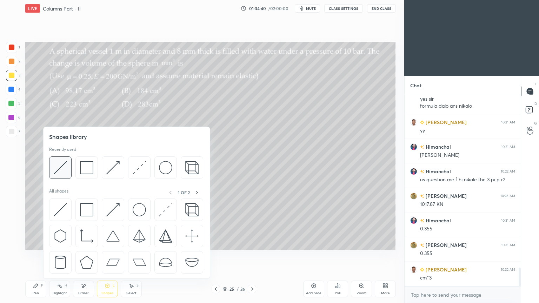
click at [63, 168] on img at bounding box center [60, 167] width 13 height 13
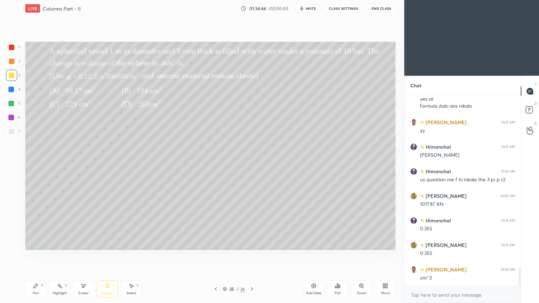
click at [32, 256] on div "Pen P" at bounding box center [35, 289] width 21 height 17
click at [88, 256] on div "Eraser" at bounding box center [83, 289] width 21 height 17
click at [38, 256] on div "Pen P" at bounding box center [35, 289] width 21 height 17
click at [133, 256] on icon at bounding box center [131, 286] width 6 height 6
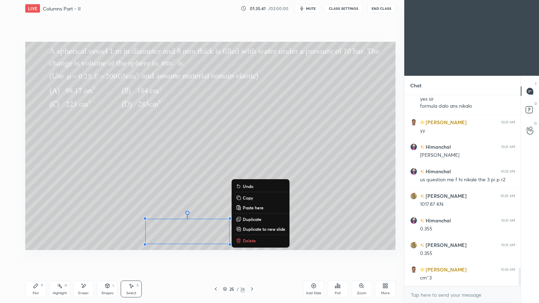
click at [33, 256] on div "Pen" at bounding box center [36, 293] width 6 height 4
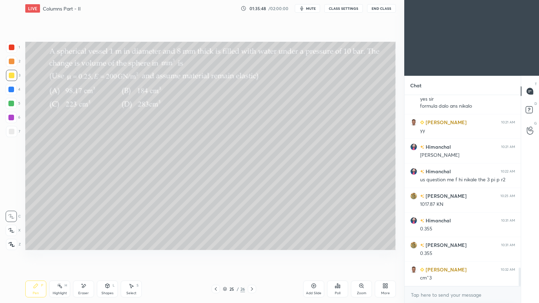
click at [128, 256] on div "Select S" at bounding box center [131, 289] width 21 height 17
click at [84, 256] on icon at bounding box center [84, 286] width 6 height 6
click at [38, 256] on div "Pen P" at bounding box center [35, 289] width 21 height 17
click at [129, 256] on div "Select S" at bounding box center [131, 289] width 21 height 17
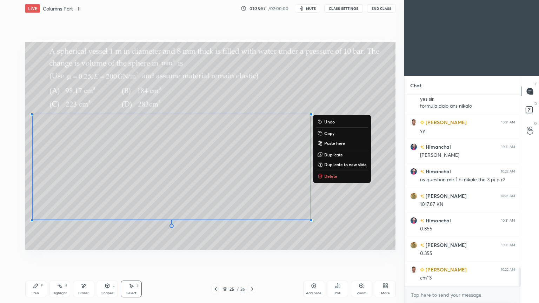
click at [35, 256] on icon at bounding box center [36, 286] width 6 height 6
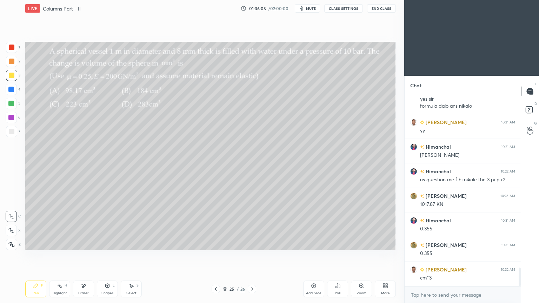
scroll to position [1811, 0]
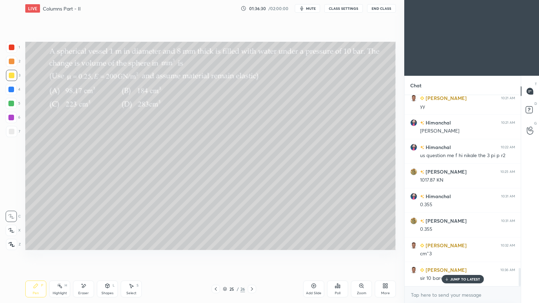
click at [86, 256] on div "Eraser" at bounding box center [83, 289] width 21 height 17
click at [41, 256] on div "Pen P" at bounding box center [35, 289] width 21 height 17
click at [125, 256] on div "Select S" at bounding box center [131, 289] width 21 height 17
click at [454, 256] on p "JUMP TO LATEST" at bounding box center [465, 279] width 30 height 4
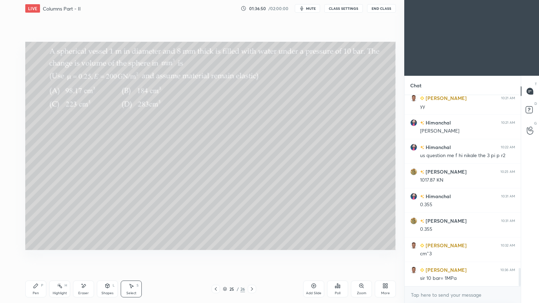
click at [87, 256] on div "Eraser" at bounding box center [83, 289] width 21 height 17
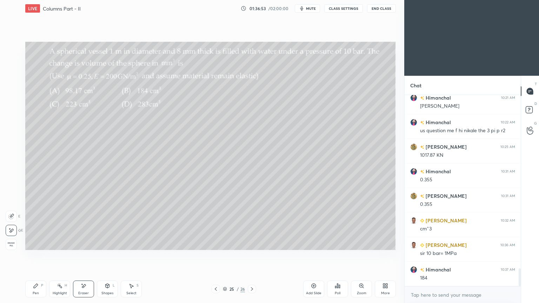
click at [129, 256] on div "Select S" at bounding box center [131, 289] width 21 height 17
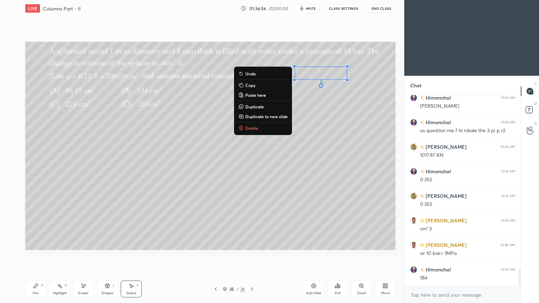
click at [38, 256] on div "Pen P" at bounding box center [35, 289] width 21 height 17
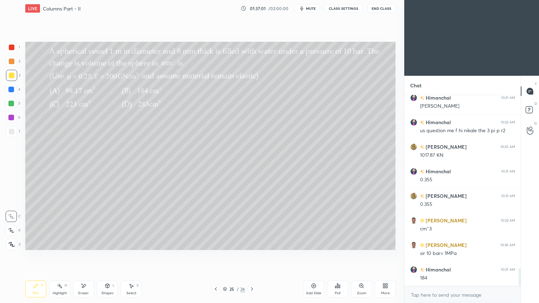
click at [89, 256] on div "Eraser" at bounding box center [83, 289] width 21 height 17
click at [35, 256] on icon at bounding box center [36, 286] width 6 height 6
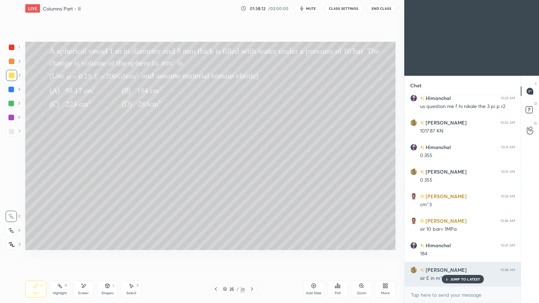
click at [466, 256] on p "JUMP TO LATEST" at bounding box center [465, 279] width 30 height 4
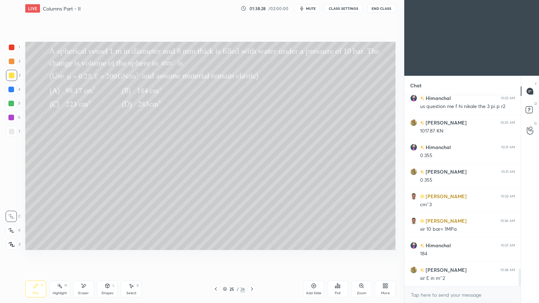
scroll to position [1885, 0]
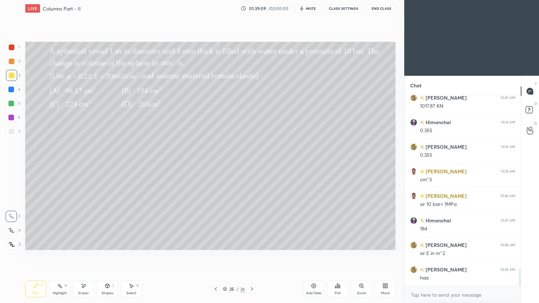
click at [133, 256] on div "Select" at bounding box center [131, 293] width 10 height 4
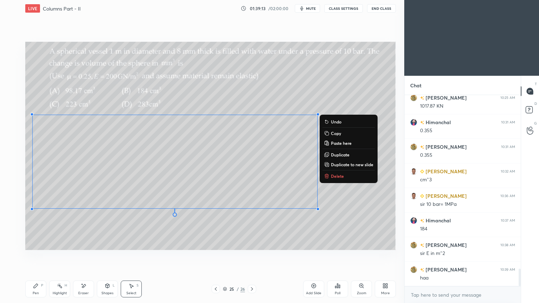
click at [35, 256] on icon at bounding box center [36, 286] width 6 height 6
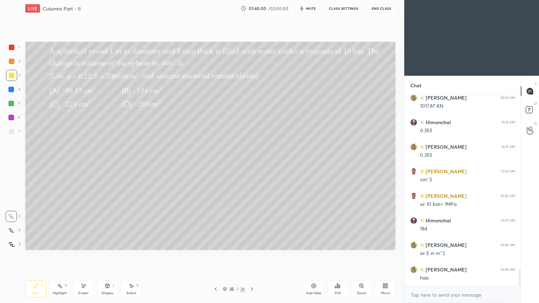
scroll to position [1909, 0]
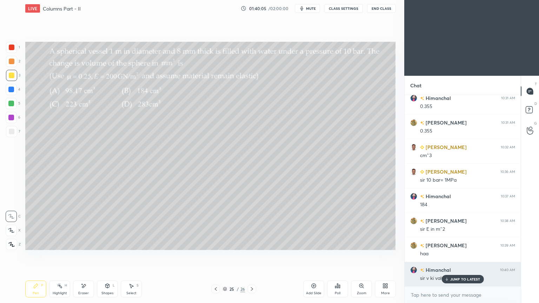
click at [459, 256] on p "JUMP TO LATEST" at bounding box center [465, 279] width 30 height 4
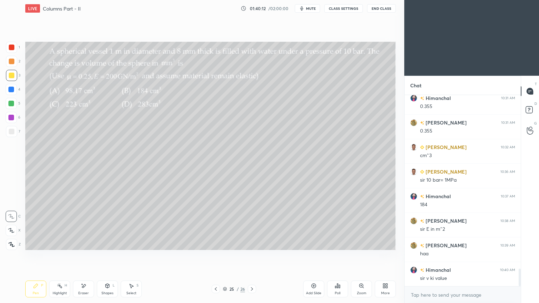
scroll to position [1916, 0]
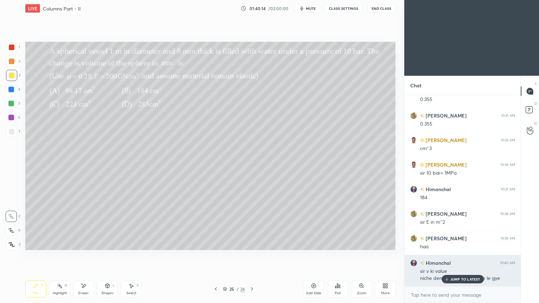
click at [467, 256] on p "JUMP TO LATEST" at bounding box center [465, 279] width 30 height 4
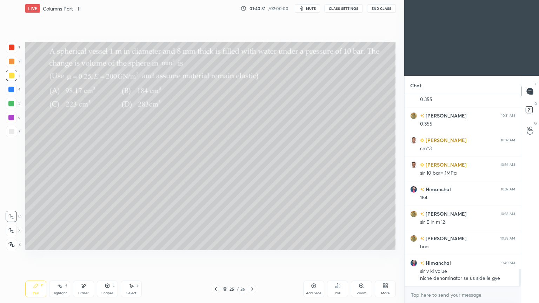
click at [86, 256] on icon at bounding box center [84, 286] width 6 height 6
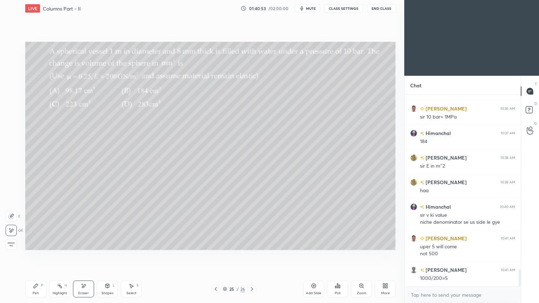
scroll to position [1997, 0]
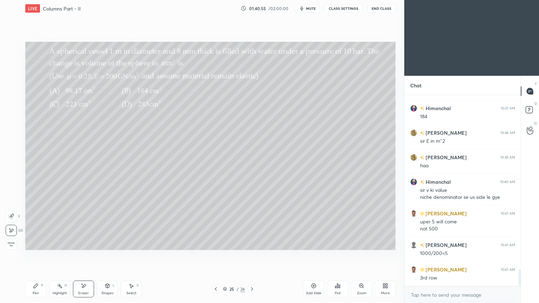
click at [88, 256] on div "Eraser" at bounding box center [83, 289] width 21 height 17
click at [33, 256] on div "Pen P" at bounding box center [35, 289] width 21 height 17
click at [85, 256] on div "Eraser" at bounding box center [83, 289] width 21 height 17
click at [36, 256] on div "Pen P" at bounding box center [35, 289] width 21 height 17
click at [107, 256] on div "Shapes L" at bounding box center [107, 289] width 21 height 17
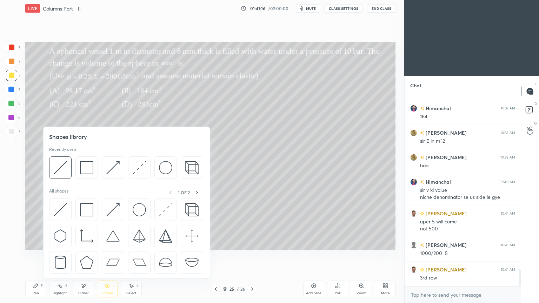
click at [85, 169] on img at bounding box center [86, 167] width 13 height 13
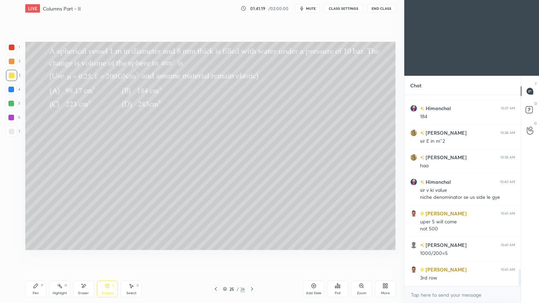
click at [38, 256] on div "Pen P" at bounding box center [35, 289] width 21 height 17
click at [12, 47] on div at bounding box center [12, 48] width 6 height 6
click at [253, 256] on icon at bounding box center [252, 289] width 6 height 6
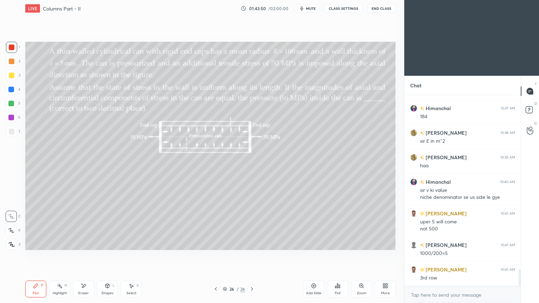
click at [13, 79] on div at bounding box center [11, 75] width 11 height 11
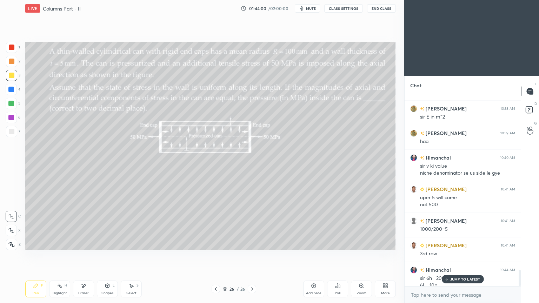
scroll to position [2029, 0]
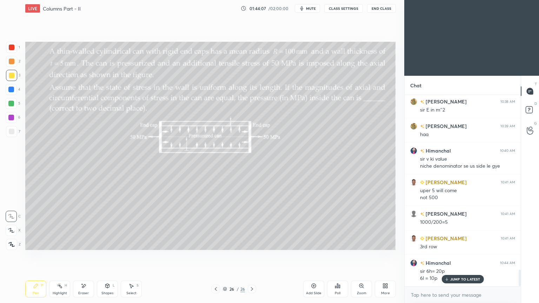
click at [83, 256] on div "Eraser" at bounding box center [83, 293] width 11 height 4
click at [35, 256] on div "Pen P" at bounding box center [35, 289] width 21 height 17
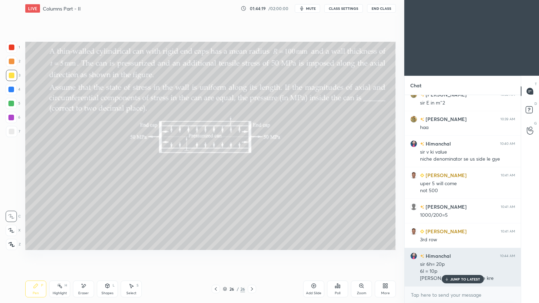
click at [463, 256] on p "JUMP TO LATEST" at bounding box center [465, 279] width 30 height 4
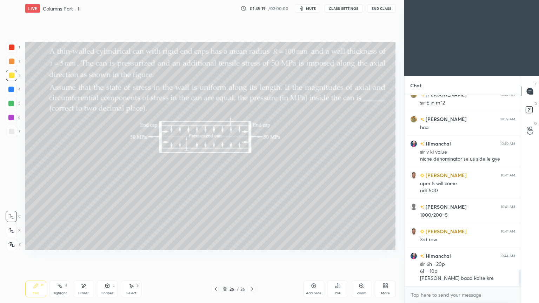
click at [88, 256] on div "Eraser" at bounding box center [83, 289] width 21 height 17
click at [314, 256] on div "Add Slide" at bounding box center [313, 289] width 21 height 17
click at [31, 256] on div "Pen P" at bounding box center [35, 289] width 21 height 17
click at [213, 256] on div at bounding box center [215, 289] width 8 height 8
click at [252, 256] on icon at bounding box center [251, 289] width 2 height 4
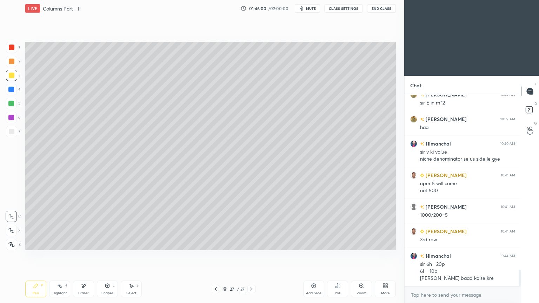
click at [214, 256] on icon at bounding box center [216, 289] width 6 height 6
click at [251, 256] on icon at bounding box center [252, 289] width 6 height 6
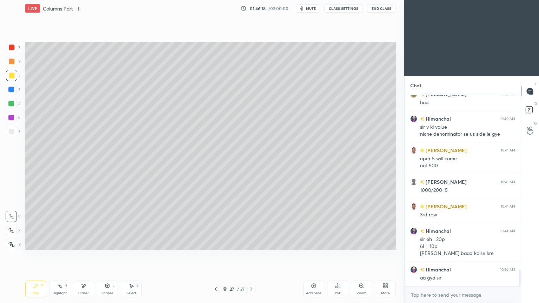
click at [216, 256] on icon at bounding box center [216, 289] width 6 height 6
click at [252, 256] on icon at bounding box center [251, 289] width 2 height 4
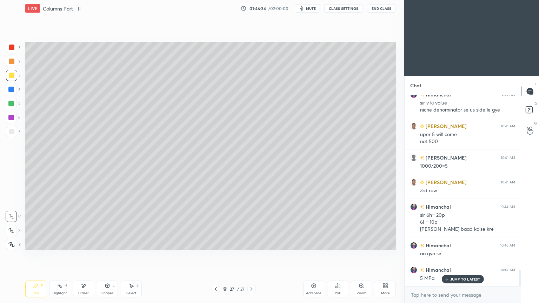
click at [108, 256] on icon at bounding box center [108, 286] width 4 height 4
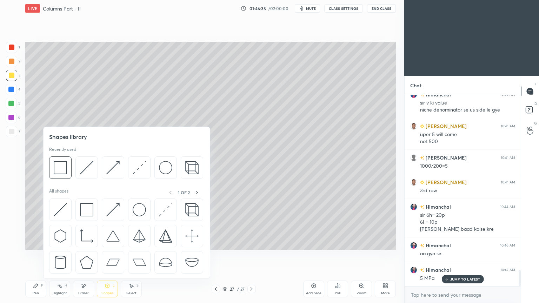
click at [60, 164] on img at bounding box center [60, 167] width 13 height 13
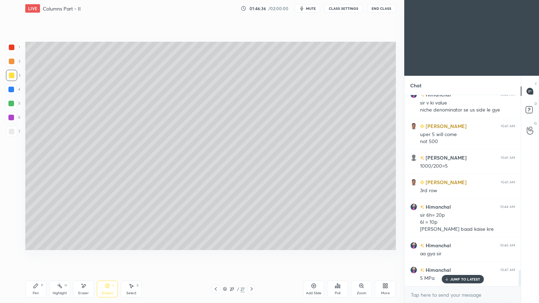
click at [12, 130] on div at bounding box center [12, 132] width 6 height 6
click at [37, 256] on icon at bounding box center [36, 286] width 6 height 6
click at [216, 256] on icon at bounding box center [216, 289] width 6 height 6
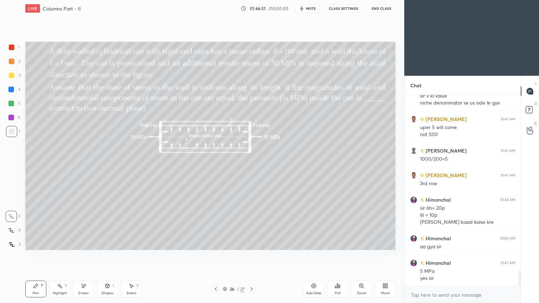
scroll to position [2117, 0]
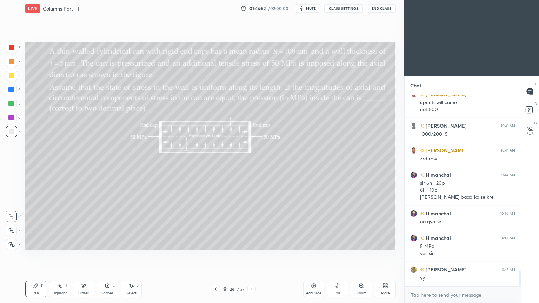
click at [248, 256] on div at bounding box center [251, 289] width 8 height 8
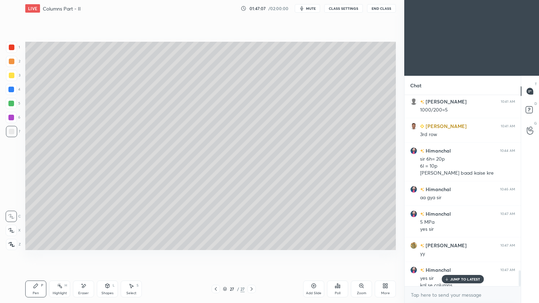
scroll to position [2148, 0]
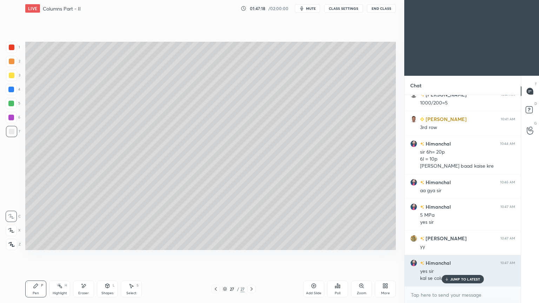
click at [462, 256] on p "JUMP TO LATEST" at bounding box center [465, 279] width 30 height 4
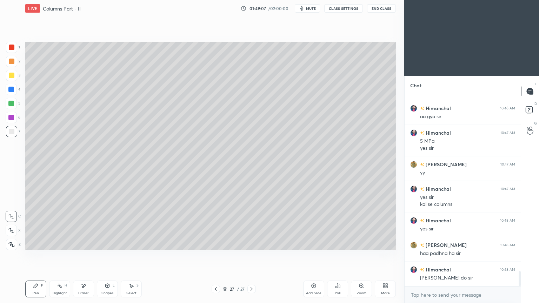
scroll to position [2253, 0]
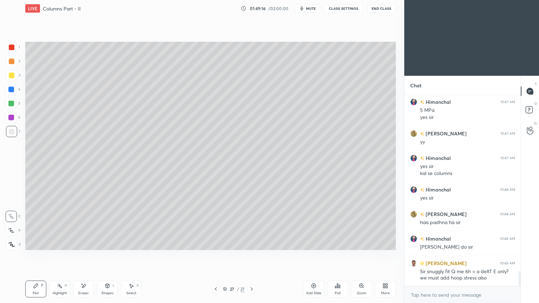
click at [217, 256] on icon at bounding box center [216, 289] width 6 height 6
click at [215, 256] on icon at bounding box center [216, 289] width 2 height 4
click at [216, 256] on icon at bounding box center [216, 289] width 6 height 6
click at [213, 256] on icon at bounding box center [216, 289] width 6 height 6
click at [217, 256] on icon at bounding box center [216, 289] width 6 height 6
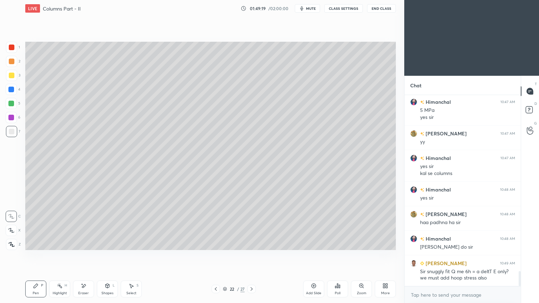
click at [214, 256] on icon at bounding box center [216, 289] width 6 height 6
click at [213, 256] on icon at bounding box center [216, 289] width 6 height 6
click at [215, 256] on icon at bounding box center [216, 289] width 6 height 6
click at [214, 256] on icon at bounding box center [216, 289] width 6 height 6
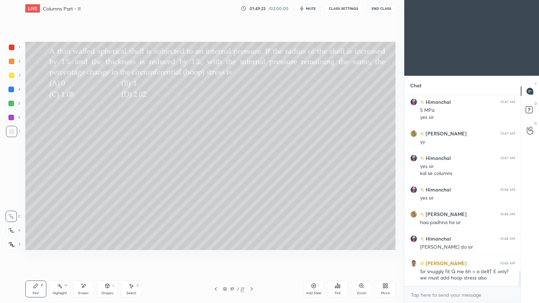
click at [217, 256] on icon at bounding box center [216, 289] width 6 height 6
click at [216, 256] on icon at bounding box center [216, 289] width 6 height 6
click at [250, 256] on icon at bounding box center [251, 289] width 2 height 4
click at [216, 256] on icon at bounding box center [216, 289] width 6 height 6
click at [87, 256] on div "Eraser" at bounding box center [83, 289] width 21 height 17
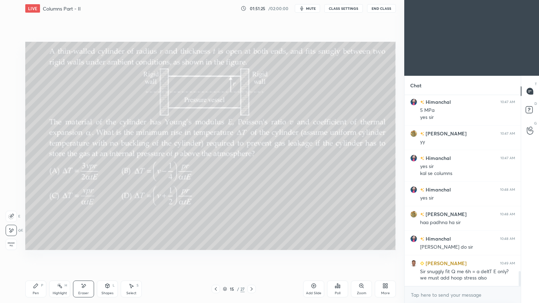
click at [39, 256] on div "Pen P" at bounding box center [35, 289] width 21 height 17
click at [84, 256] on div "Eraser" at bounding box center [83, 289] width 21 height 17
click at [250, 256] on icon at bounding box center [252, 289] width 6 height 6
click at [35, 256] on div "Pen" at bounding box center [36, 293] width 6 height 4
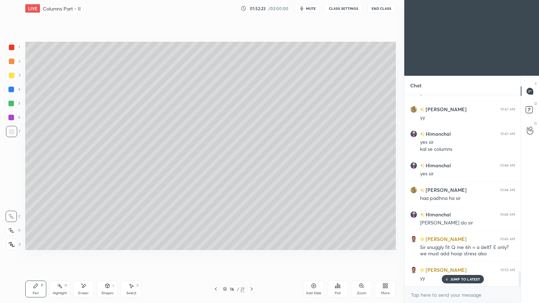
click at [217, 256] on icon at bounding box center [216, 289] width 6 height 6
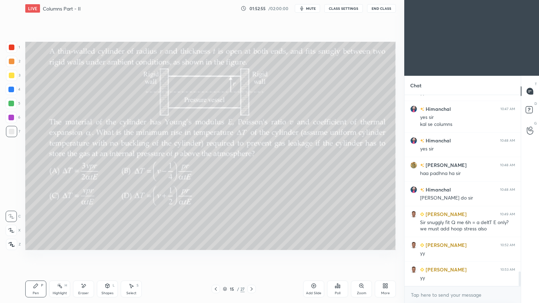
click at [85, 256] on div "Eraser" at bounding box center [83, 293] width 11 height 4
click at [33, 256] on div "Pen" at bounding box center [36, 293] width 6 height 4
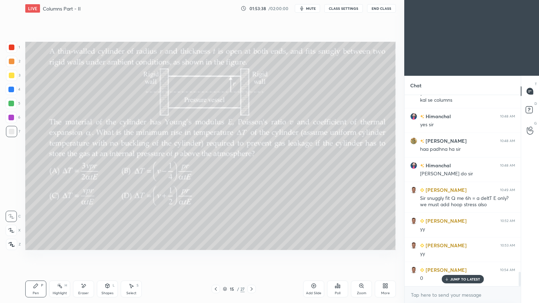
click at [254, 256] on icon at bounding box center [252, 289] width 6 height 6
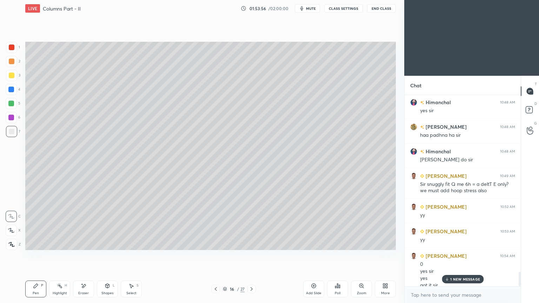
scroll to position [2347, 0]
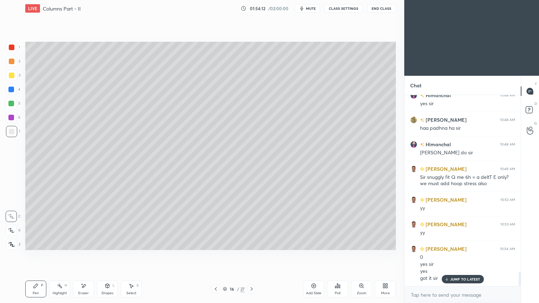
click at [250, 256] on icon at bounding box center [252, 289] width 6 height 6
click at [249, 256] on icon at bounding box center [252, 289] width 6 height 6
click at [247, 256] on div at bounding box center [251, 289] width 8 height 8
click at [248, 256] on div at bounding box center [251, 289] width 8 height 8
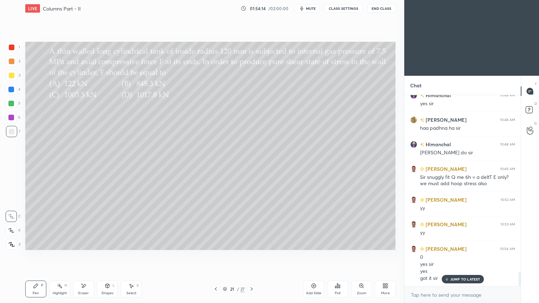
click at [252, 256] on icon at bounding box center [252, 289] width 6 height 6
click at [249, 256] on icon at bounding box center [252, 289] width 6 height 6
click at [250, 256] on icon at bounding box center [252, 289] width 6 height 6
click at [249, 256] on icon at bounding box center [252, 289] width 6 height 6
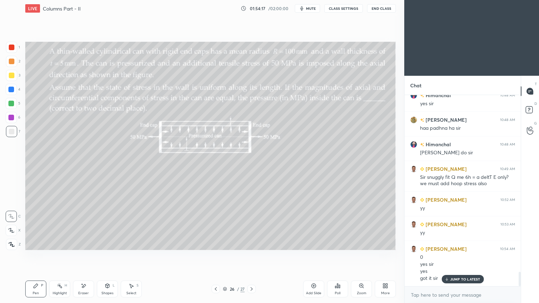
click at [249, 256] on icon at bounding box center [252, 289] width 6 height 6
click at [250, 256] on icon at bounding box center [252, 289] width 6 height 6
click at [217, 256] on icon at bounding box center [216, 289] width 6 height 6
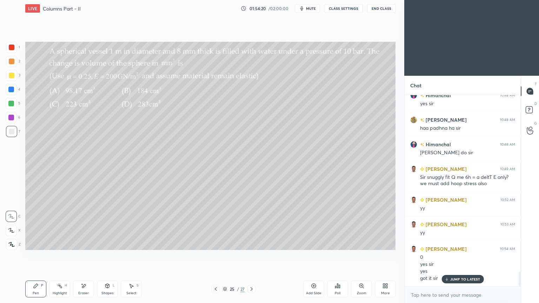
click at [218, 256] on icon at bounding box center [216, 289] width 6 height 6
click at [217, 256] on icon at bounding box center [216, 289] width 6 height 6
click at [218, 256] on div at bounding box center [215, 289] width 8 height 8
click at [218, 256] on icon at bounding box center [216, 289] width 6 height 6
click at [218, 256] on div at bounding box center [215, 289] width 8 height 8
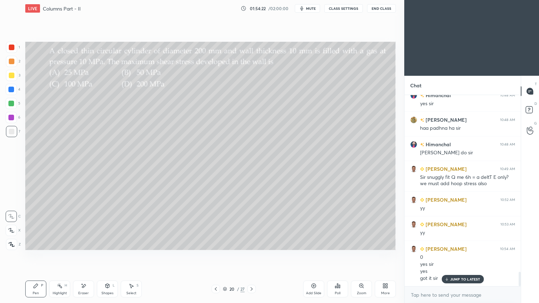
click at [214, 256] on icon at bounding box center [216, 289] width 6 height 6
click at [217, 256] on icon at bounding box center [216, 289] width 6 height 6
click at [215, 256] on icon at bounding box center [216, 289] width 2 height 4
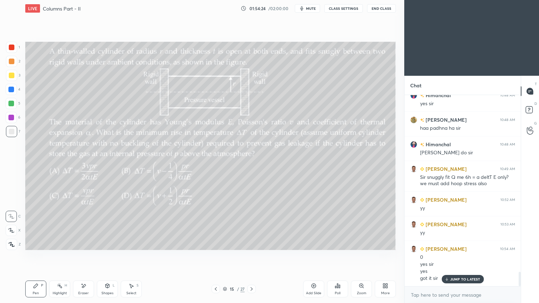
click at [216, 256] on icon at bounding box center [216, 289] width 6 height 6
click at [214, 256] on icon at bounding box center [216, 289] width 6 height 6
click at [213, 256] on icon at bounding box center [216, 289] width 6 height 6
click at [213, 256] on div at bounding box center [215, 289] width 8 height 8
click at [213, 256] on icon at bounding box center [216, 289] width 6 height 6
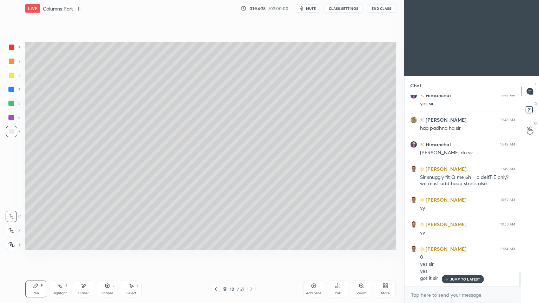
click at [216, 256] on icon at bounding box center [216, 289] width 6 height 6
click at [215, 256] on icon at bounding box center [216, 289] width 6 height 6
click at [215, 256] on icon at bounding box center [216, 289] width 2 height 4
click at [215, 256] on icon at bounding box center [216, 289] width 6 height 6
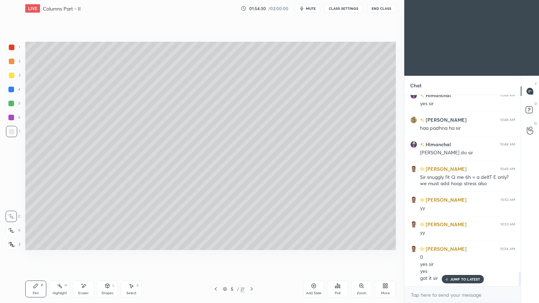
click at [216, 256] on icon at bounding box center [216, 289] width 6 height 6
click at [216, 256] on icon at bounding box center [216, 289] width 2 height 4
click at [214, 256] on icon at bounding box center [216, 289] width 6 height 6
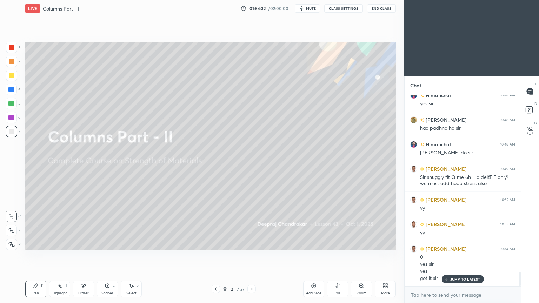
click at [214, 256] on icon at bounding box center [216, 289] width 6 height 6
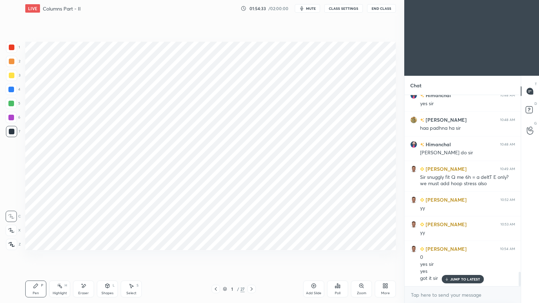
click at [249, 256] on icon at bounding box center [252, 289] width 6 height 6
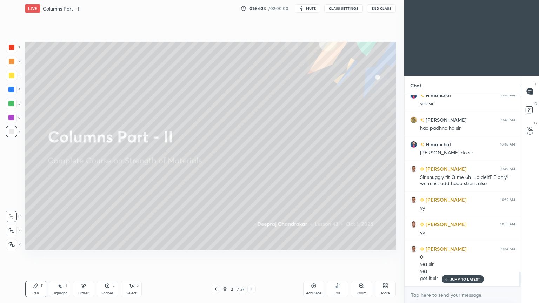
click at [248, 256] on div at bounding box center [251, 289] width 8 height 8
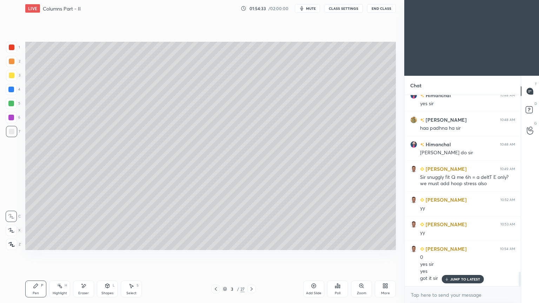
click at [248, 256] on div at bounding box center [251, 289] width 8 height 8
click at [247, 256] on div "4 / 27" at bounding box center [233, 289] width 44 height 8
click at [253, 256] on icon at bounding box center [252, 289] width 6 height 6
click at [250, 256] on icon at bounding box center [252, 289] width 6 height 6
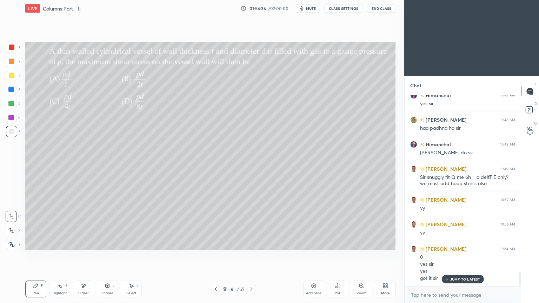
click at [251, 256] on icon at bounding box center [252, 289] width 6 height 6
click at [250, 256] on icon at bounding box center [252, 289] width 6 height 6
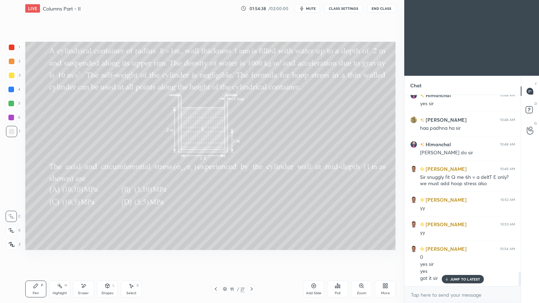
click at [250, 256] on icon at bounding box center [252, 289] width 6 height 6
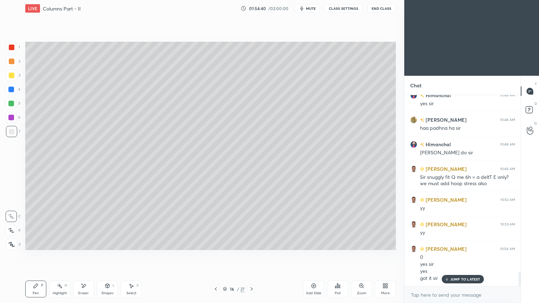
click at [250, 256] on icon at bounding box center [252, 289] width 6 height 6
click at [249, 256] on icon at bounding box center [252, 289] width 6 height 6
click at [250, 256] on icon at bounding box center [252, 289] width 6 height 6
click at [249, 256] on icon at bounding box center [252, 289] width 6 height 6
click at [250, 256] on icon at bounding box center [252, 289] width 6 height 6
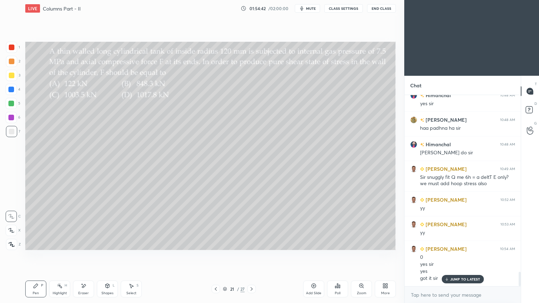
click at [250, 256] on icon at bounding box center [252, 289] width 6 height 6
click at [251, 256] on icon at bounding box center [251, 289] width 2 height 4
click at [249, 256] on icon at bounding box center [252, 289] width 6 height 6
click at [250, 256] on icon at bounding box center [252, 289] width 6 height 6
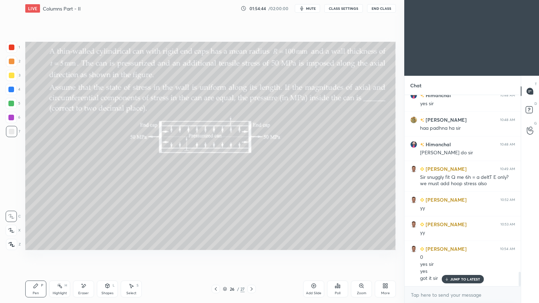
click at [250, 256] on icon at bounding box center [252, 289] width 6 height 6
click at [251, 256] on icon at bounding box center [251, 289] width 2 height 4
click at [249, 256] on icon at bounding box center [252, 289] width 6 height 6
click at [250, 256] on icon at bounding box center [252, 289] width 6 height 6
click at [383, 8] on button "End Class" at bounding box center [381, 8] width 29 height 8
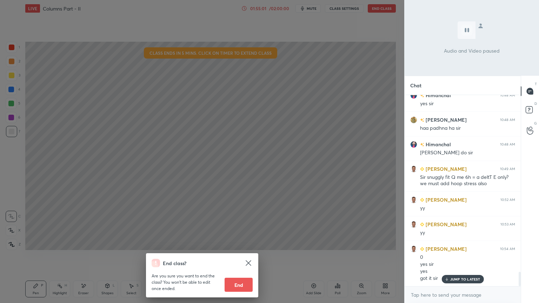
click at [238, 256] on button "End" at bounding box center [238, 285] width 28 height 14
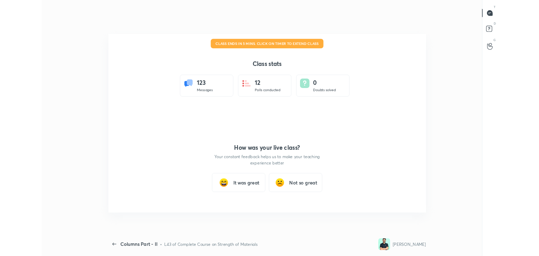
scroll to position [34860, 34538]
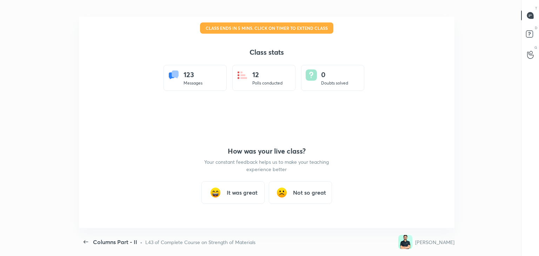
type textarea "x"
